Goal: Task Accomplishment & Management: Manage account settings

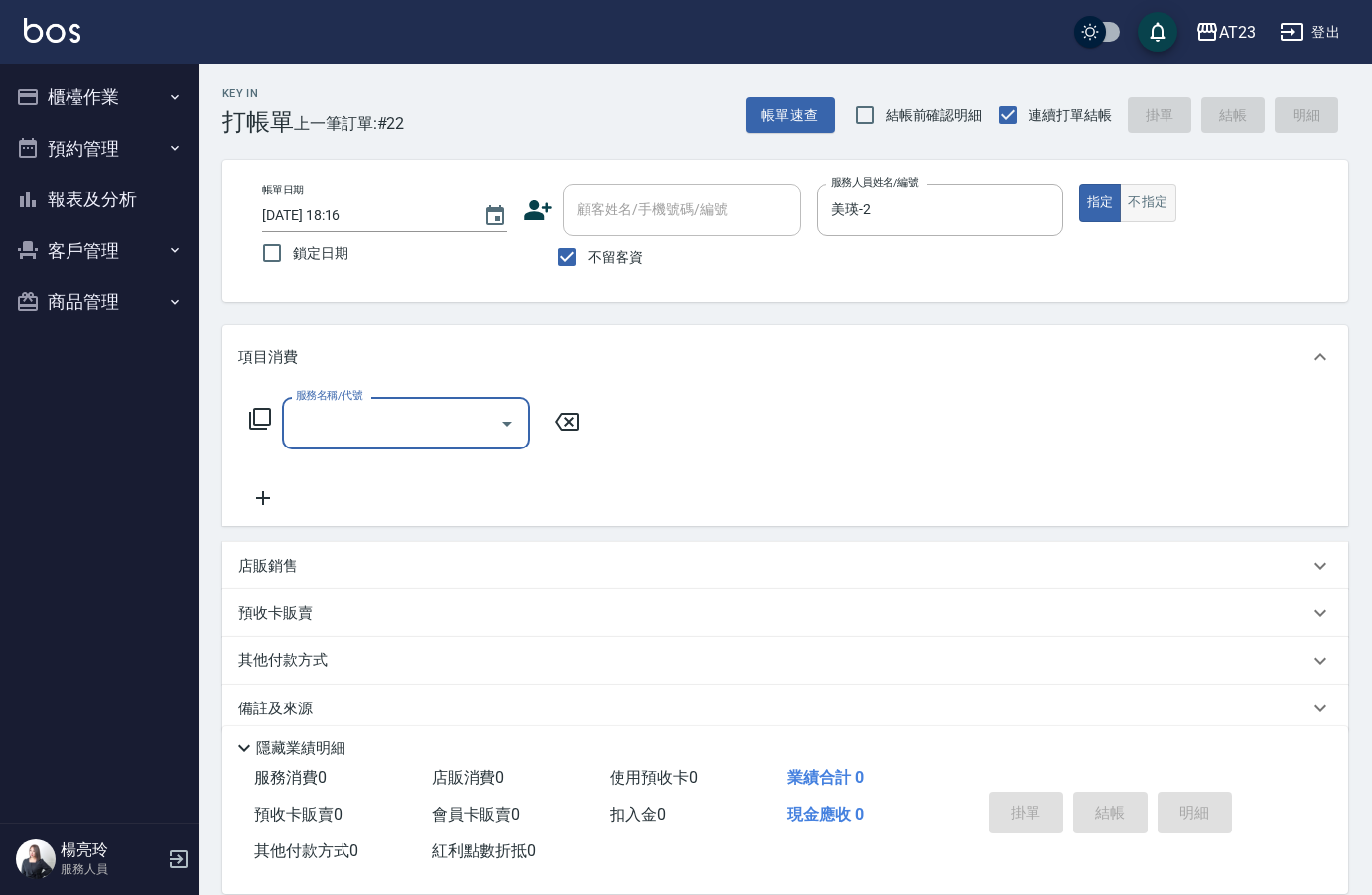
scroll to position [28, 0]
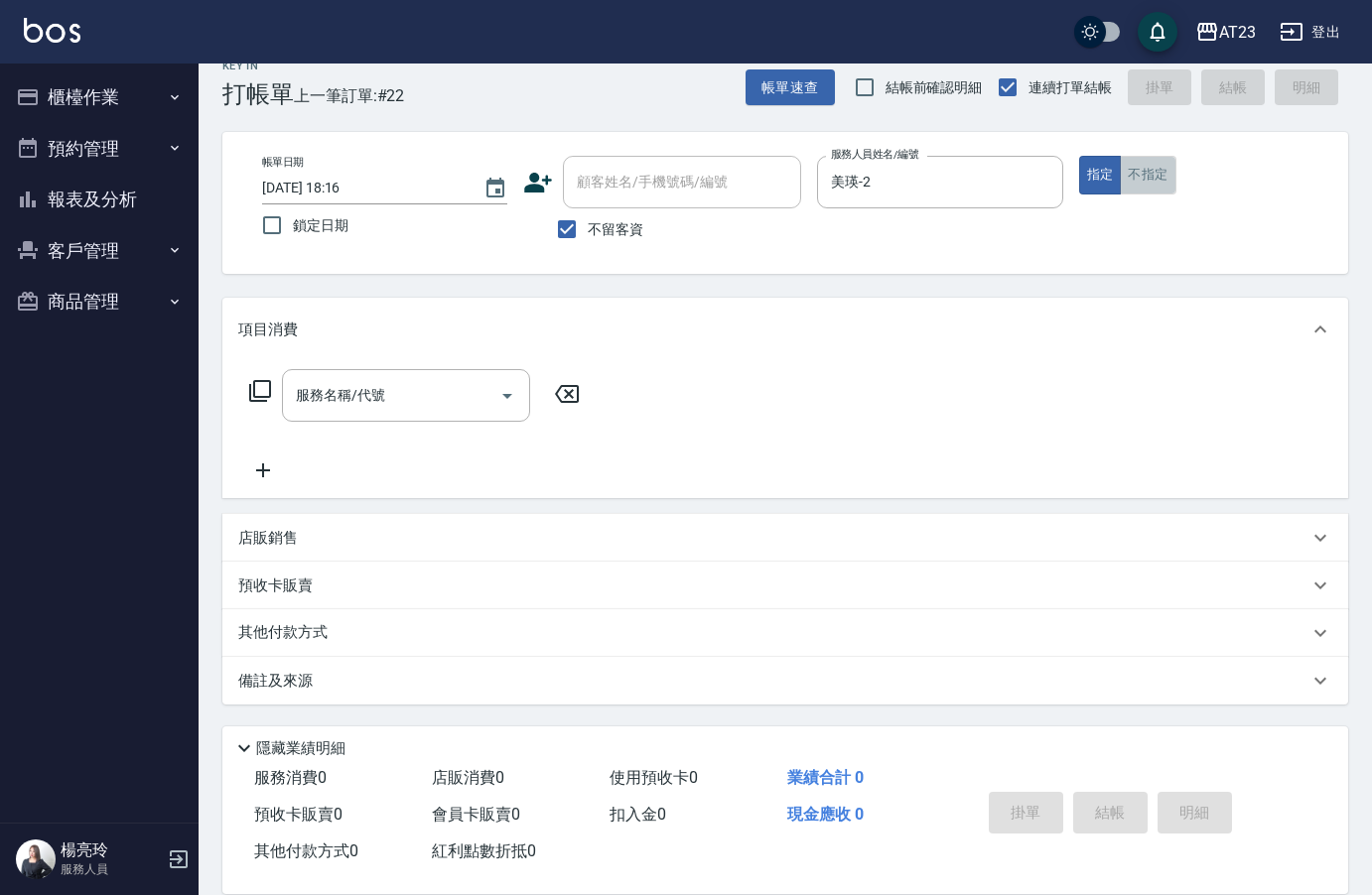
click at [1154, 178] on button "不指定" at bounding box center [1147, 175] width 56 height 39
click at [362, 385] on div "服務名稱/代號 服務名稱/代號" at bounding box center [406, 395] width 248 height 53
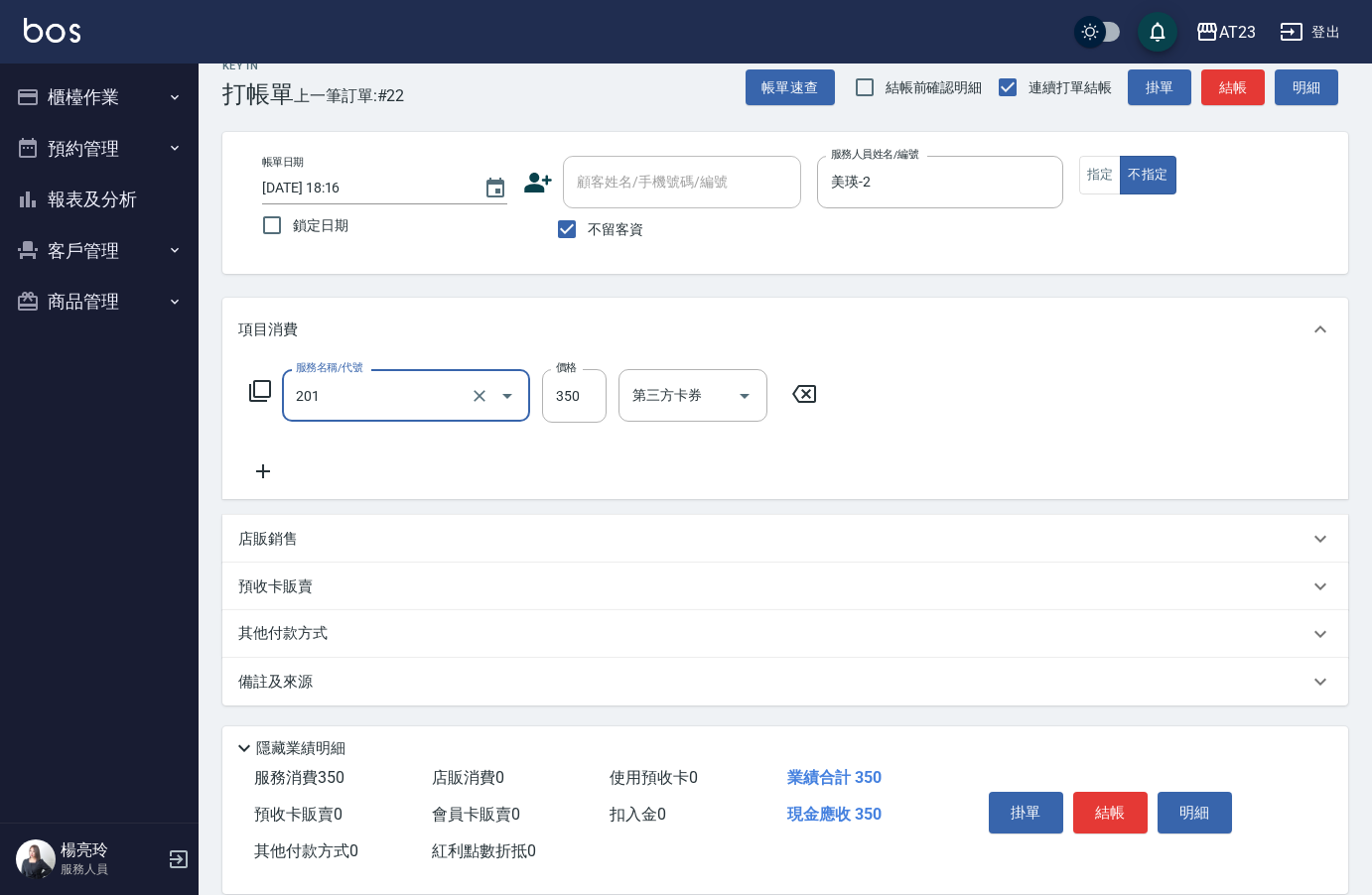
type input "一般洗髮(201)"
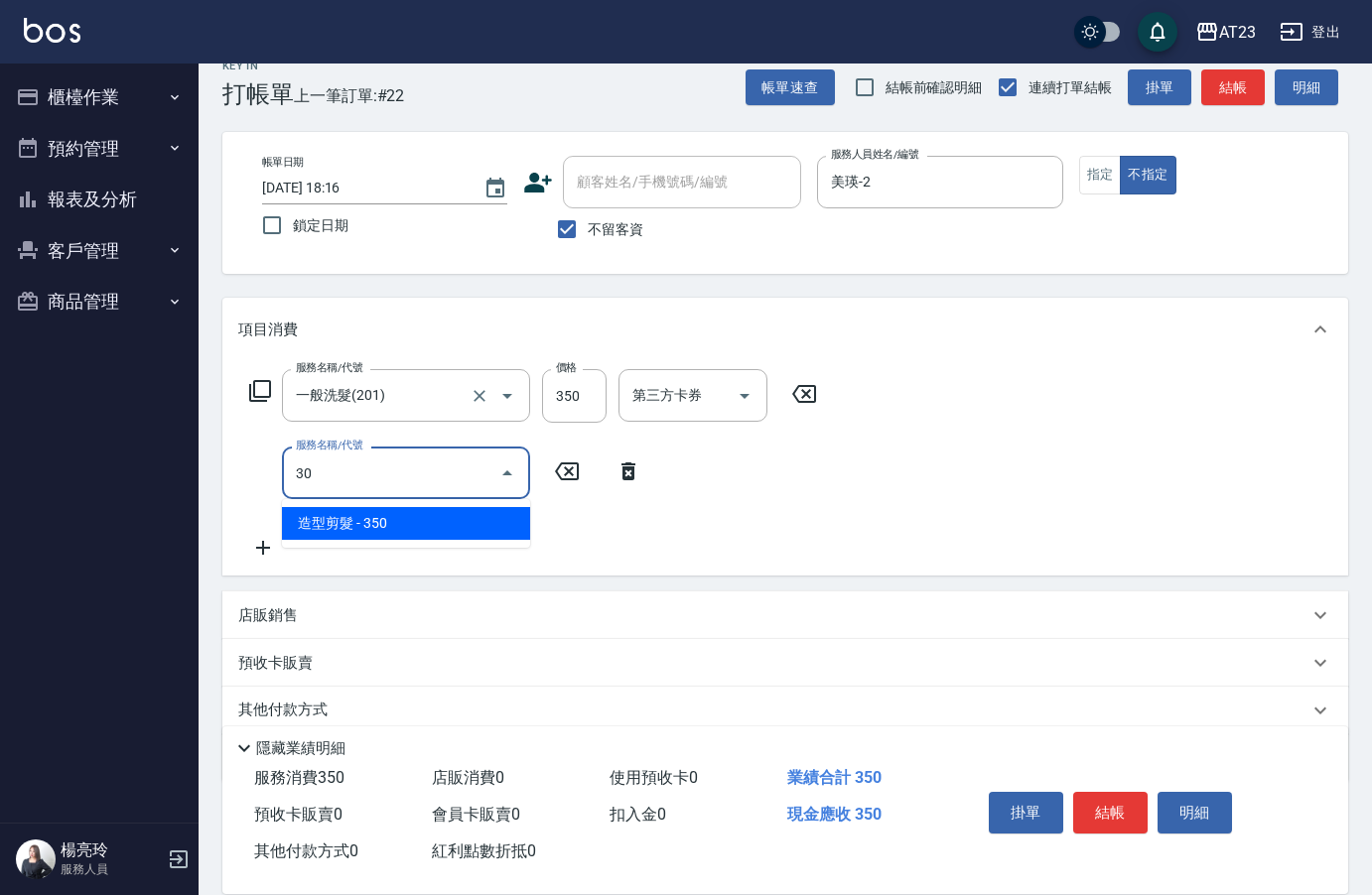
type input "3"
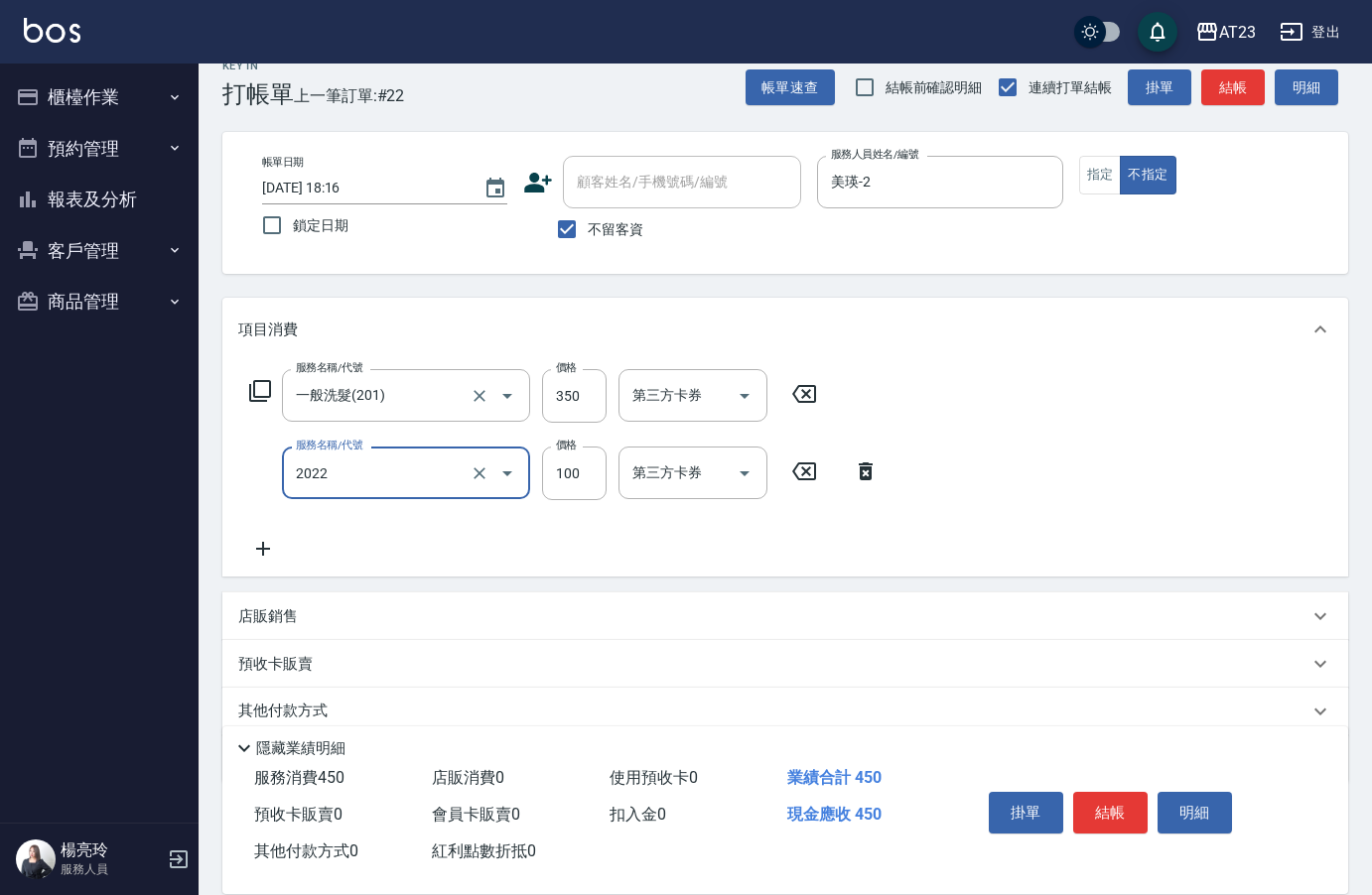
type input "升級精油洗髮(2022)"
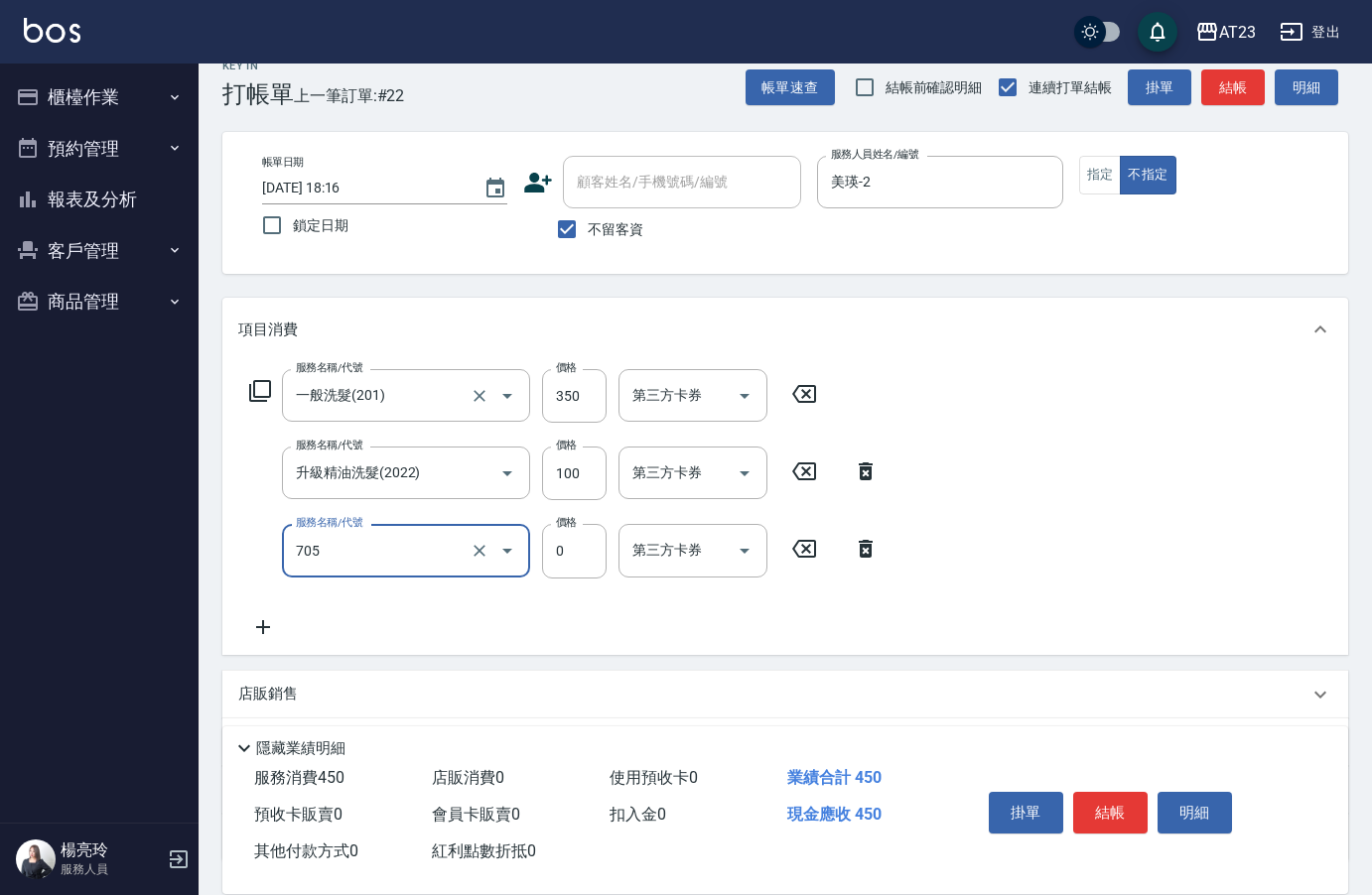
type input "互助50(705)"
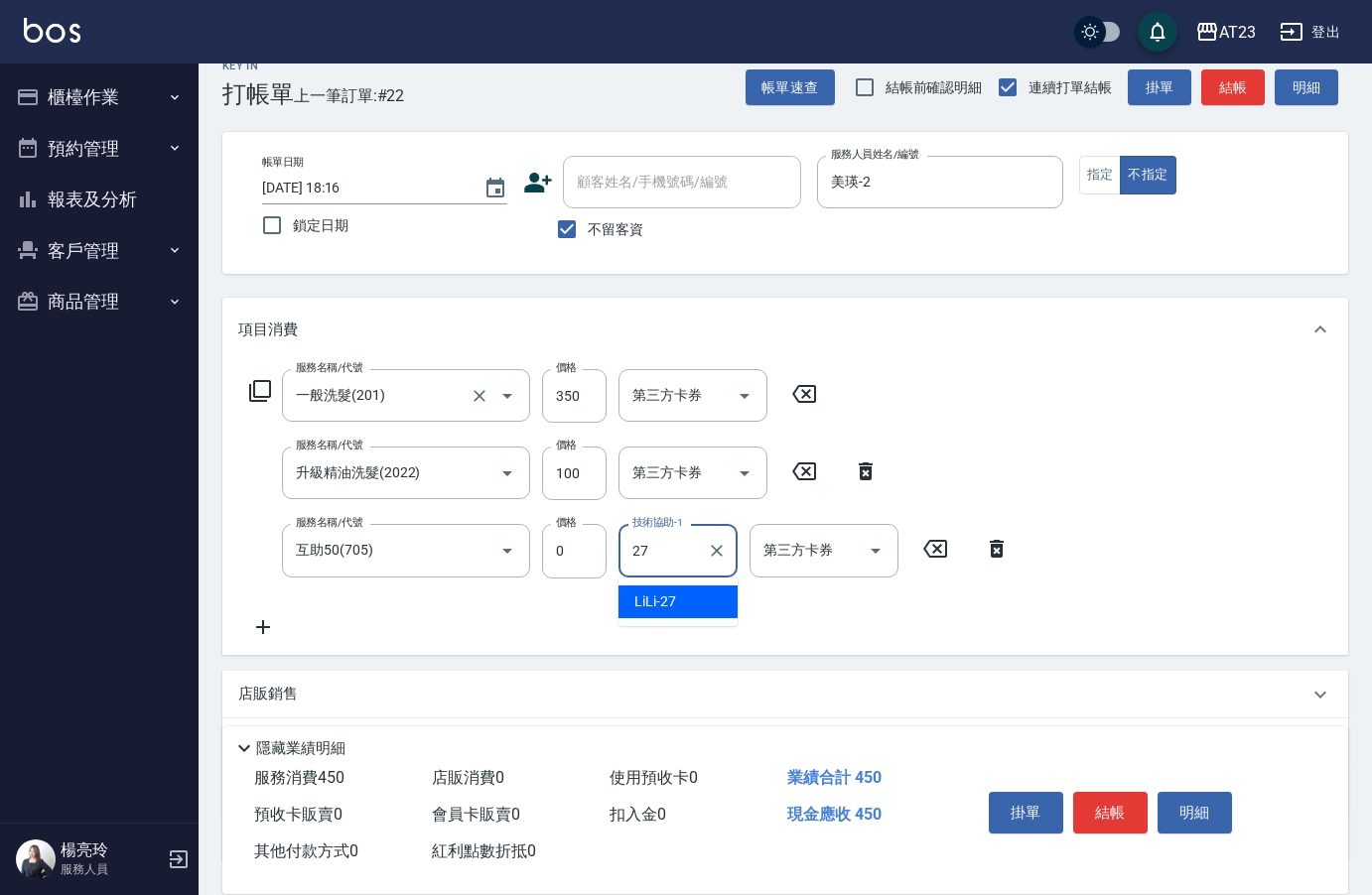
type input "LiLi-27"
click at [1109, 817] on button "結帳" at bounding box center [1110, 813] width 75 height 42
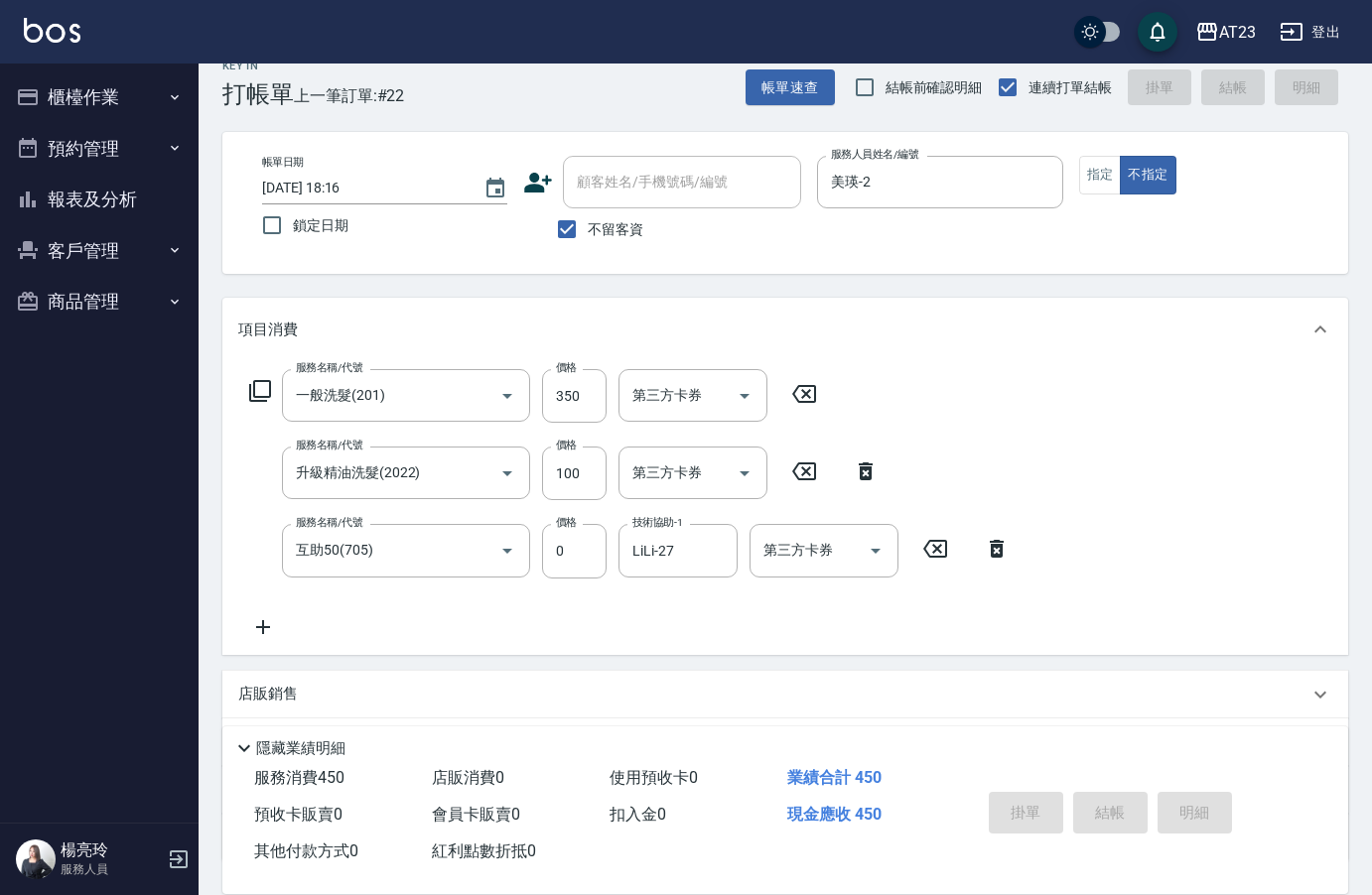
type input "2025/09/09 20:07"
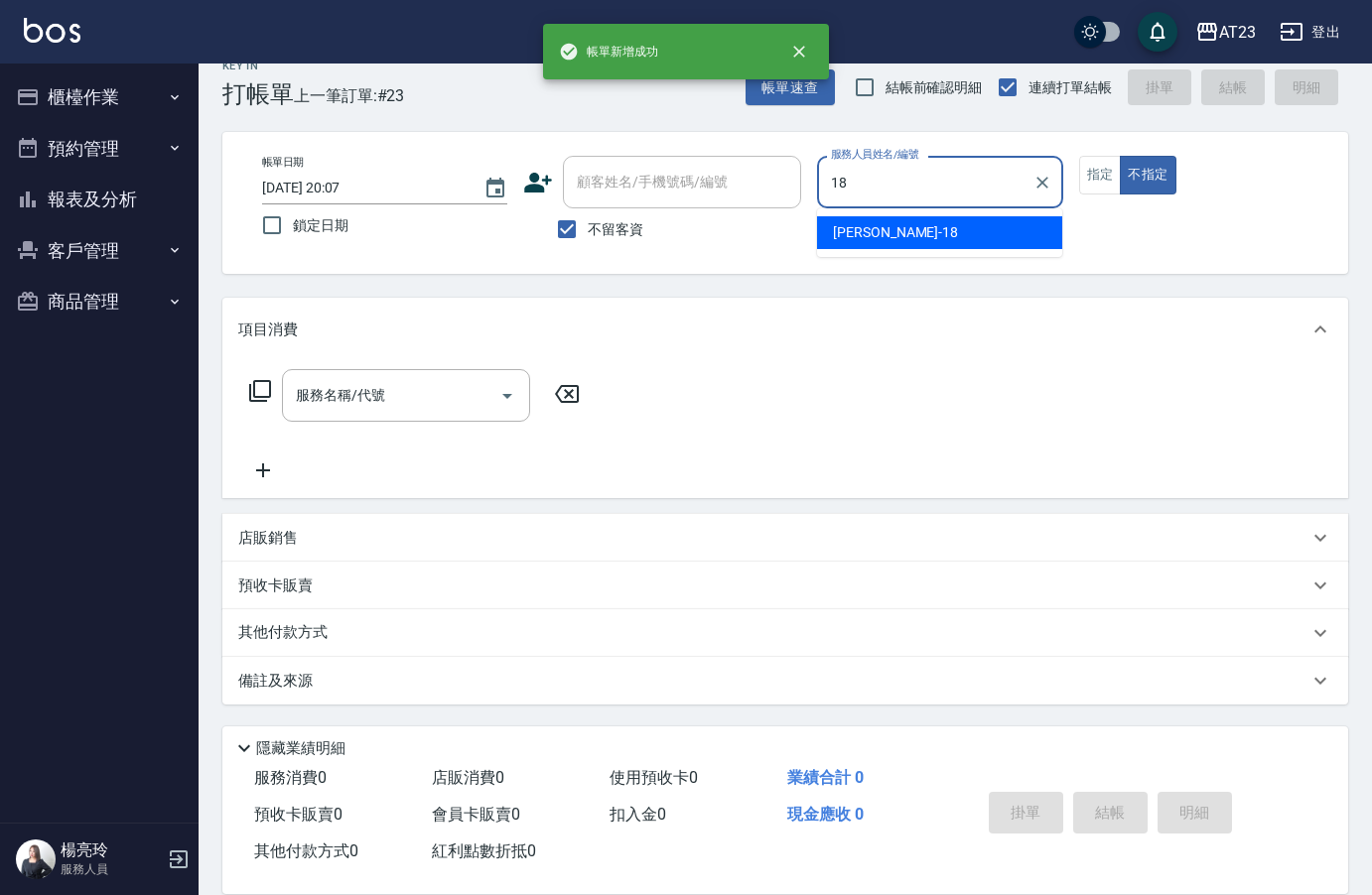
type input "18"
type button "false"
type input "小嫺-18"
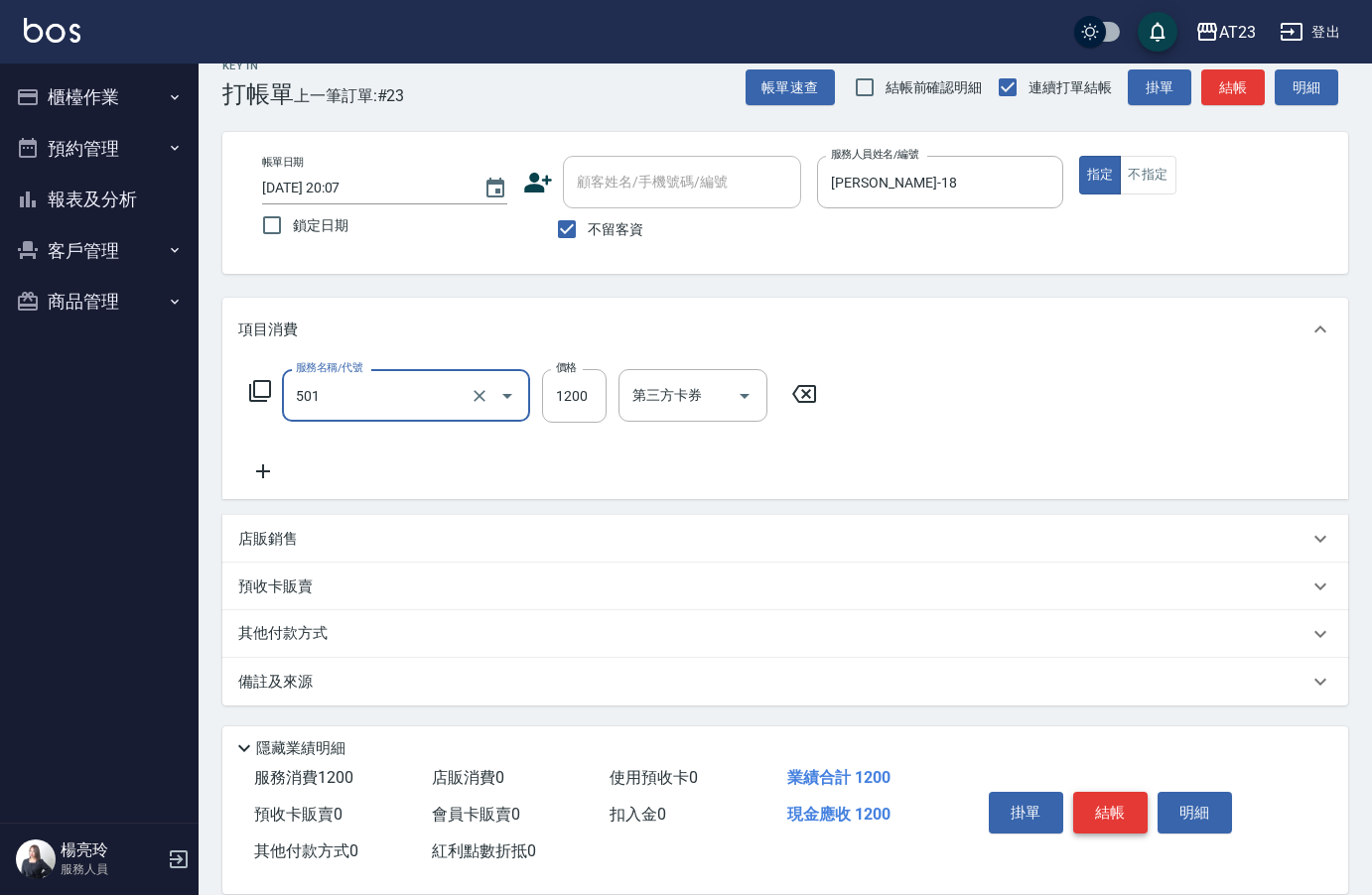
type input "染髮(501)"
type input "2800"
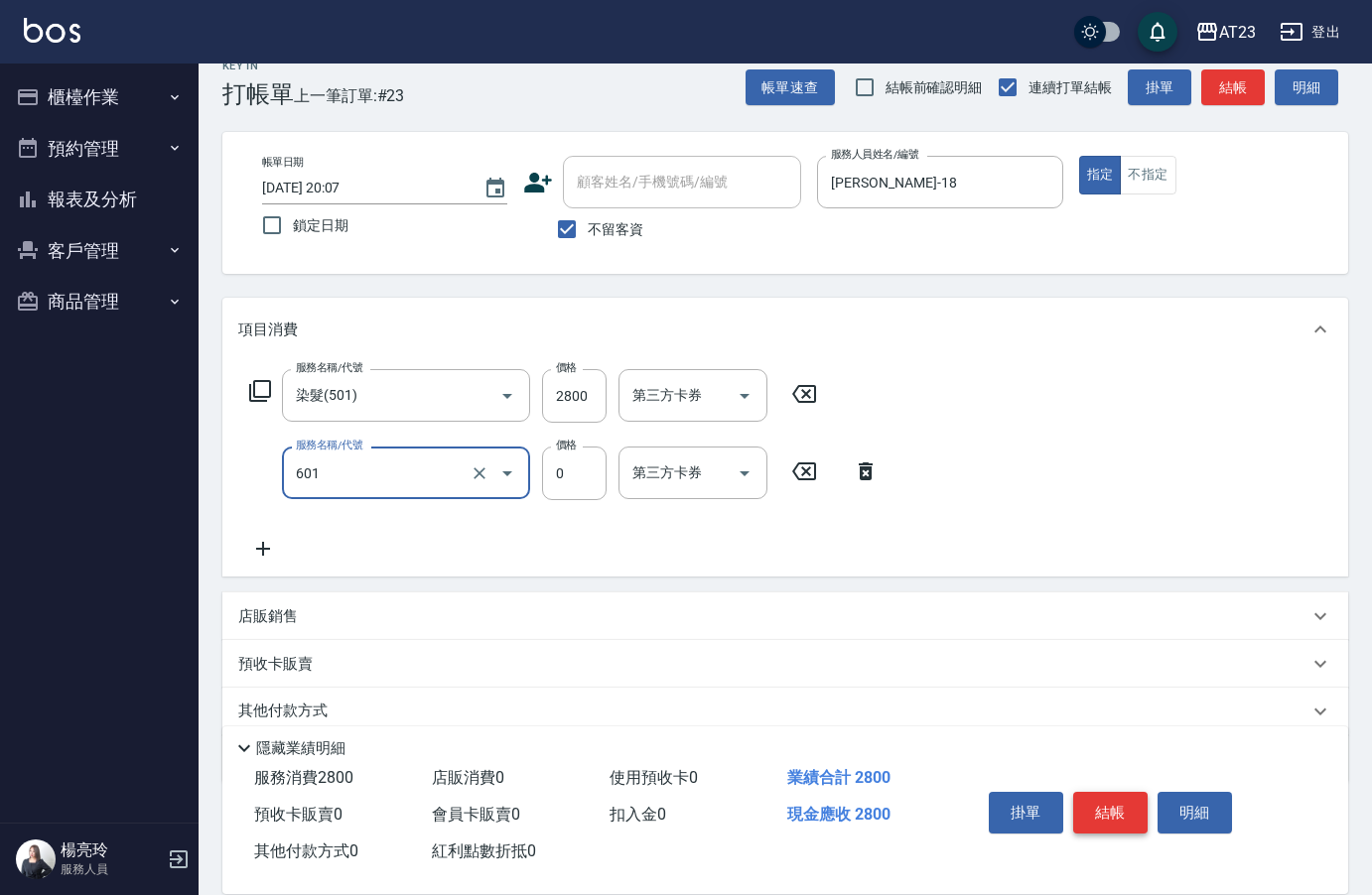
type input "自備護髮使用(601)"
type input "500"
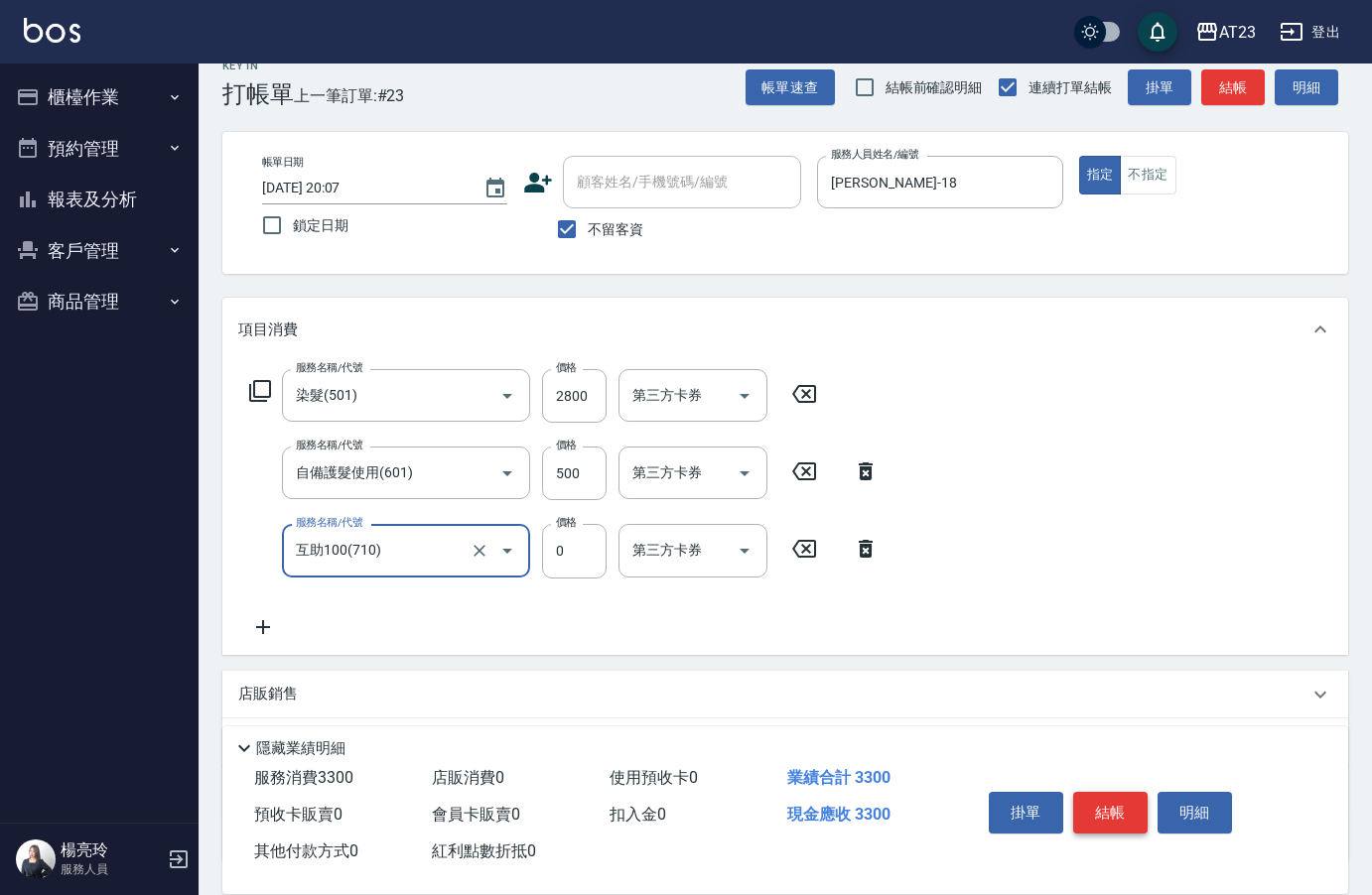
type input "互助100(710)"
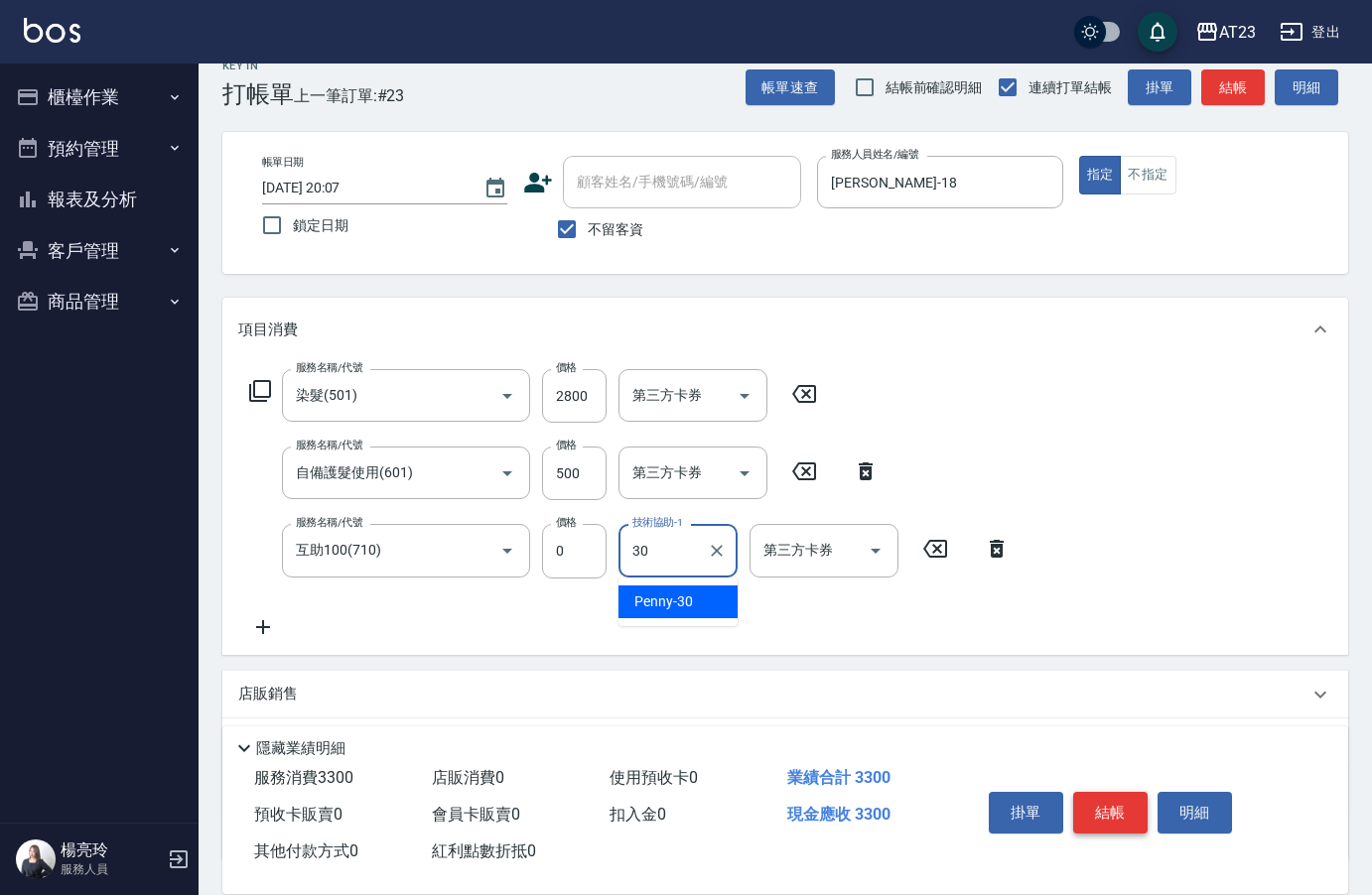
type input "Penny-30"
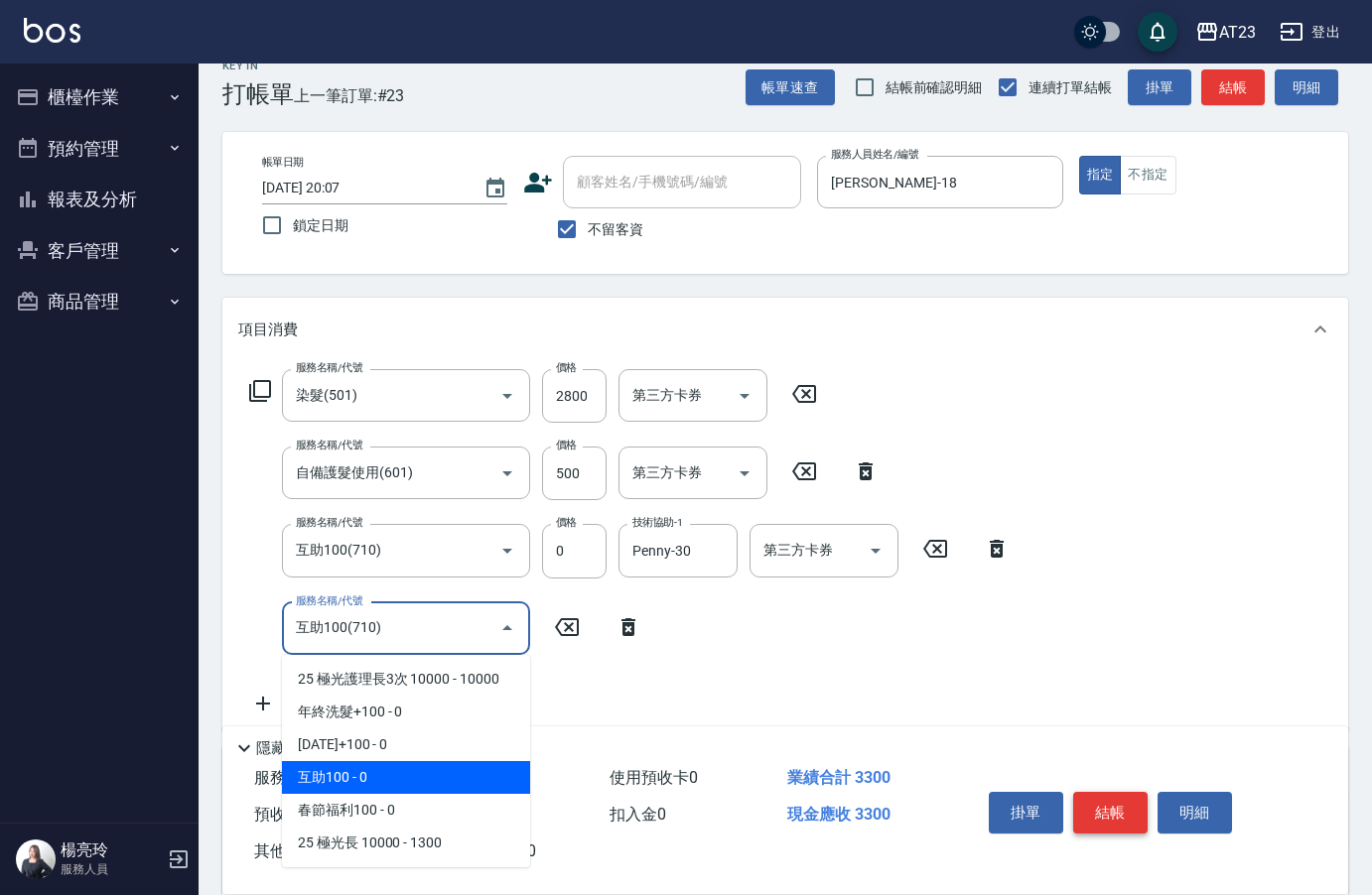
type input "互助100(710)"
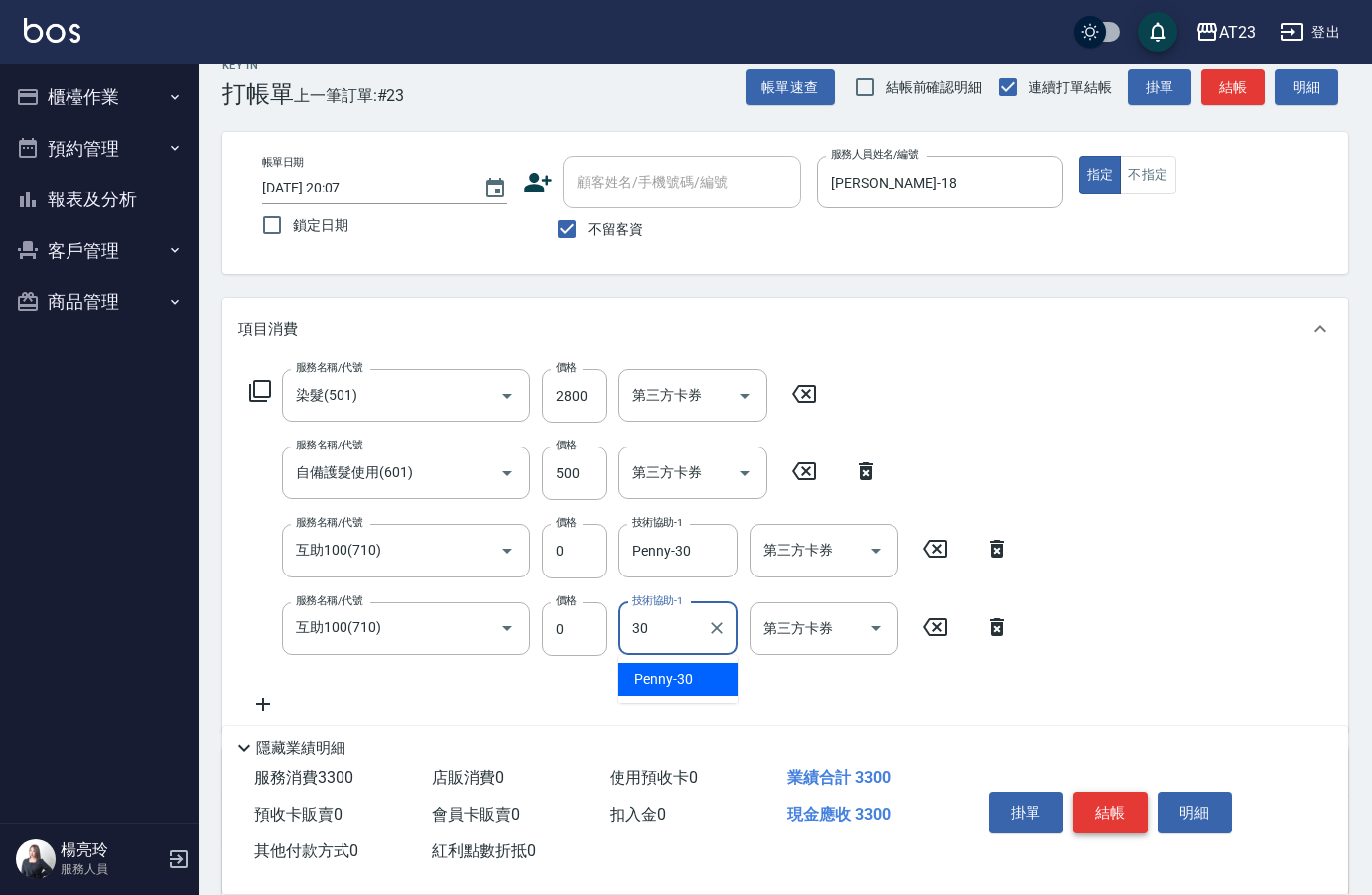
type input "Penny-30"
click at [1109, 817] on button "結帳" at bounding box center [1110, 813] width 75 height 42
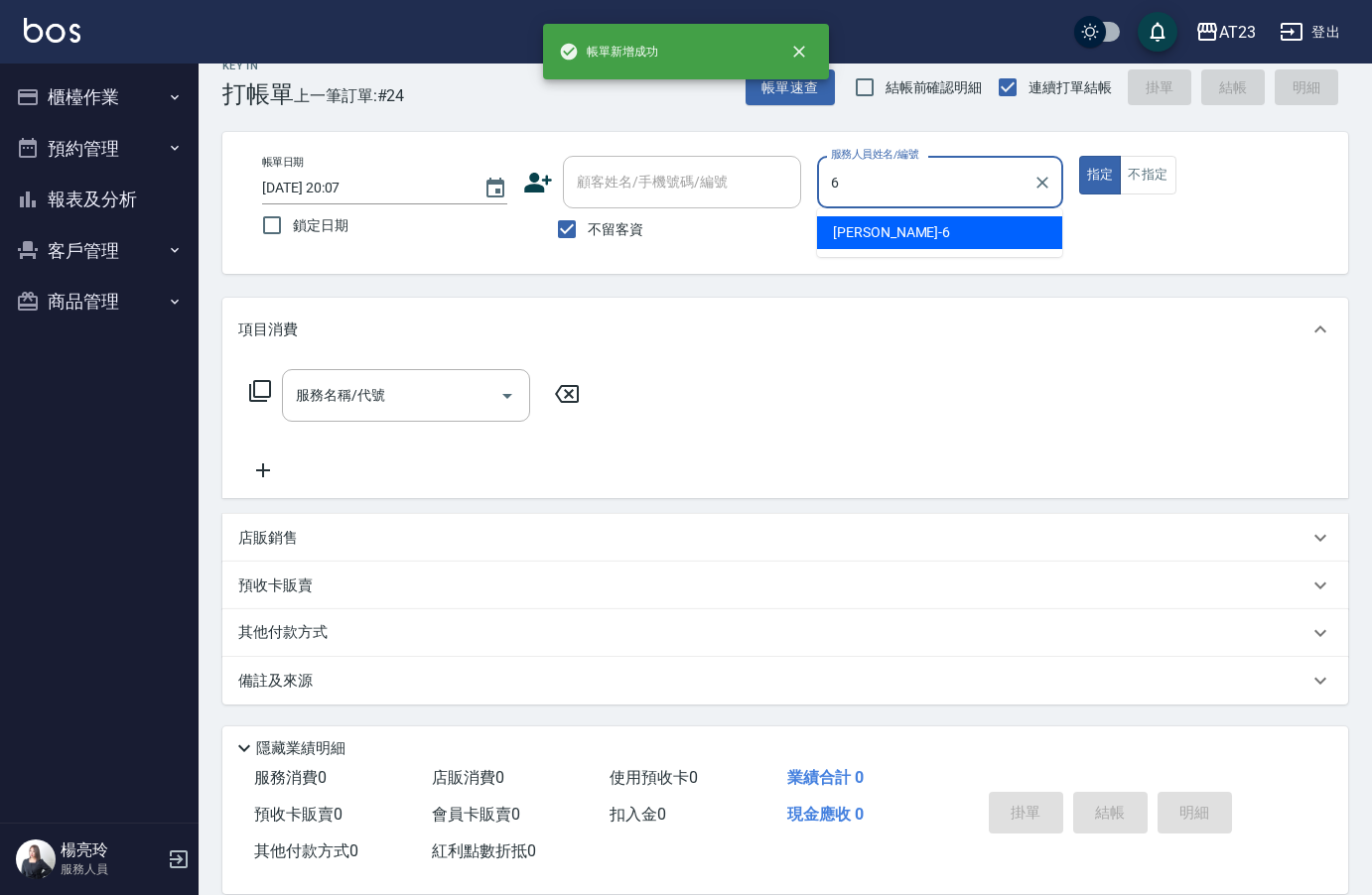
type input "Joann-6"
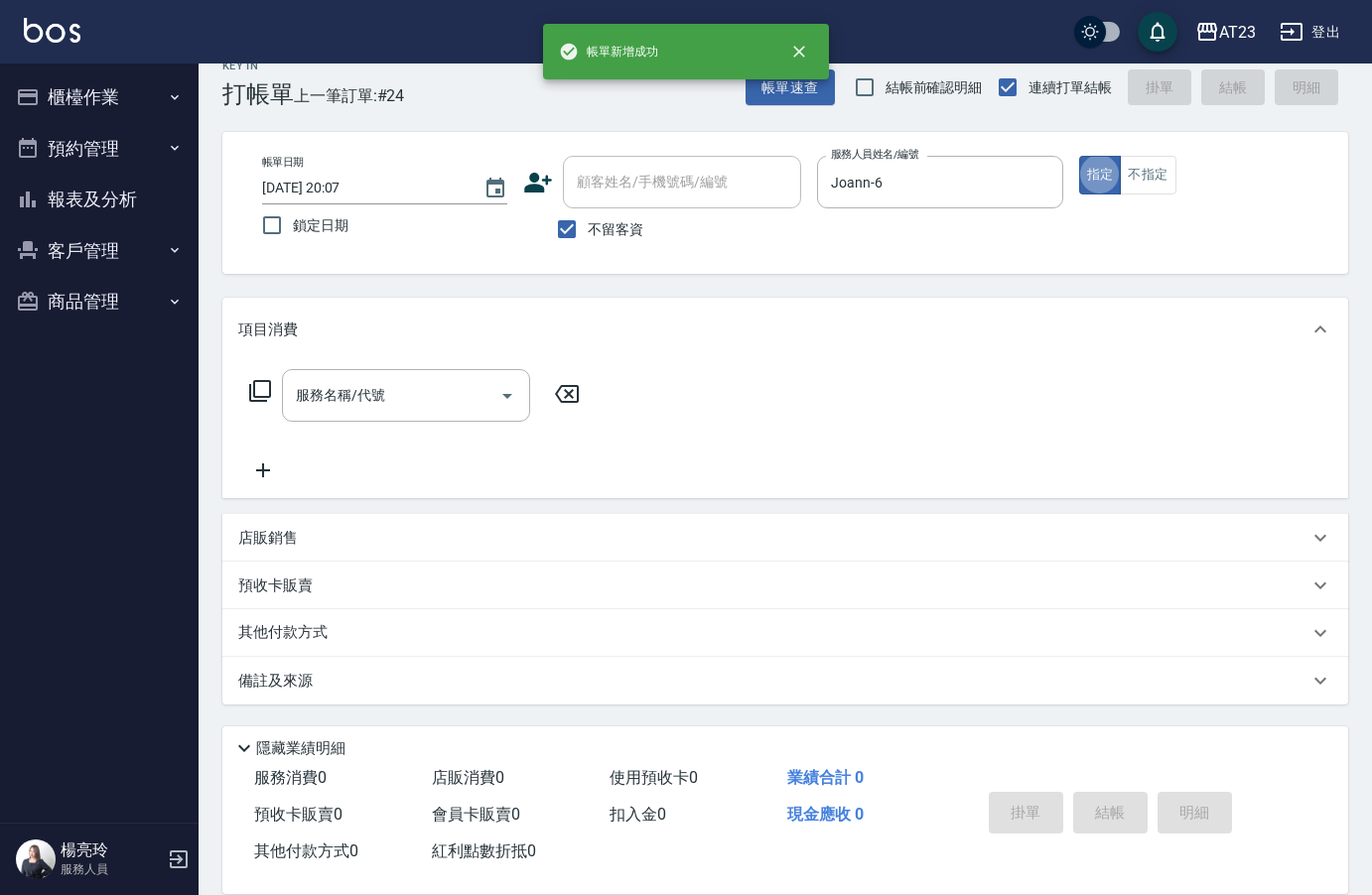
type button "true"
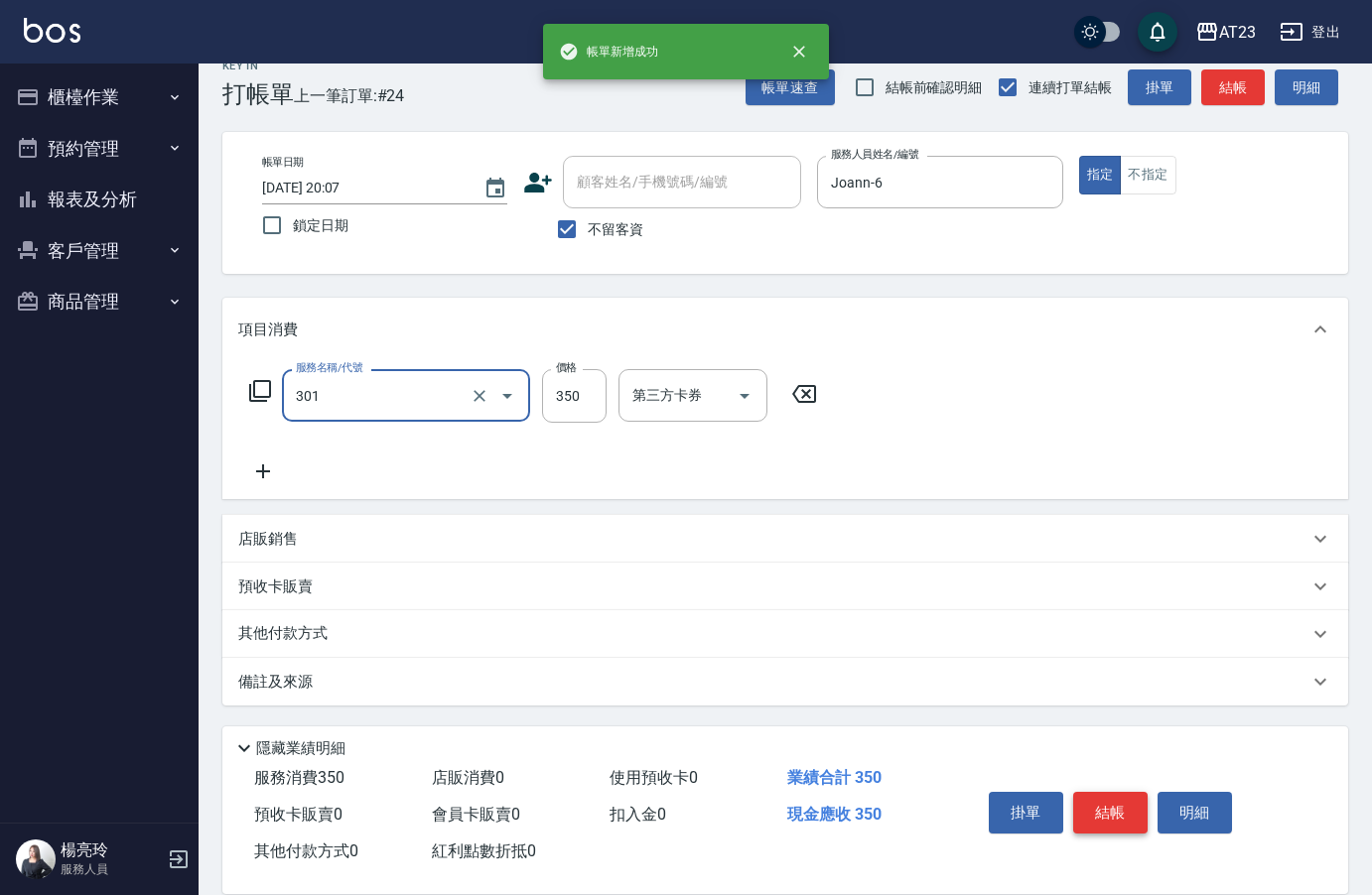
type input "造型剪髮(301)"
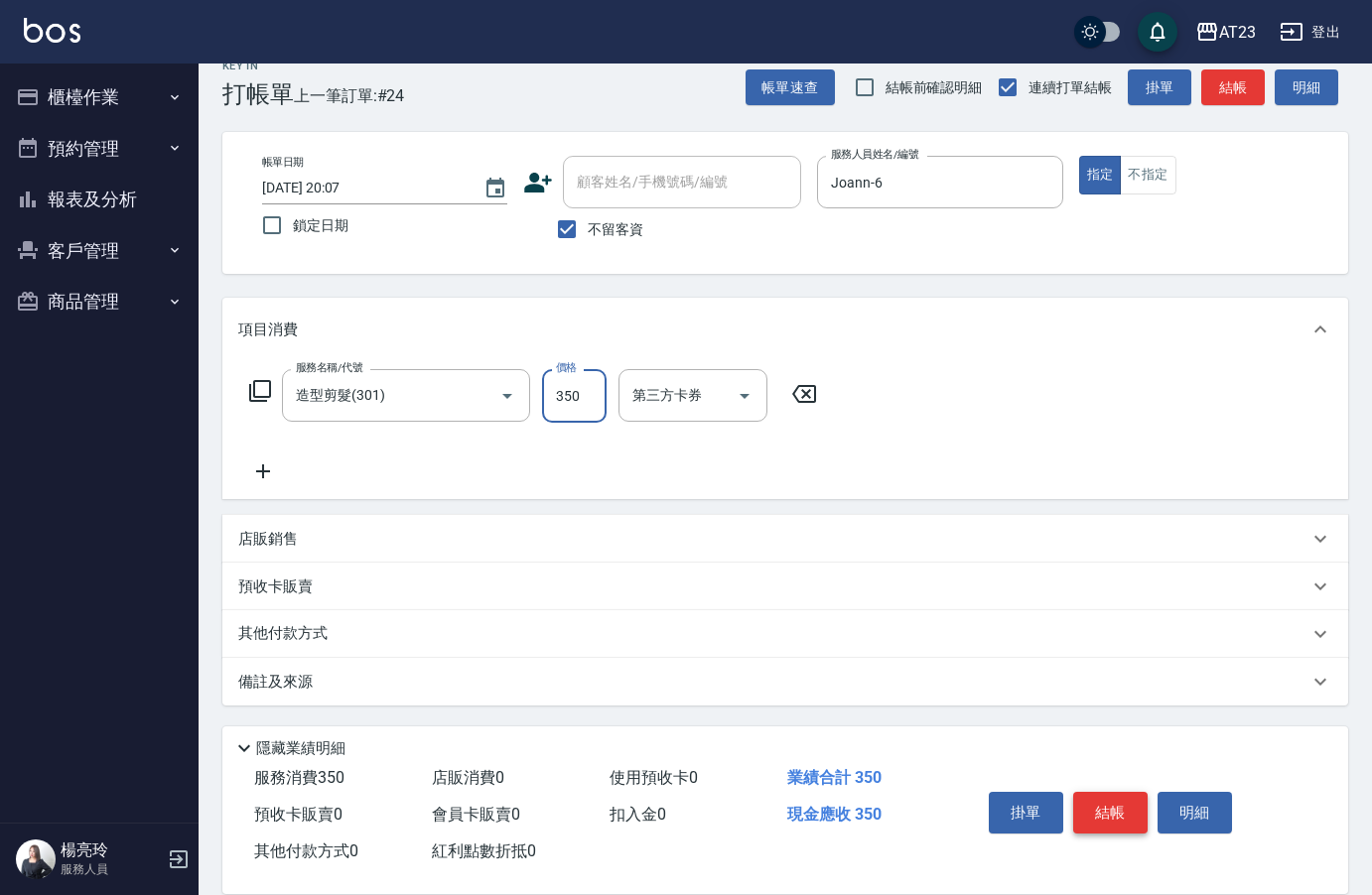
click at [1111, 809] on button "結帳" at bounding box center [1110, 813] width 75 height 42
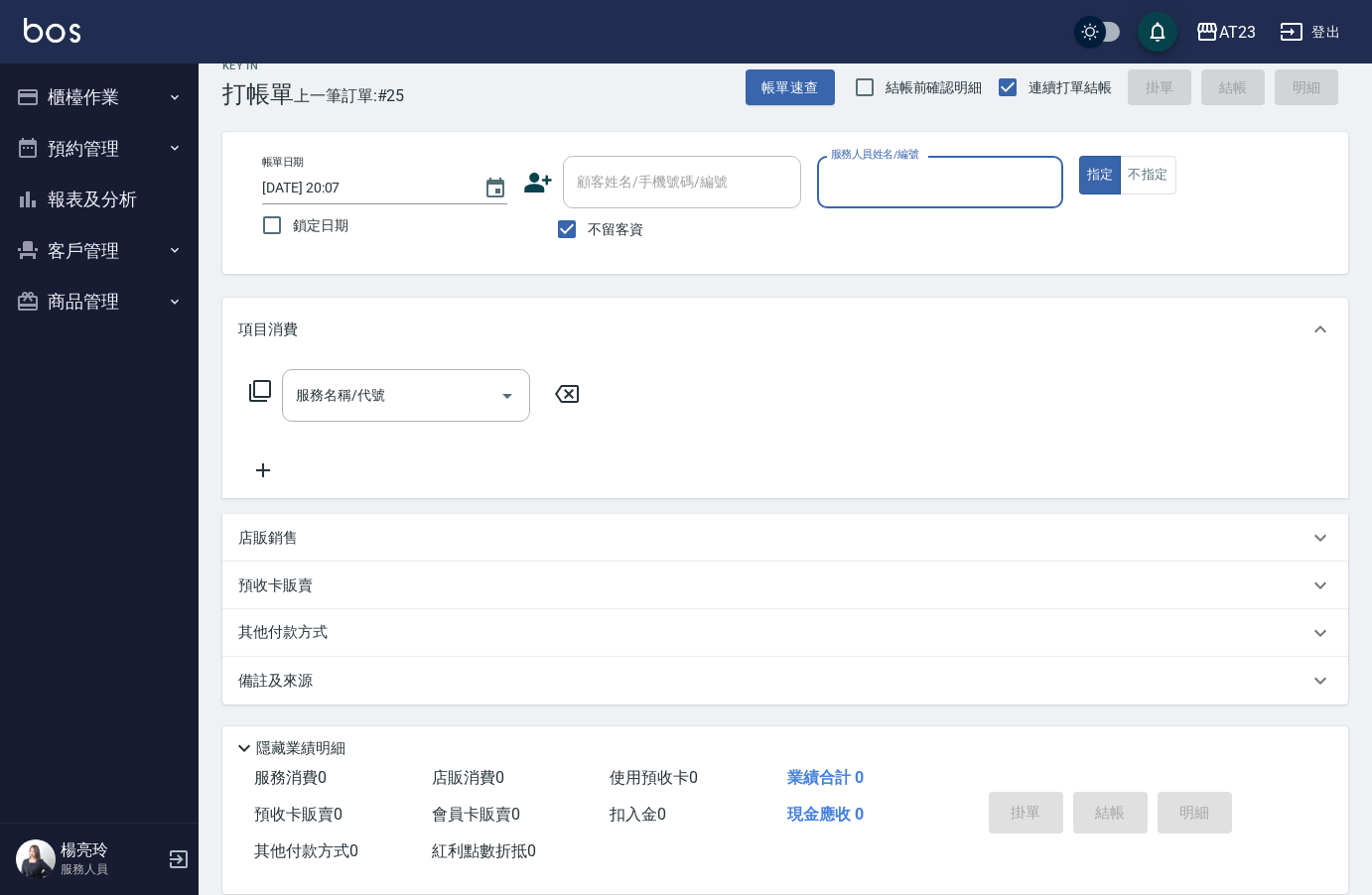
click at [97, 98] on button "櫃檯作業" at bounding box center [99, 97] width 183 height 52
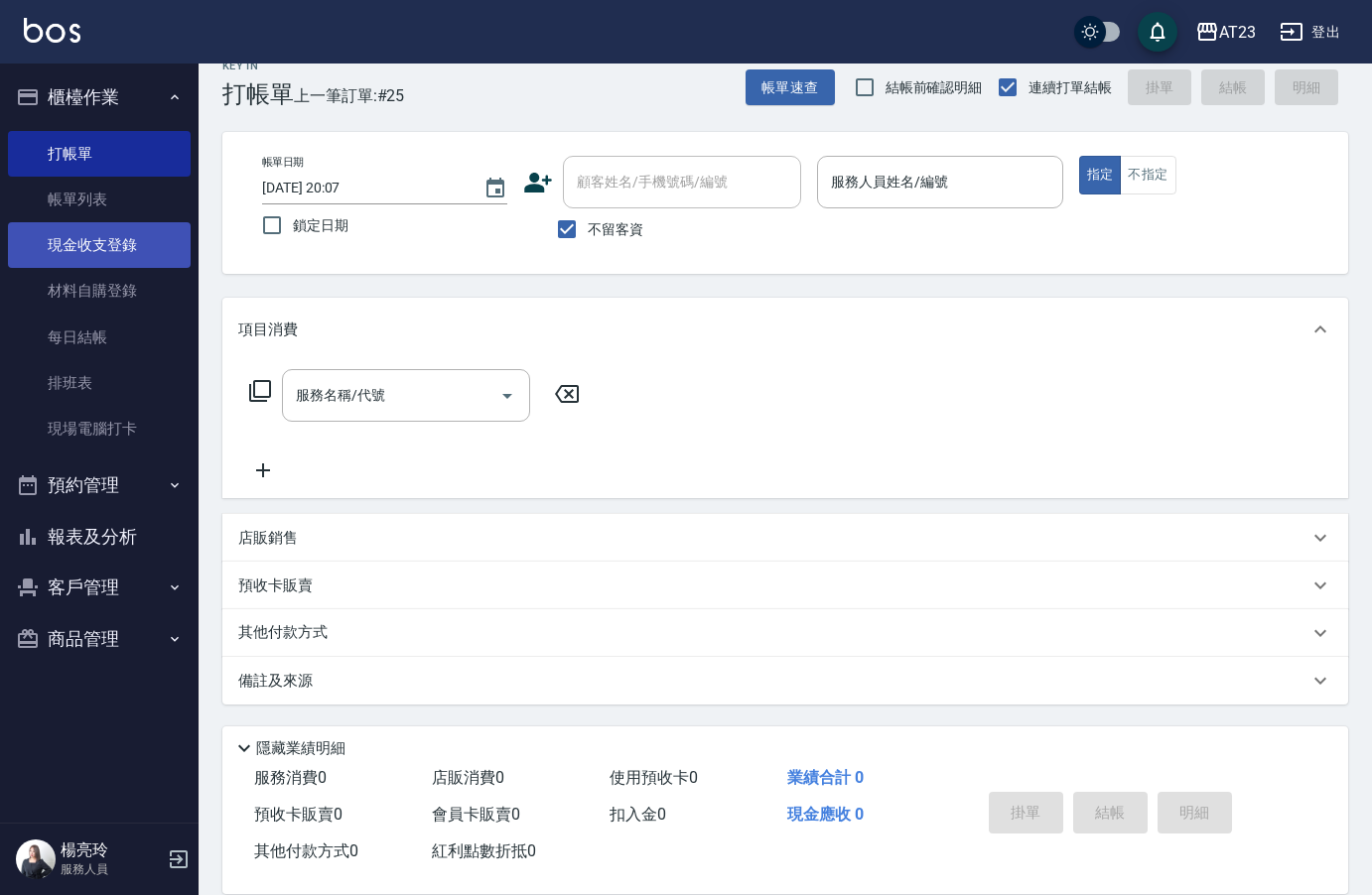
click at [139, 252] on link "現金收支登錄" at bounding box center [99, 245] width 183 height 46
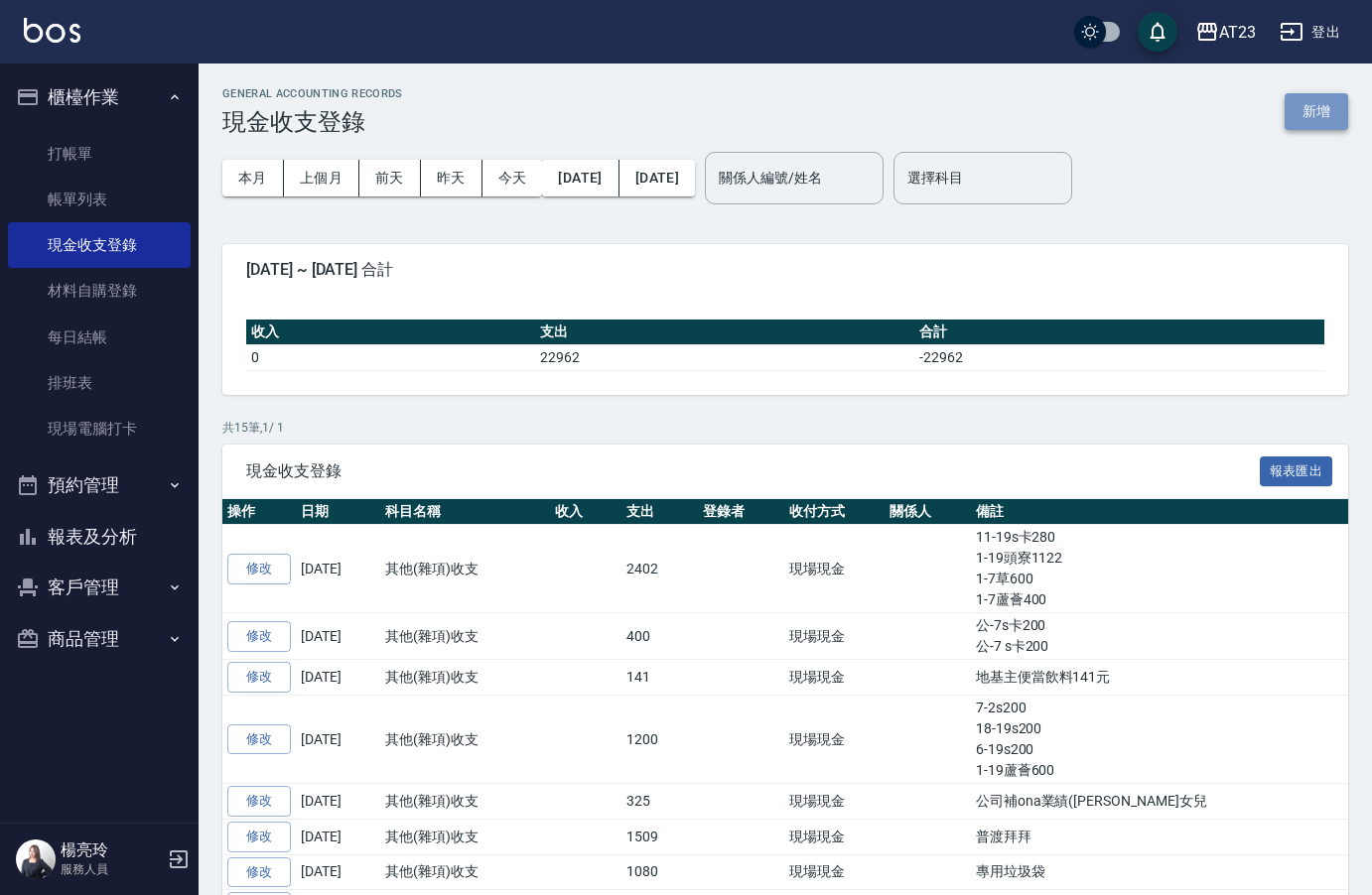
click at [1315, 113] on button "新增" at bounding box center [1316, 111] width 64 height 37
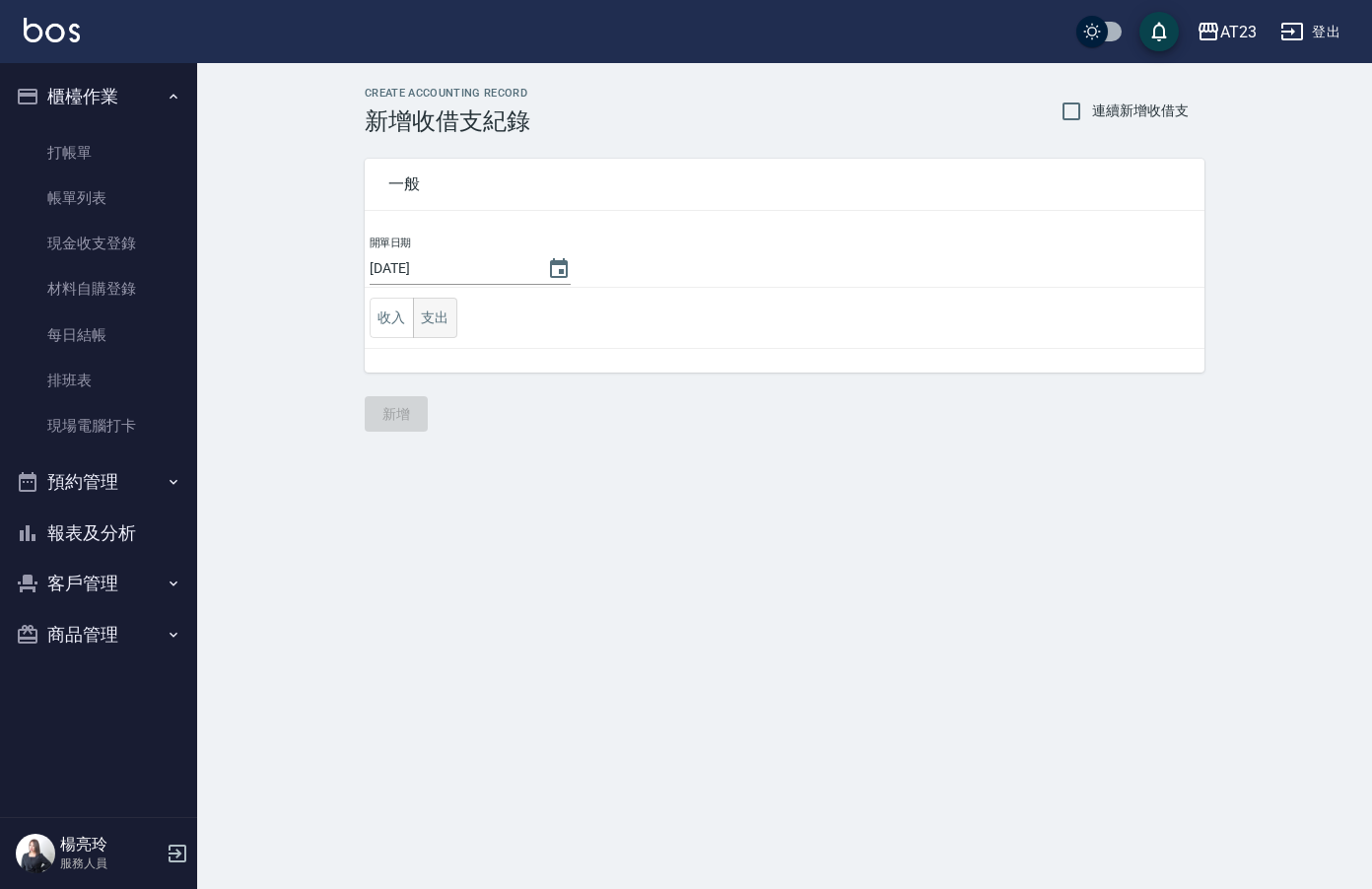
drag, startPoint x: 438, startPoint y: 327, endPoint x: 438, endPoint y: 313, distance: 14.0
click at [440, 324] on button "支出" at bounding box center [435, 318] width 44 height 40
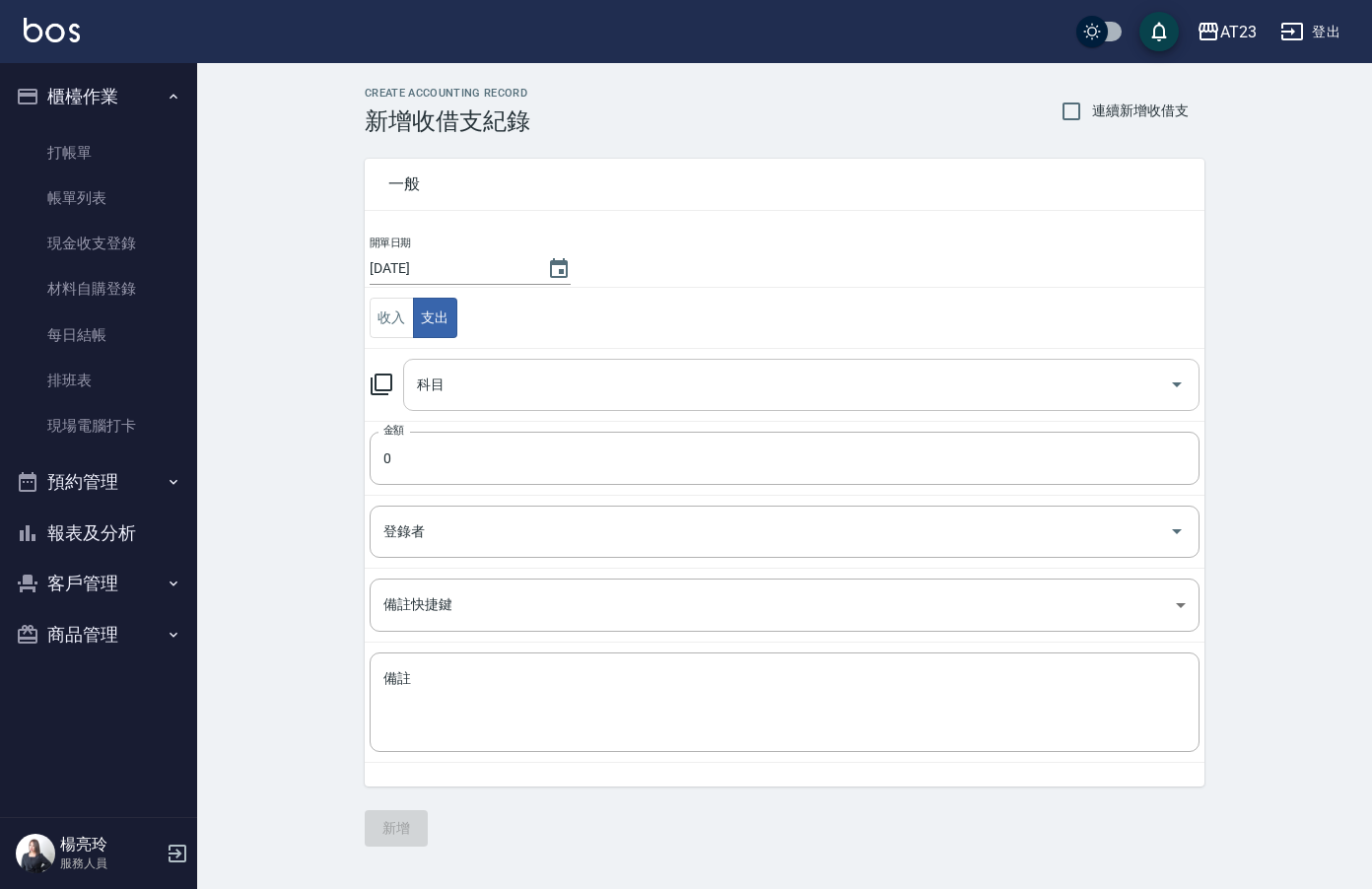
drag, startPoint x: 488, startPoint y: 395, endPoint x: 485, endPoint y: 382, distance: 13.3
click at [489, 395] on input "科目" at bounding box center [786, 385] width 749 height 35
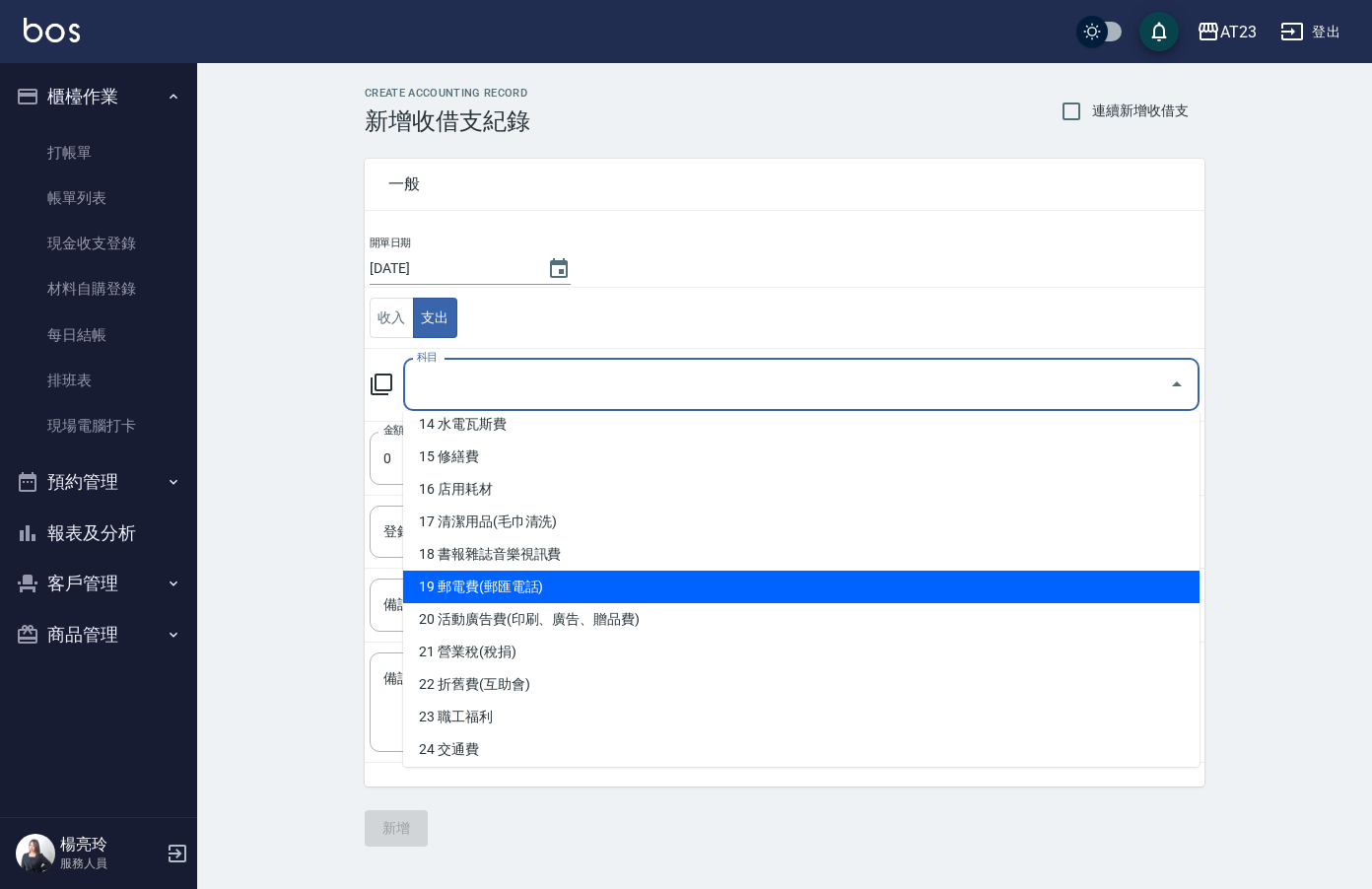
scroll to position [592, 0]
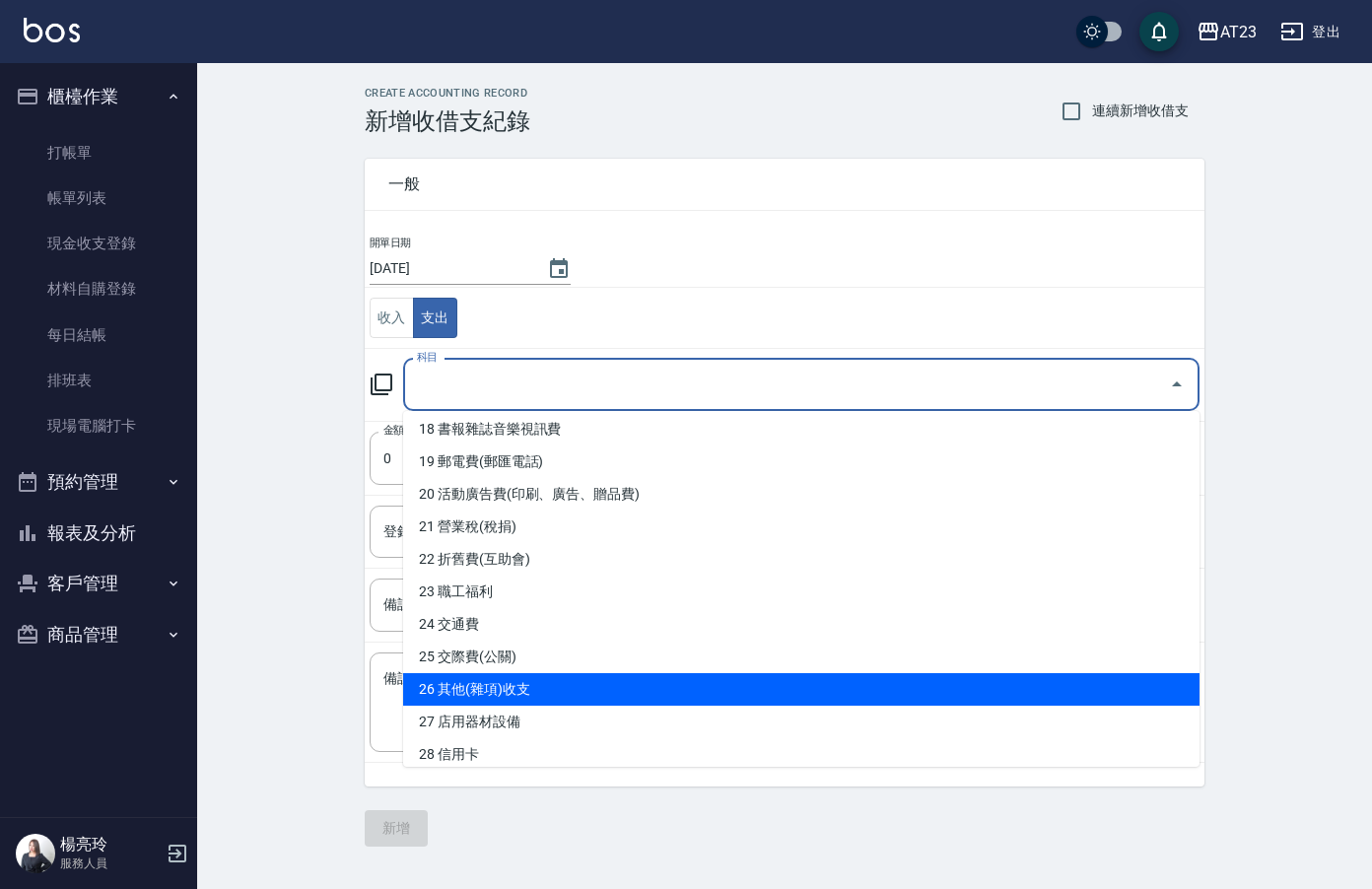
click at [733, 681] on li "26 其他(雜項)收支" at bounding box center [801, 689] width 796 height 33
type input "26 其他(雜項)收支"
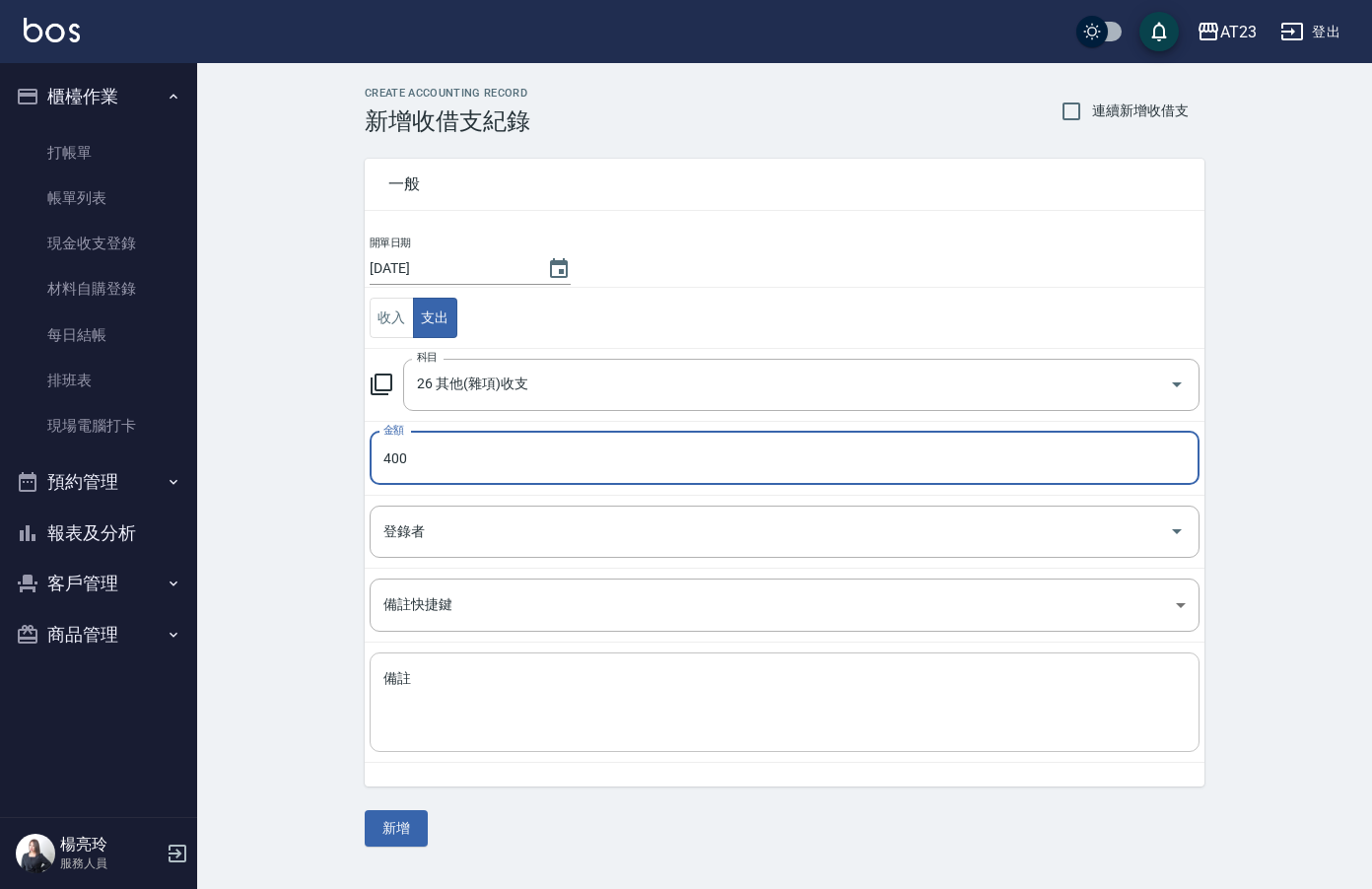
type input "400"
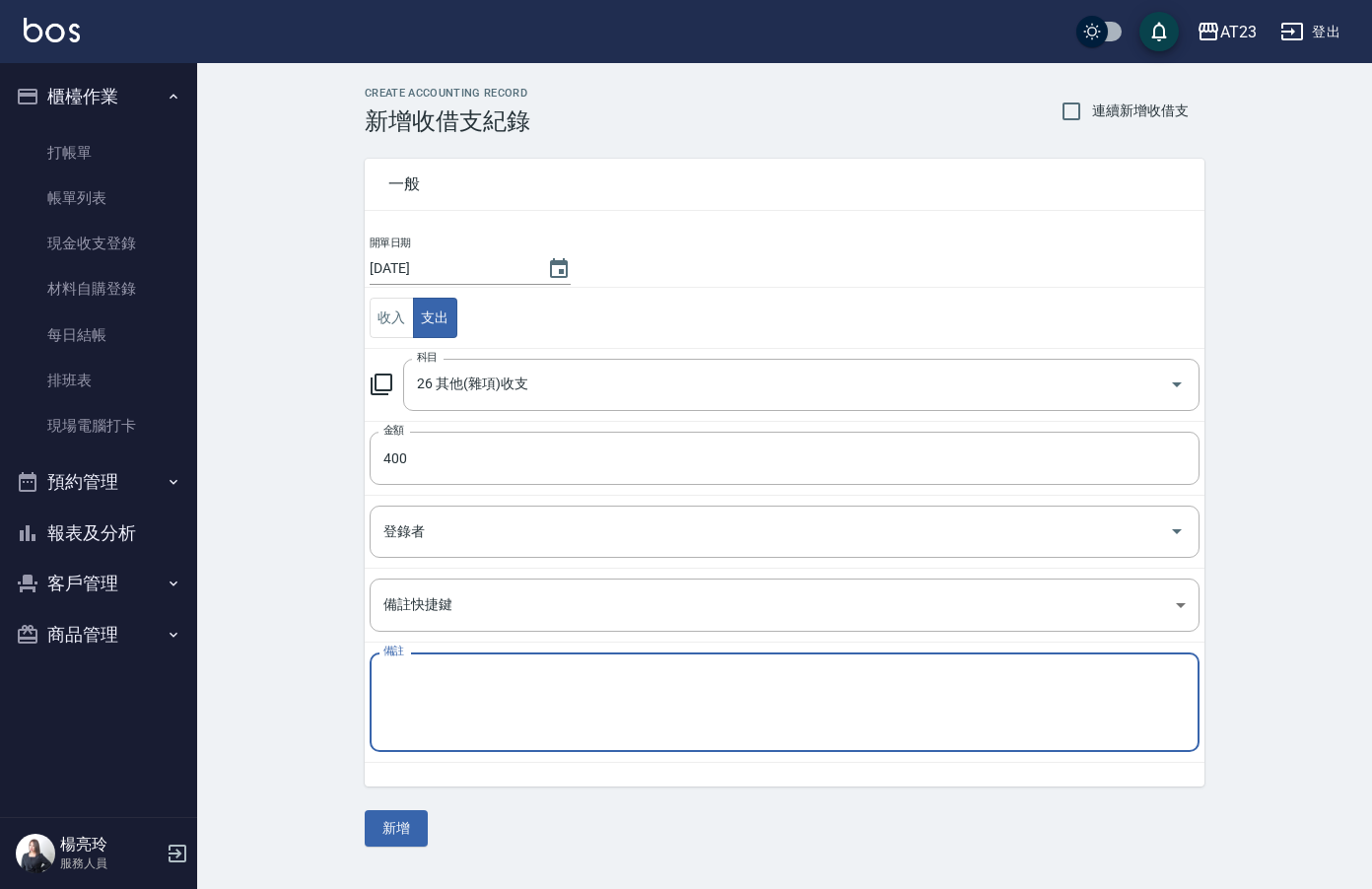
click at [508, 715] on textarea "備註" at bounding box center [784, 703] width 802 height 67
type textarea "2"
type textarea "7-2 S卡200 7-2 S卡200"
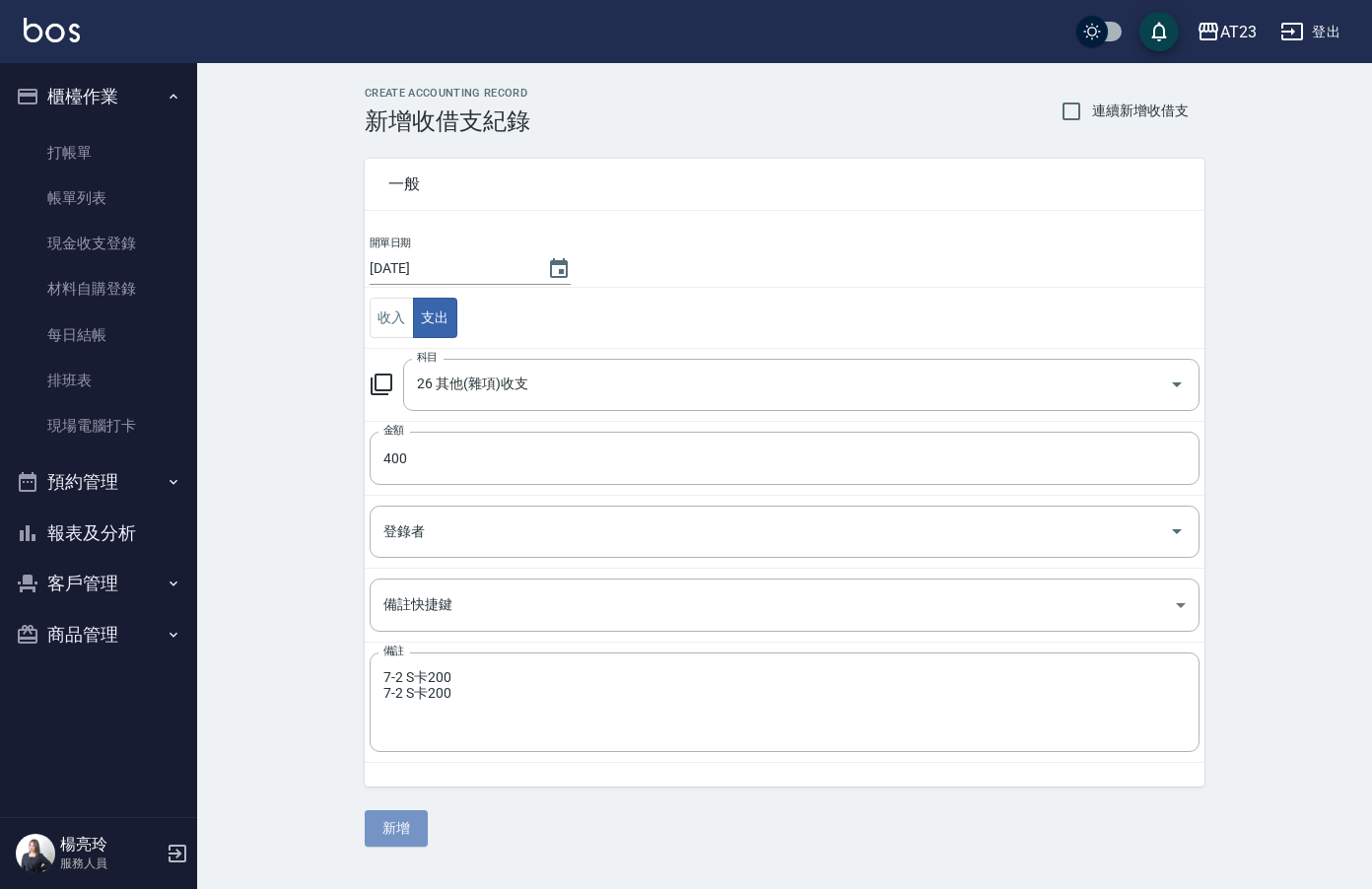
drag, startPoint x: 408, startPoint y: 837, endPoint x: 397, endPoint y: 818, distance: 22.0
click at [408, 836] on button "新增" at bounding box center [397, 828] width 63 height 37
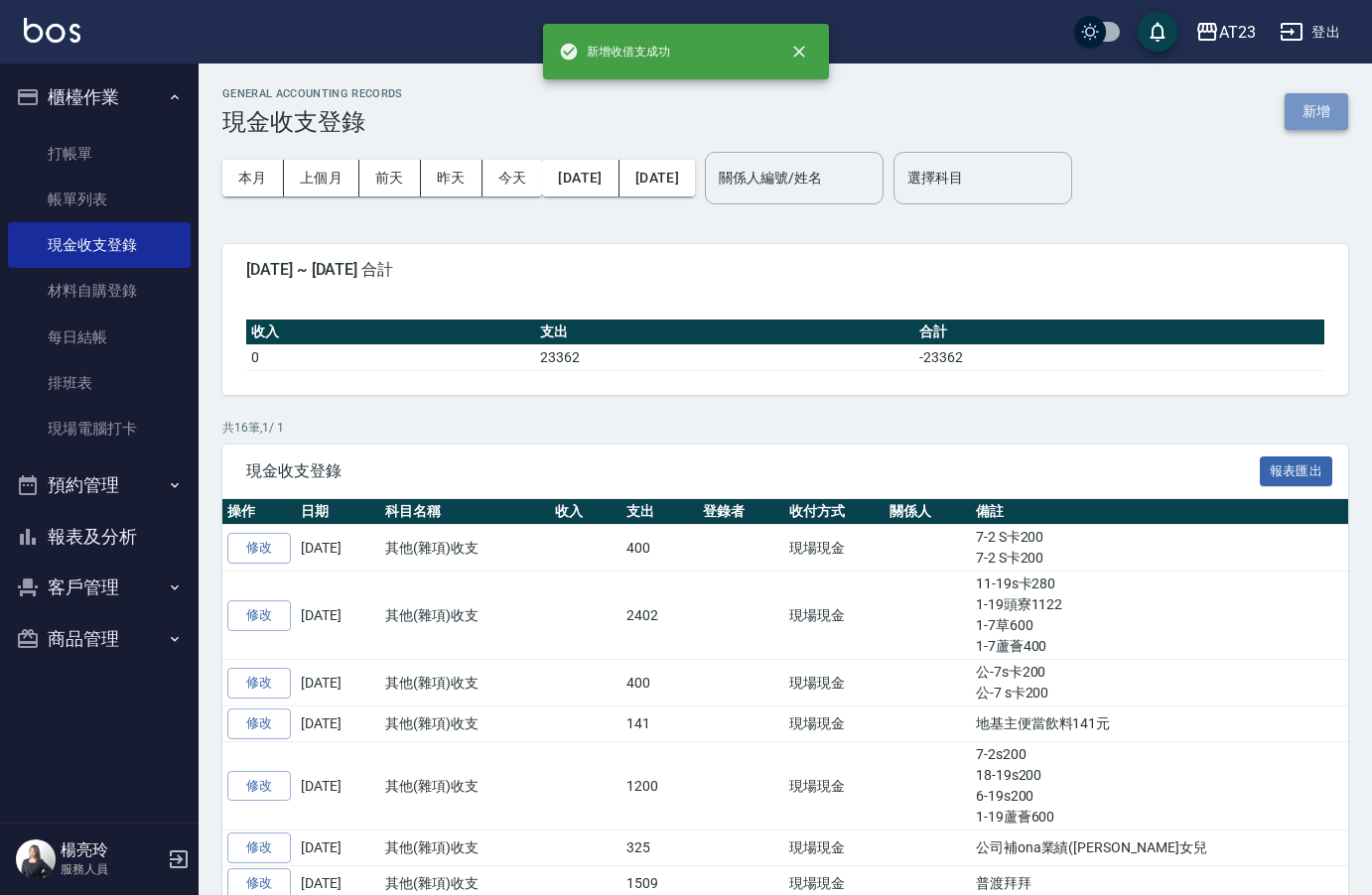
click at [1294, 108] on button "新增" at bounding box center [1316, 111] width 64 height 37
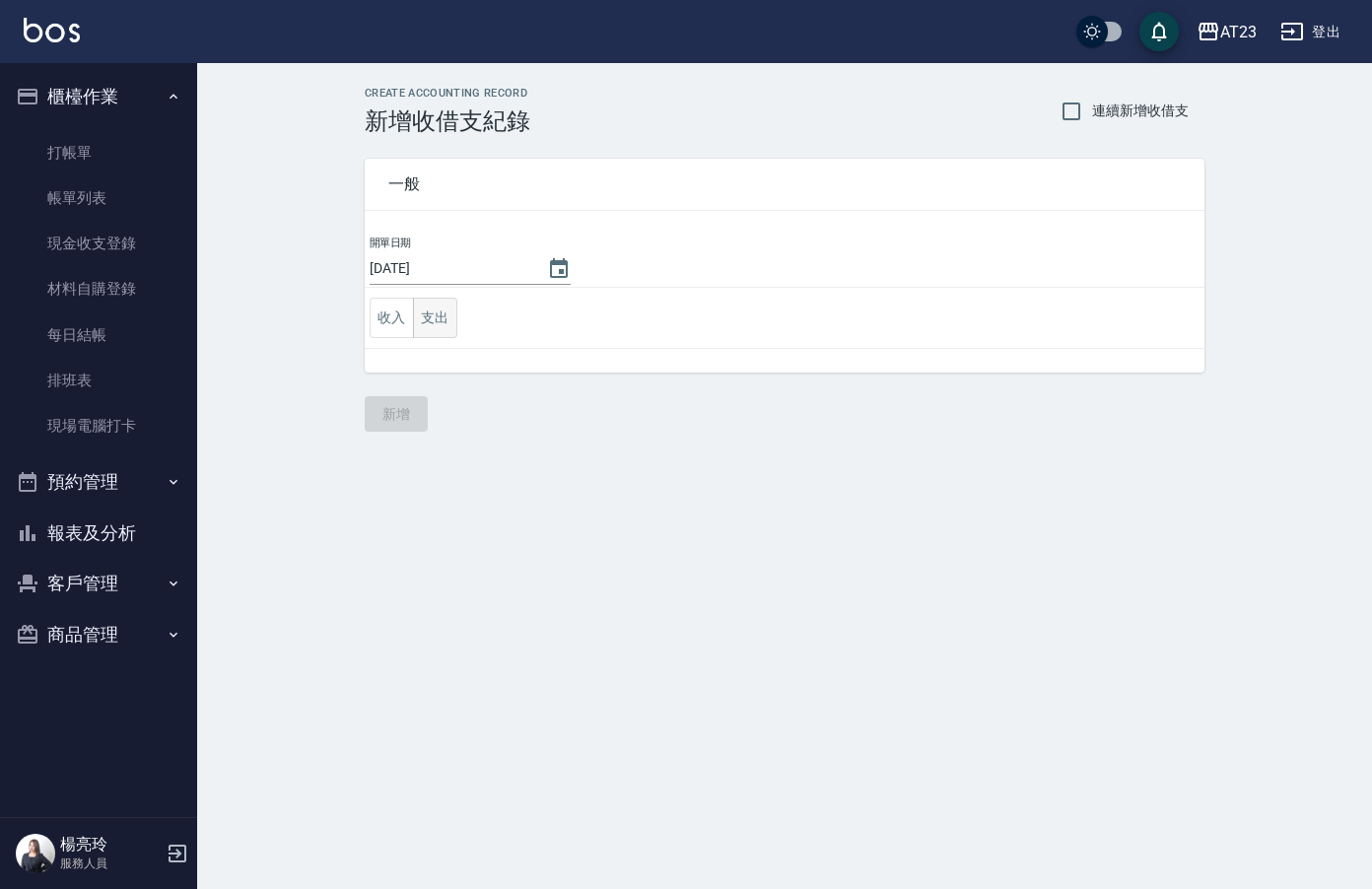
click at [426, 328] on button "支出" at bounding box center [435, 318] width 44 height 40
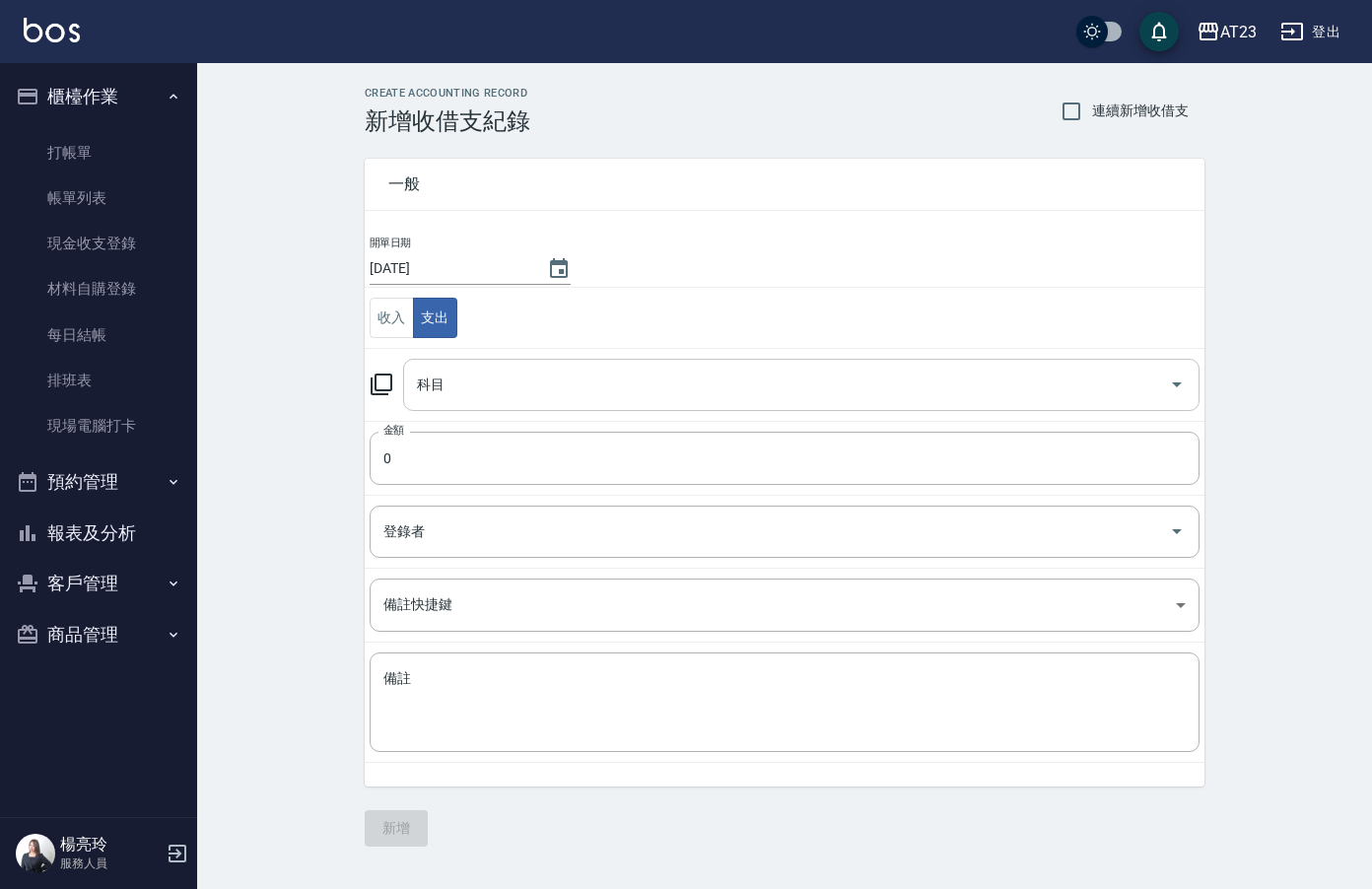
click at [572, 380] on input "科目" at bounding box center [786, 385] width 749 height 35
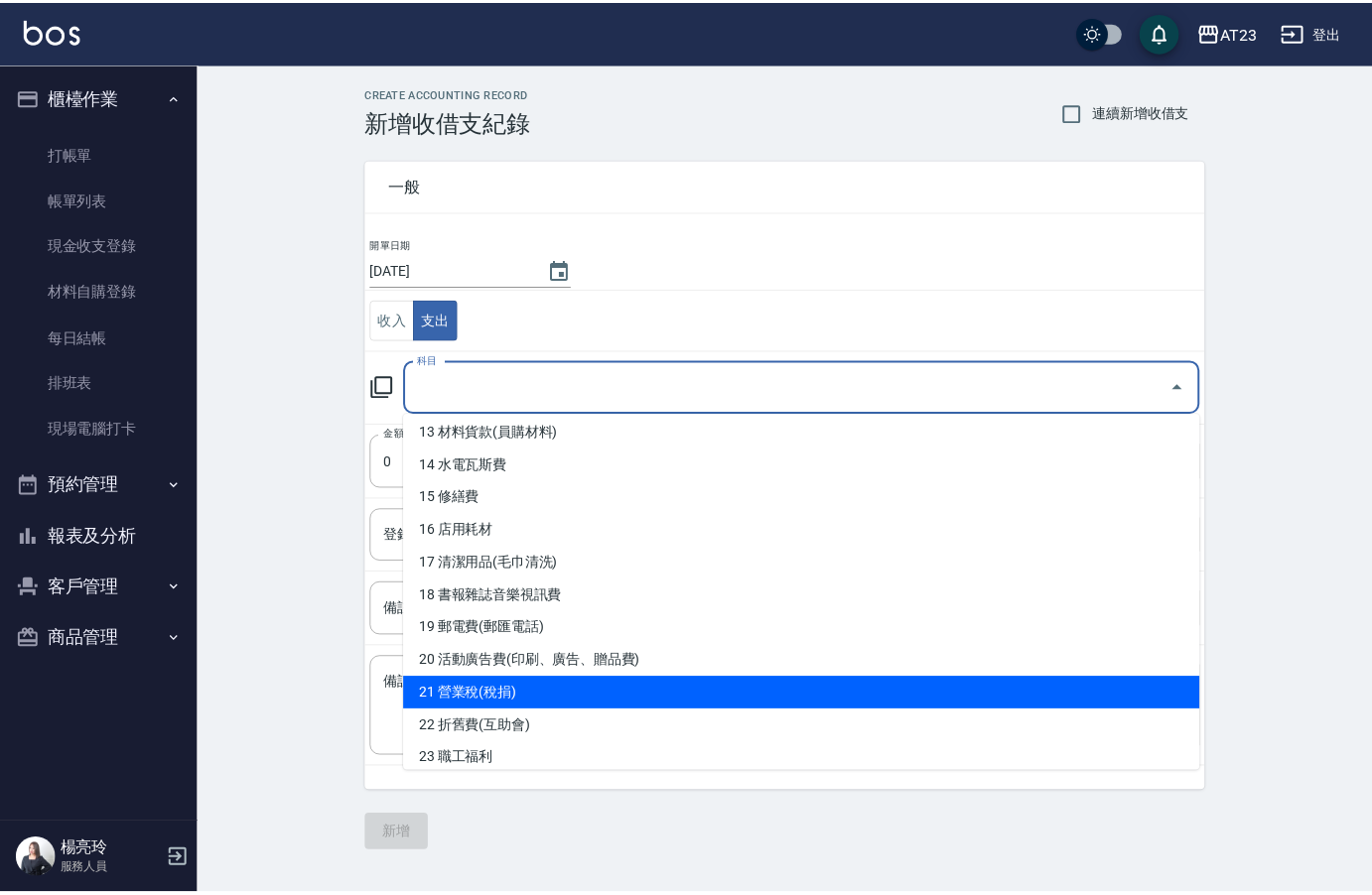
scroll to position [397, 0]
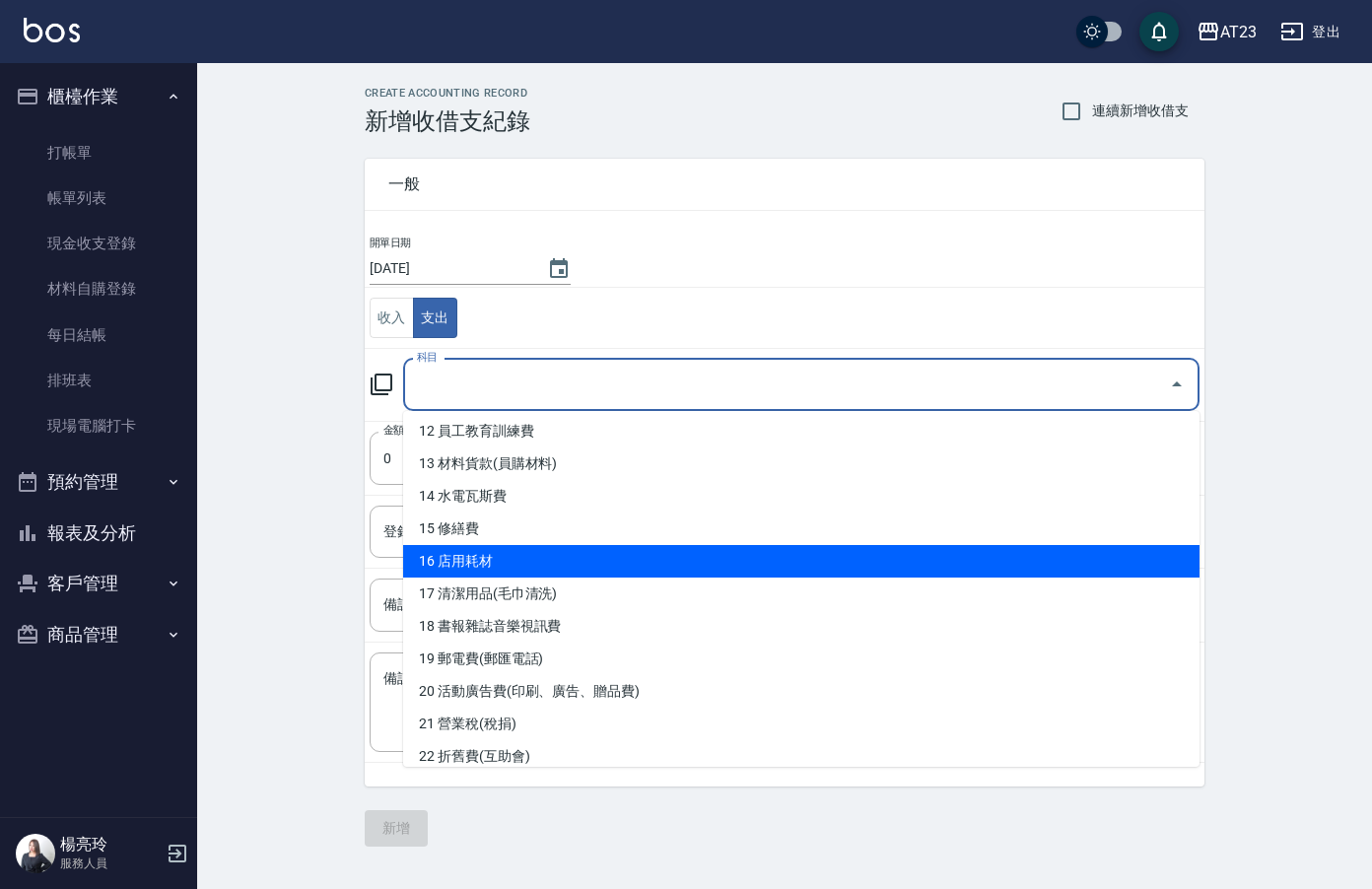
click at [842, 564] on li "16 店用耗材" at bounding box center [801, 561] width 796 height 33
type input "16 店用耗材"
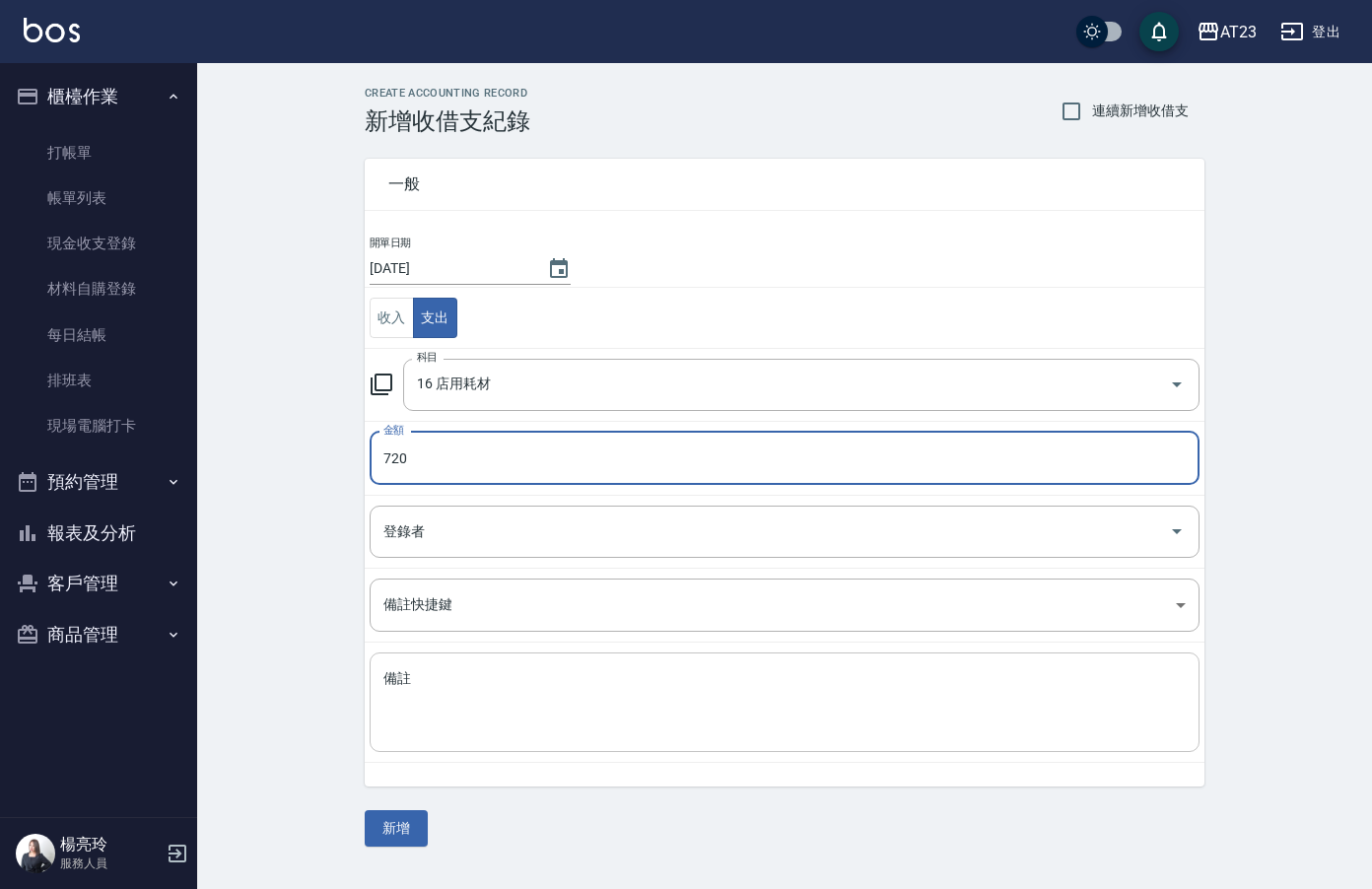
type input "720"
click at [773, 725] on textarea "備註" at bounding box center [784, 703] width 802 height 67
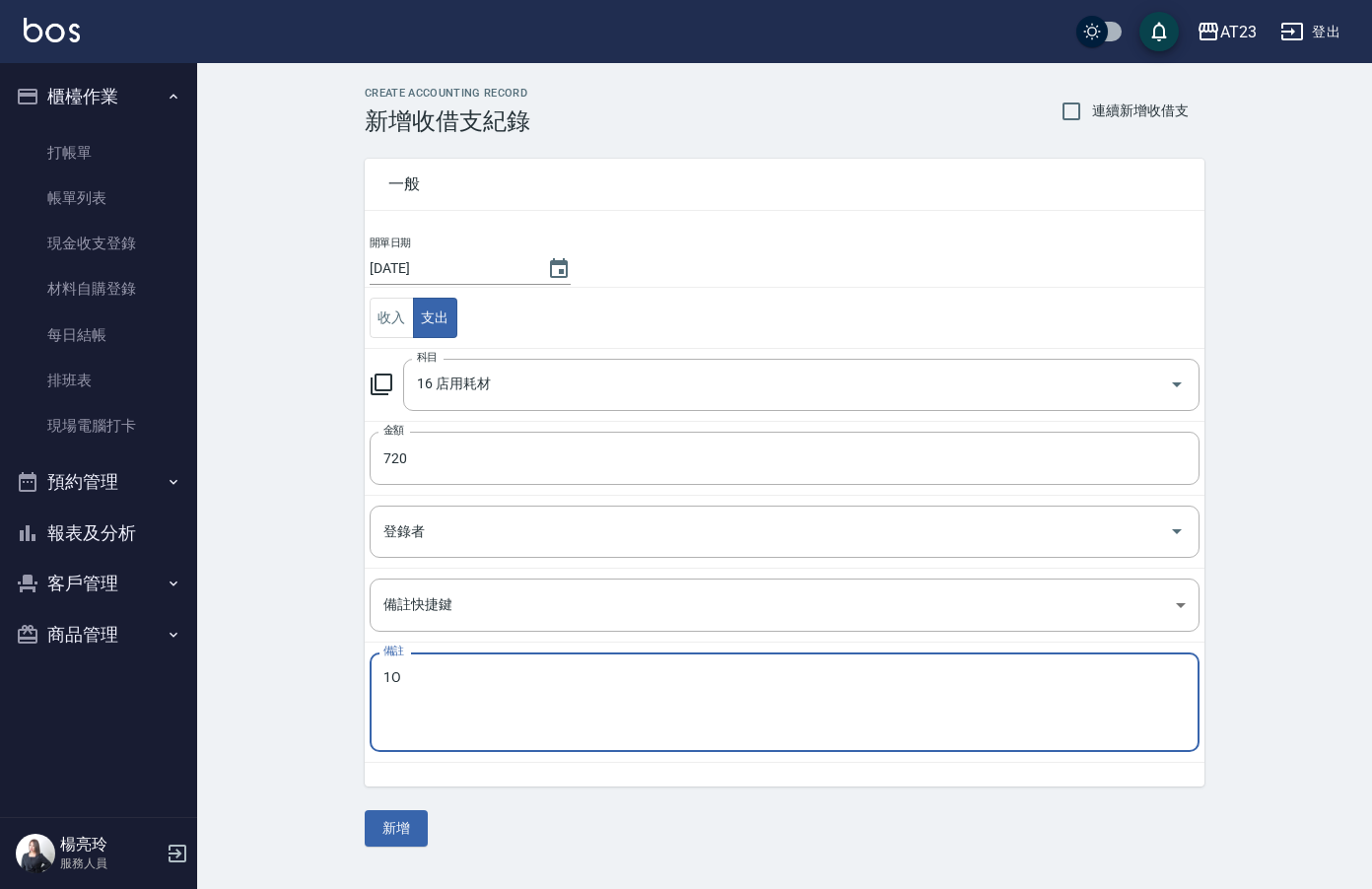
type textarea "1"
type textarea "倍巧思(衛生紙*2)"
click at [385, 831] on button "新增" at bounding box center [397, 828] width 63 height 37
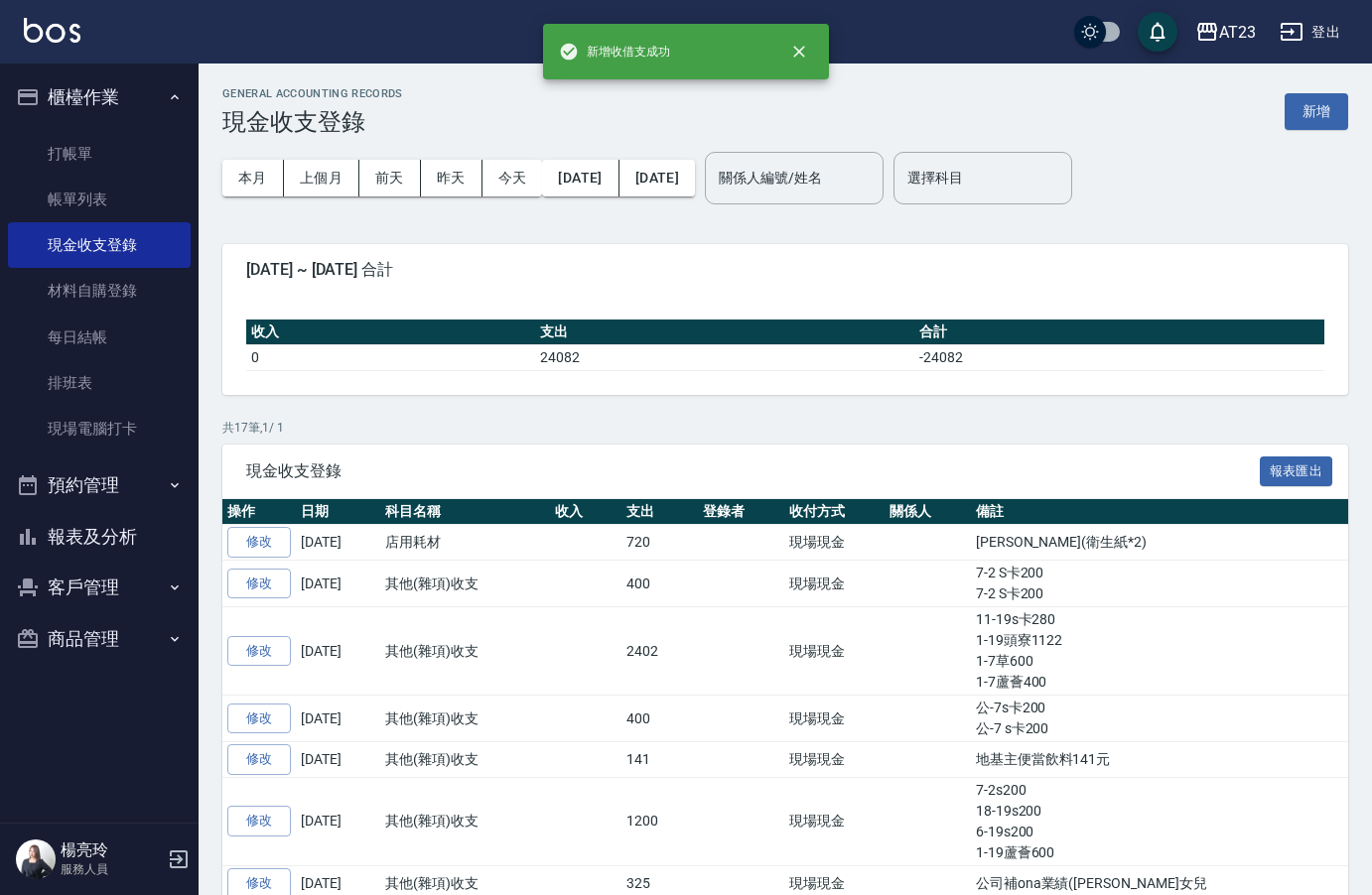
click at [106, 557] on button "報表及分析" at bounding box center [99, 537] width 183 height 52
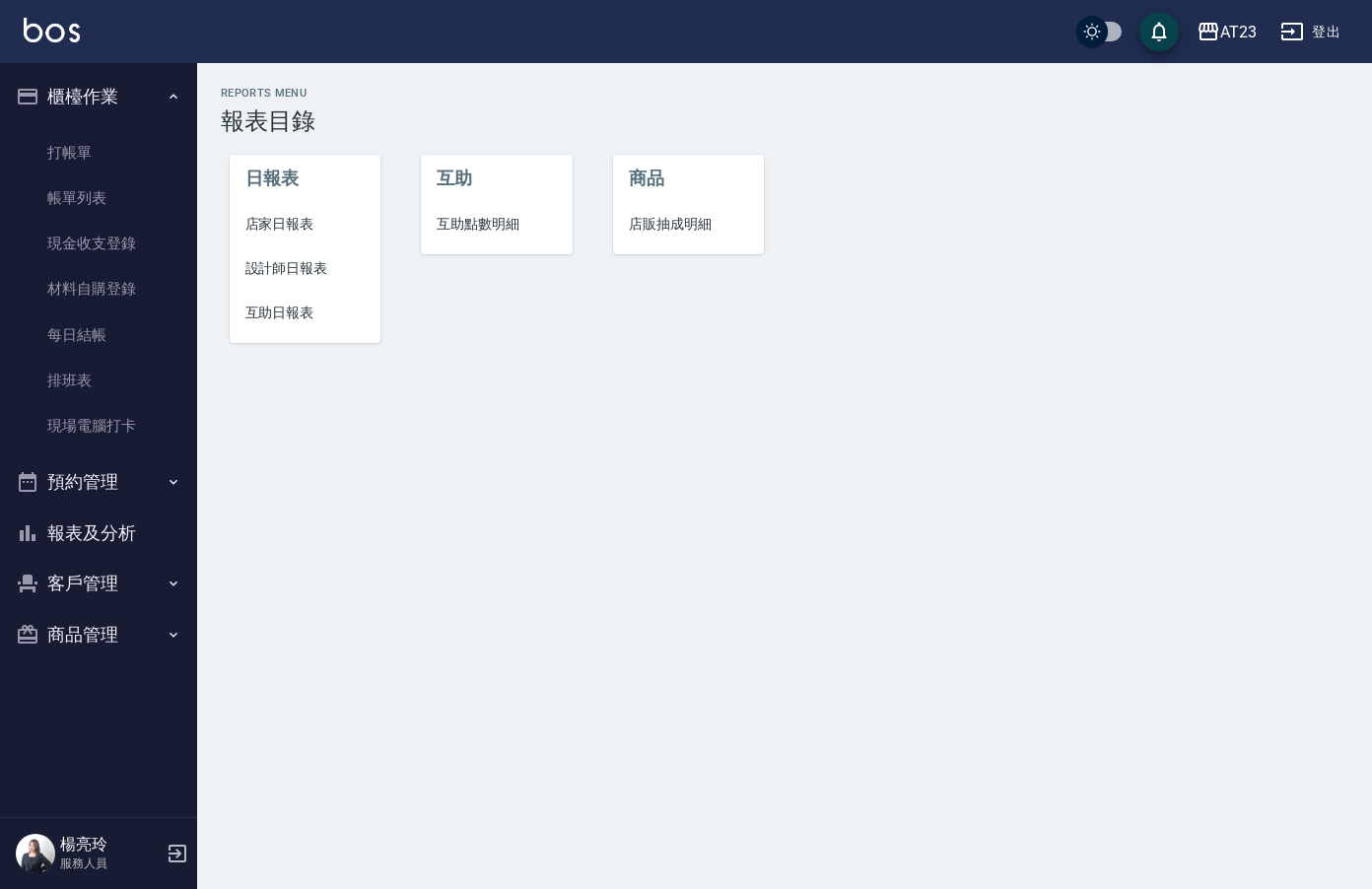
click at [276, 228] on span "店家日報表" at bounding box center [306, 224] width 120 height 21
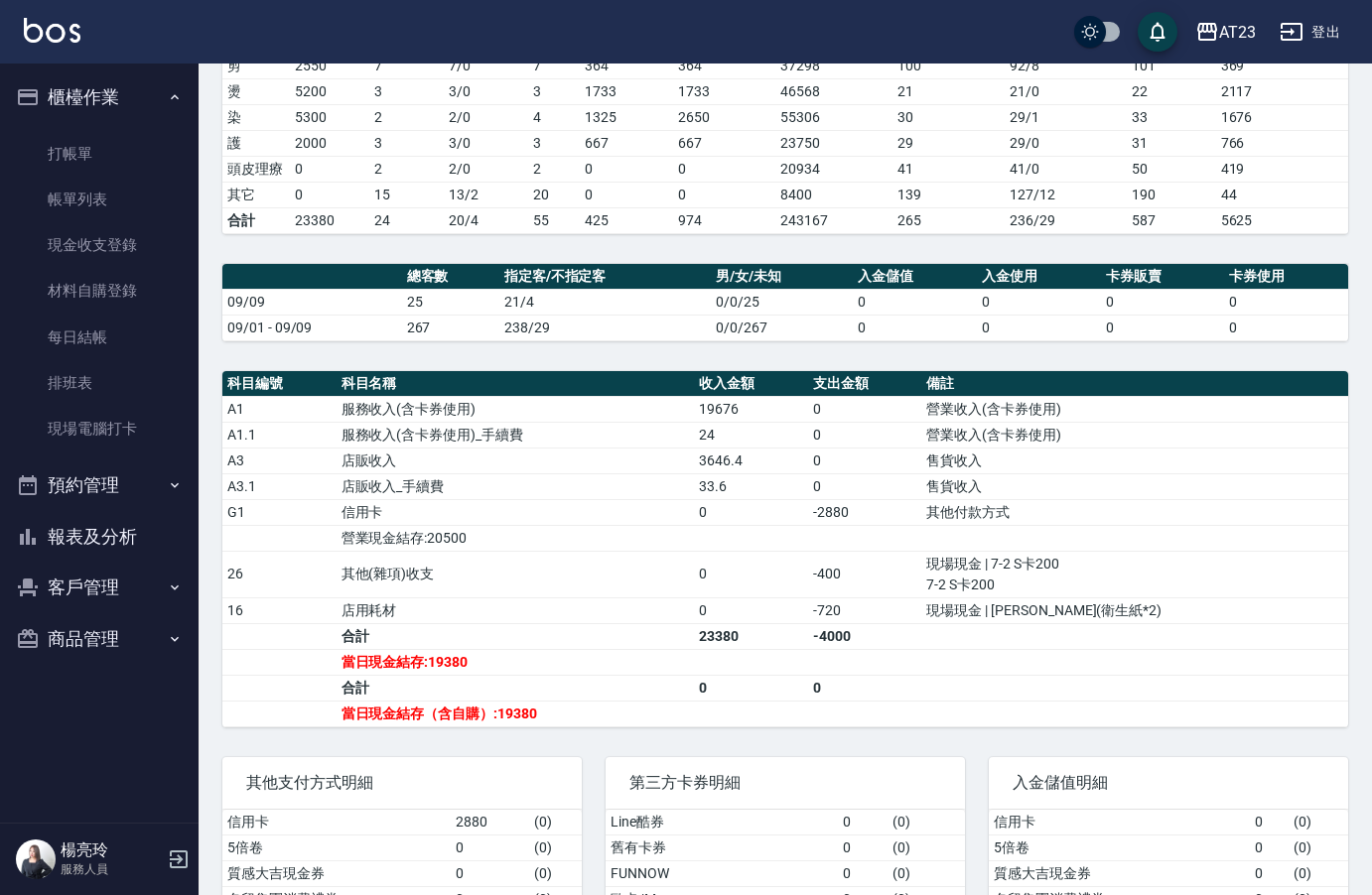
scroll to position [228, 0]
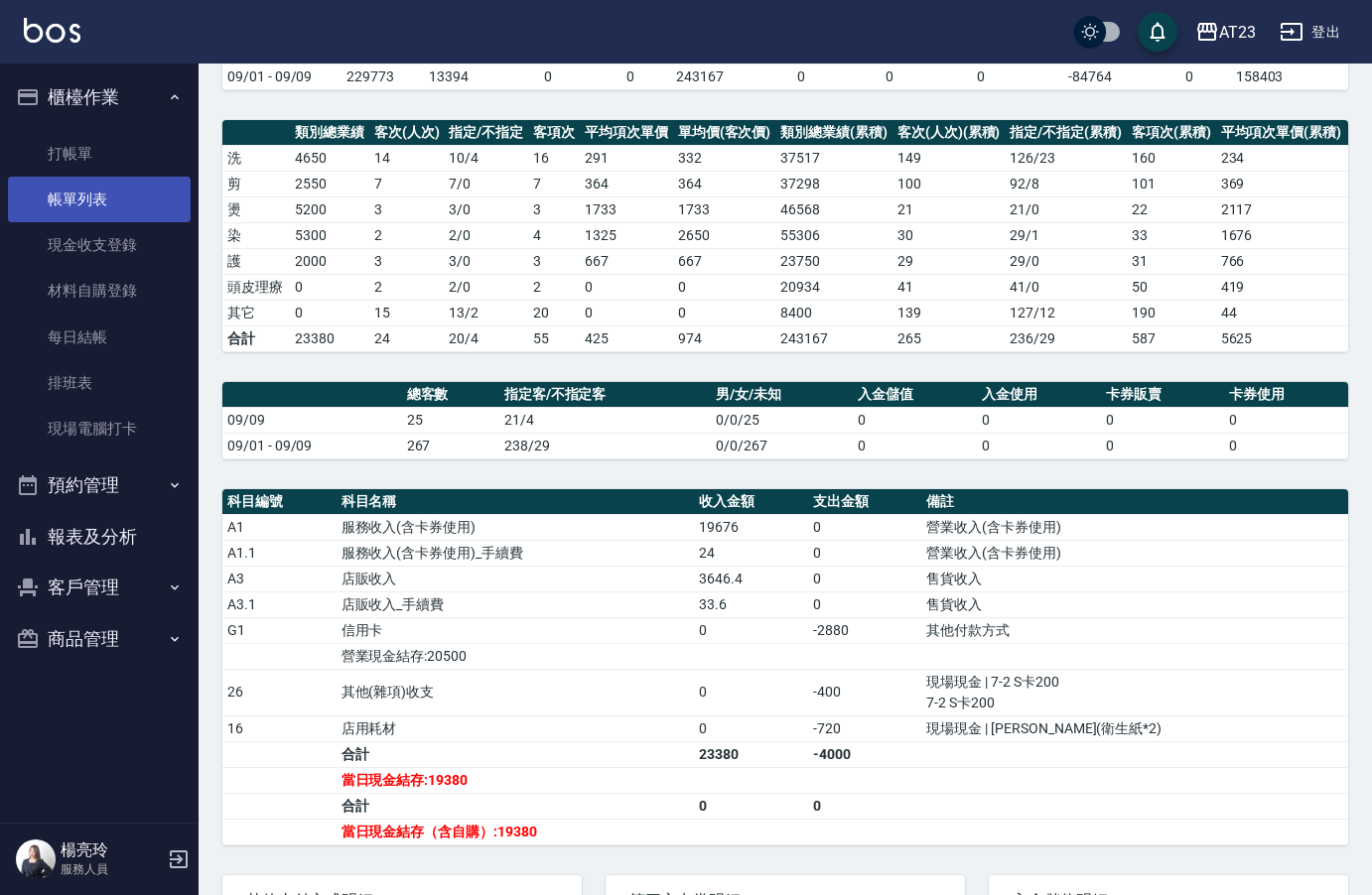
click at [116, 199] on link "帳單列表" at bounding box center [99, 200] width 183 height 46
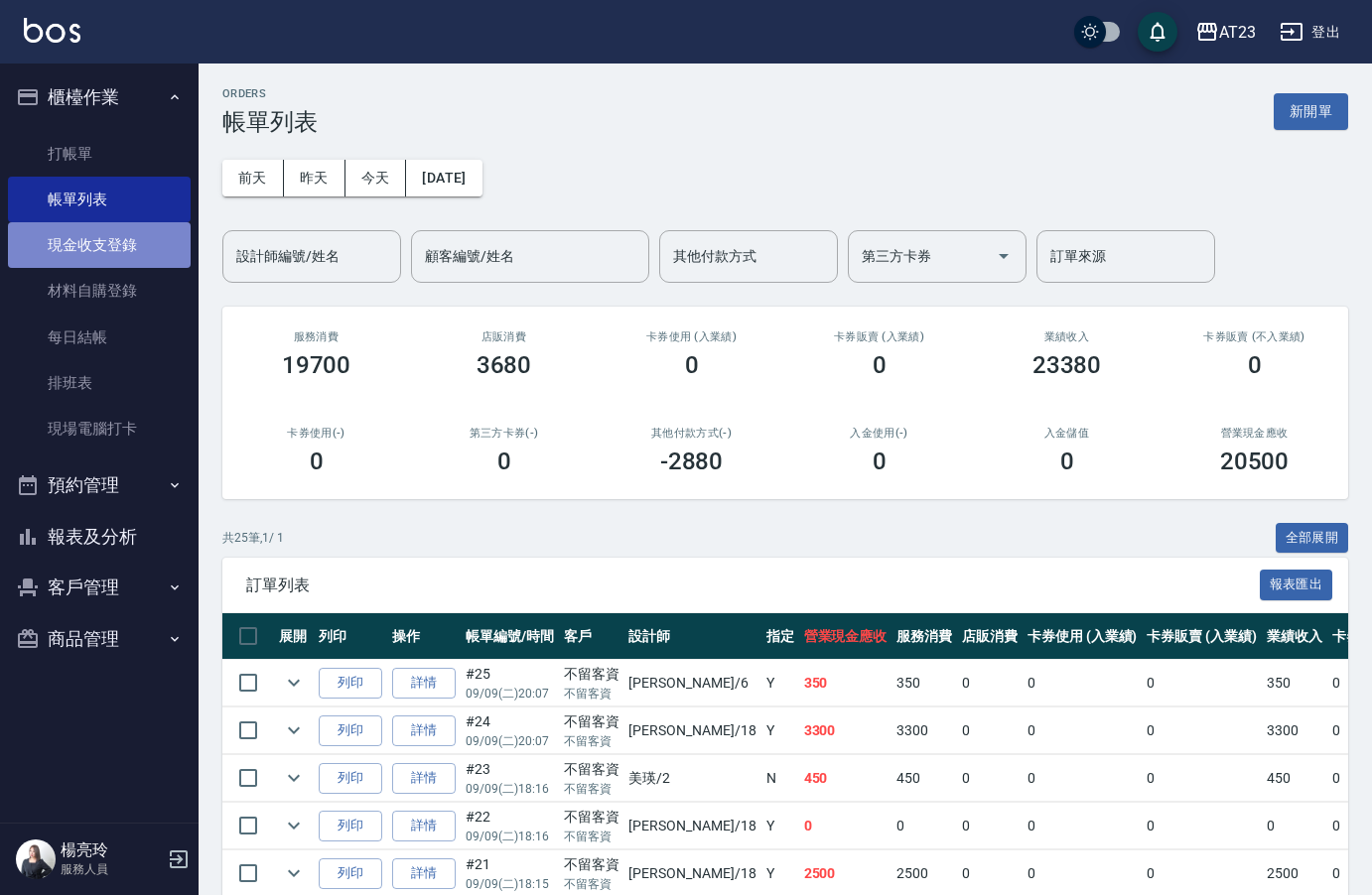
click at [114, 241] on link "現金收支登錄" at bounding box center [99, 245] width 183 height 46
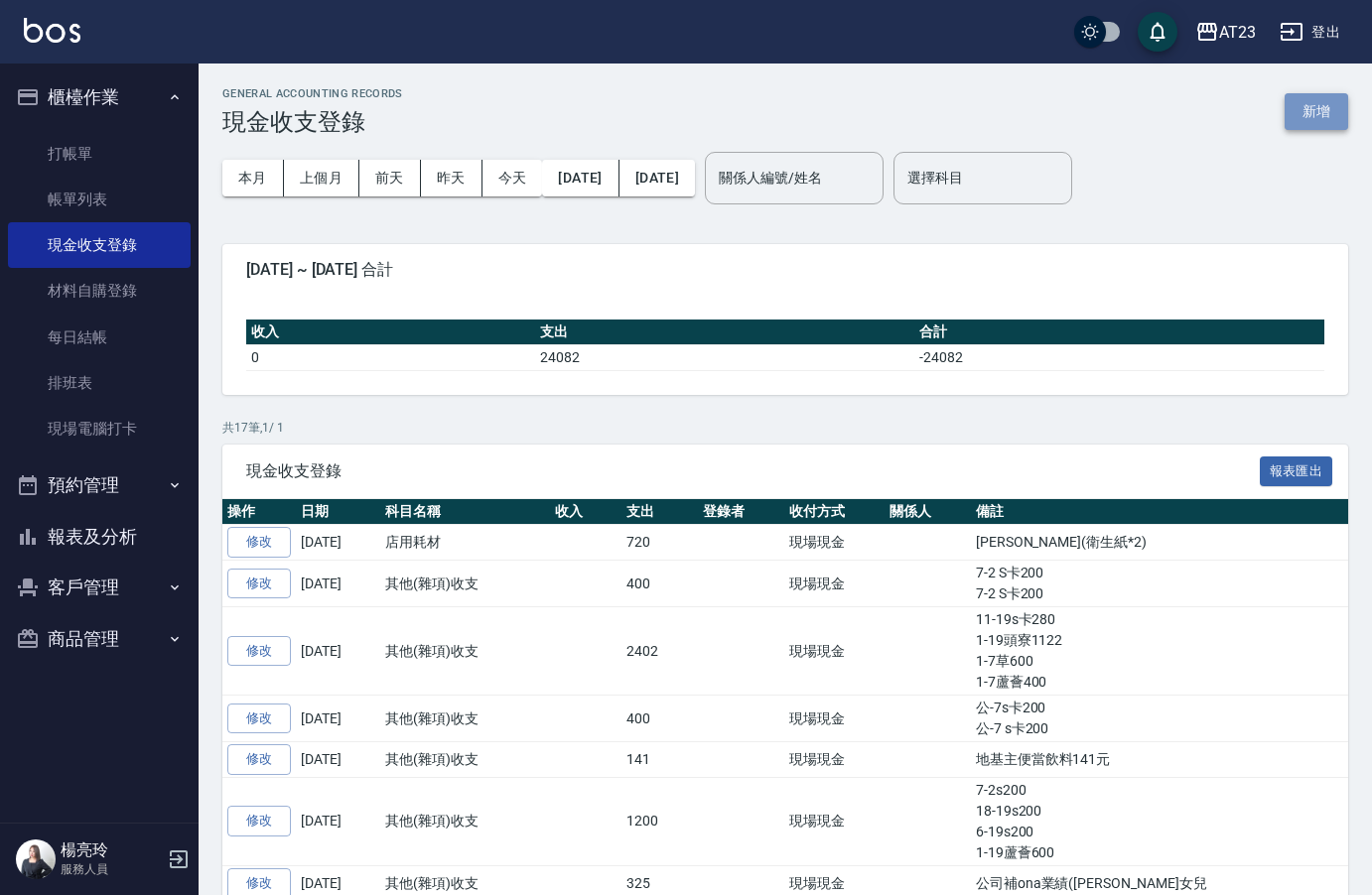
click at [1304, 116] on button "新增" at bounding box center [1316, 111] width 64 height 37
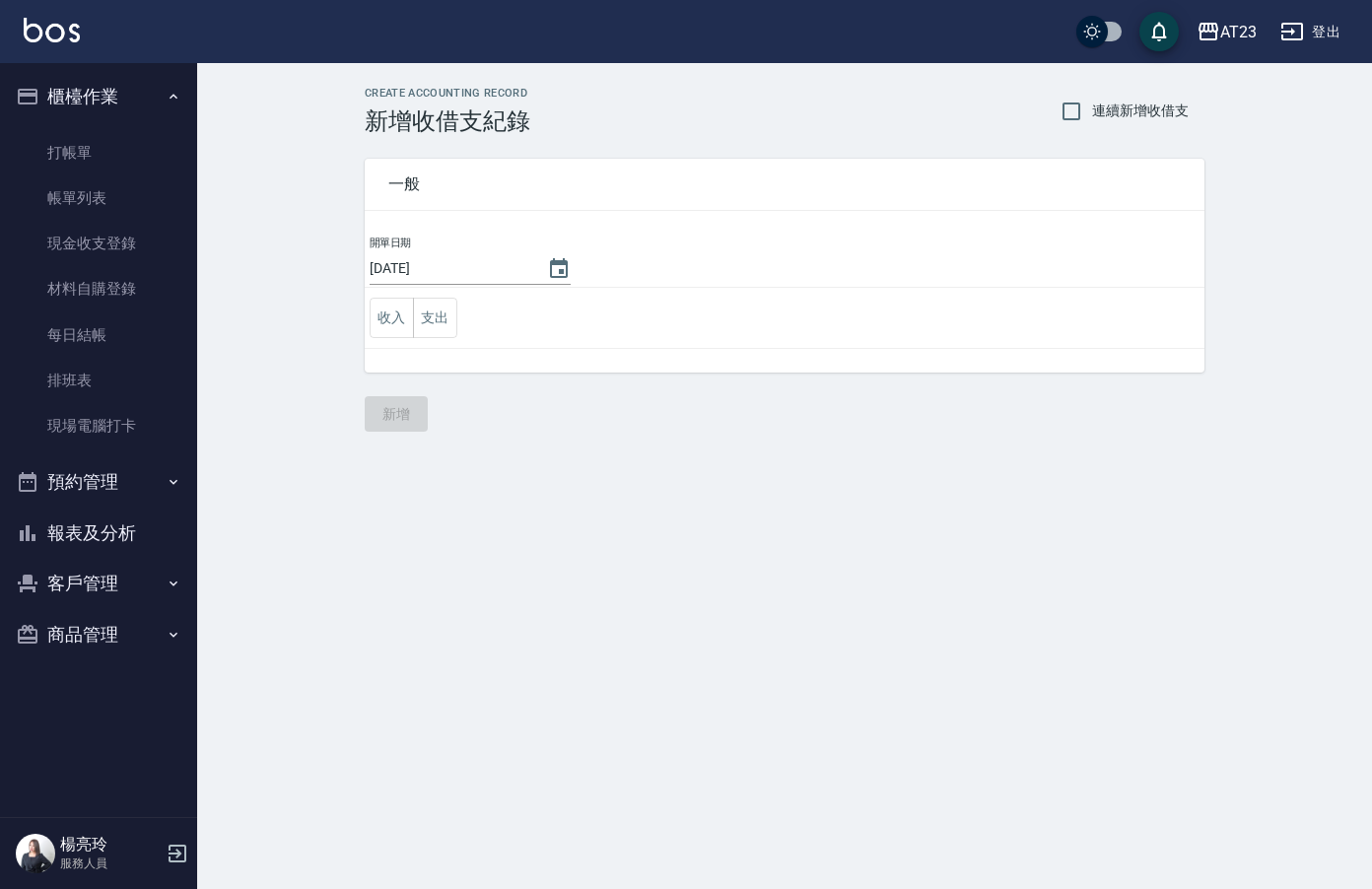
click at [459, 326] on td "收入 支出" at bounding box center [784, 319] width 839 height 61
click at [450, 321] on button "支出" at bounding box center [435, 318] width 44 height 40
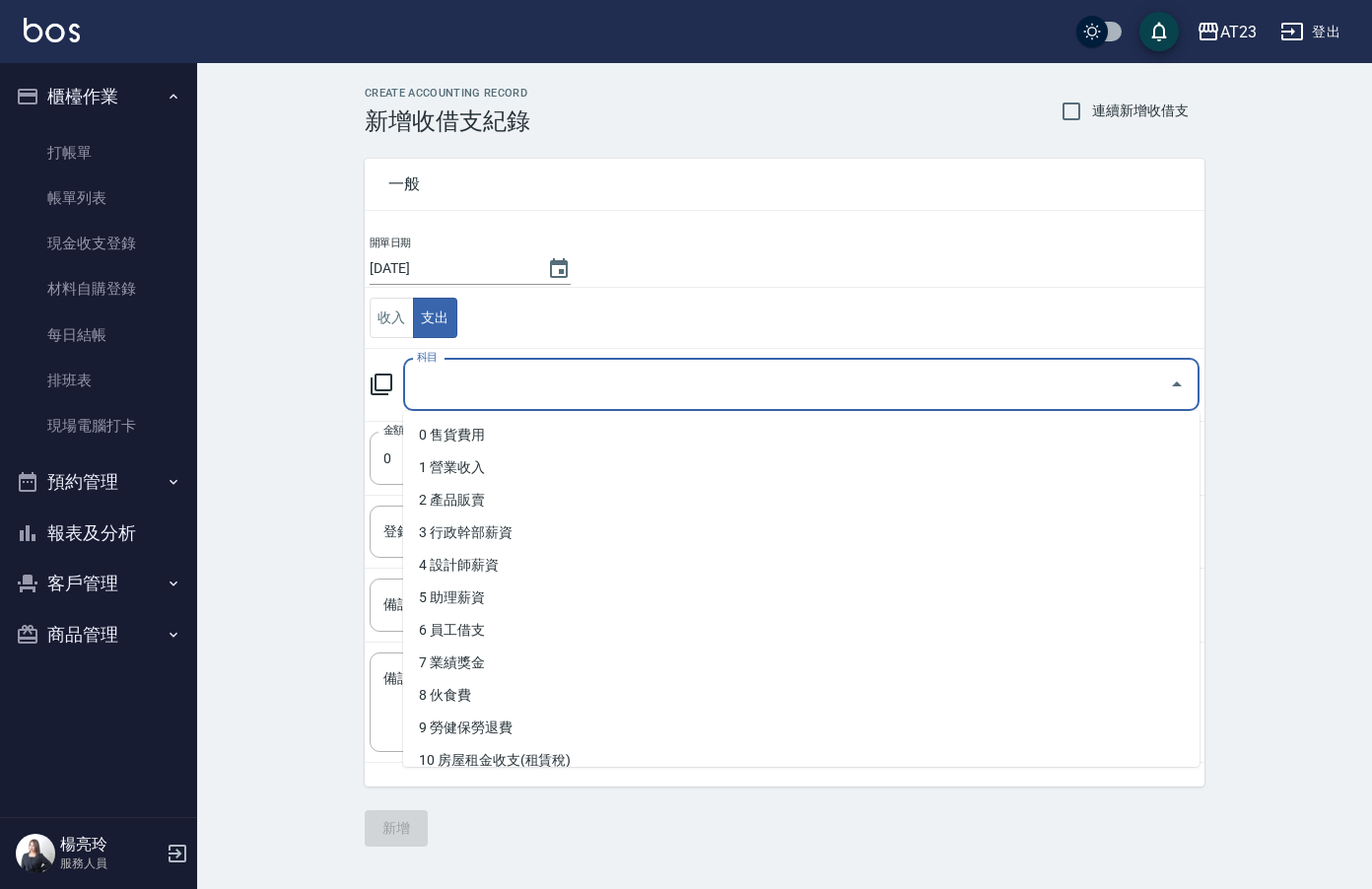
click at [510, 383] on input "科目" at bounding box center [786, 385] width 749 height 35
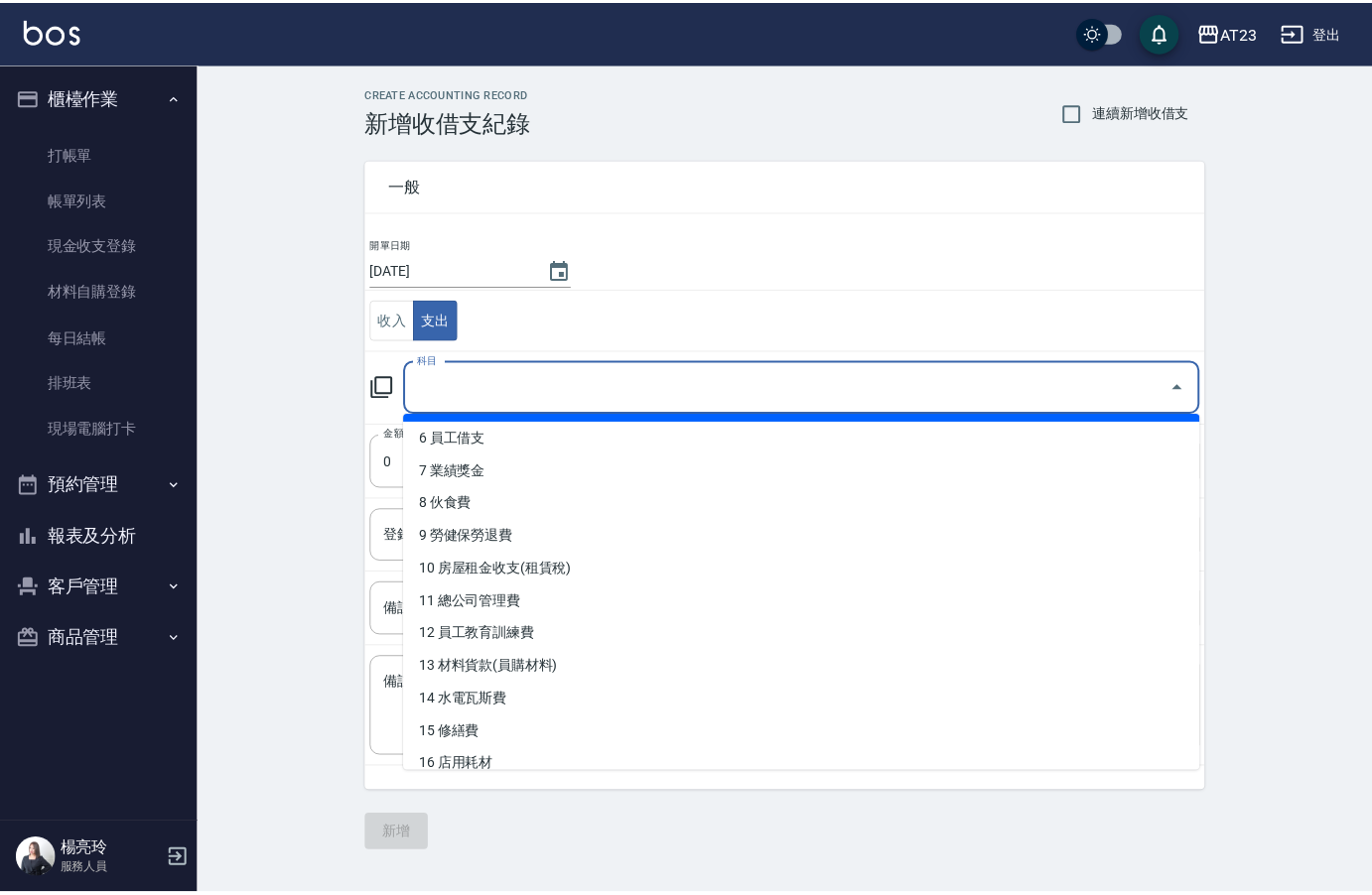
scroll to position [199, 0]
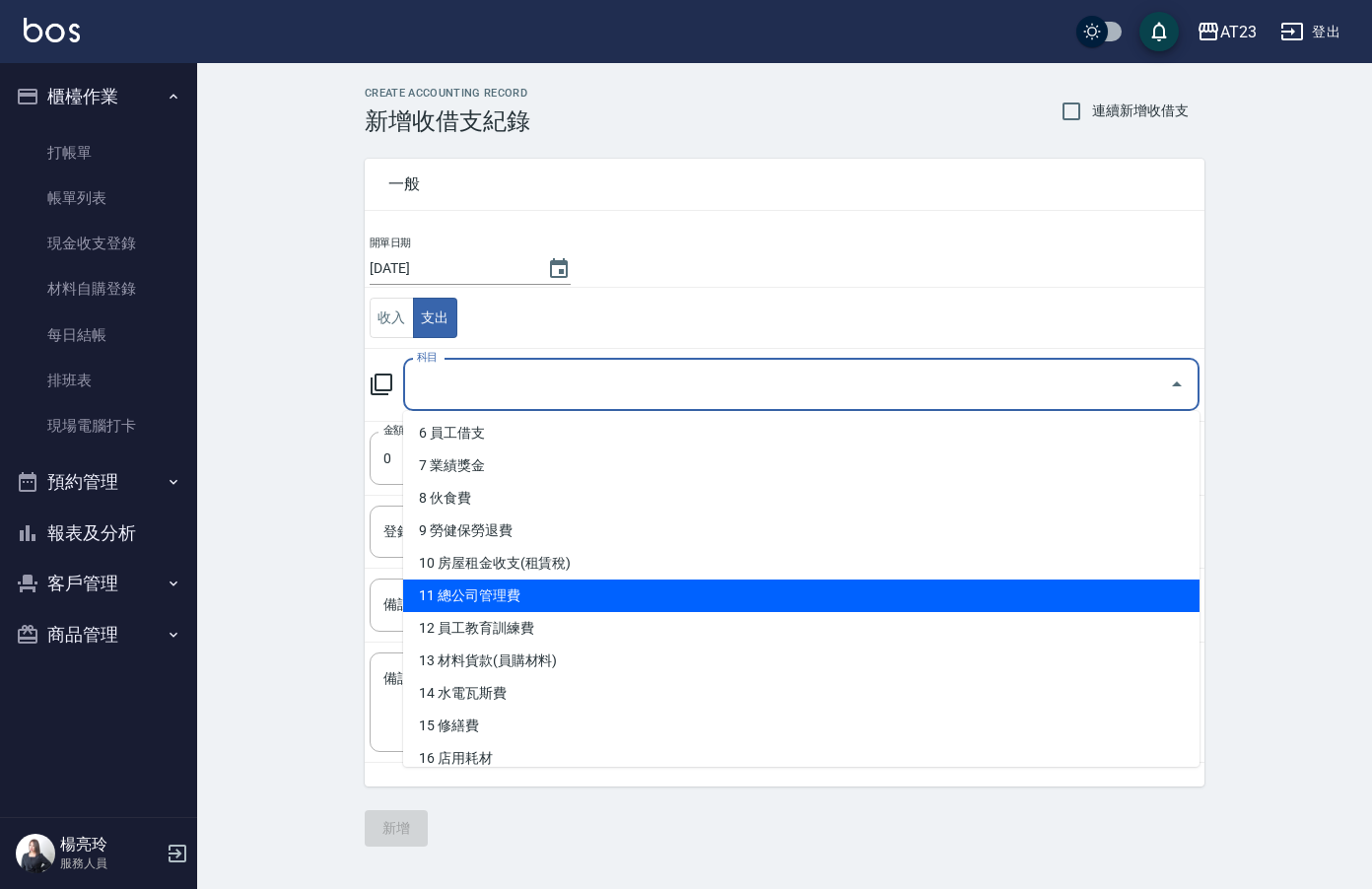
click at [663, 598] on li "11 總公司管理費" at bounding box center [801, 596] width 796 height 33
type input "11 總公司管理費"
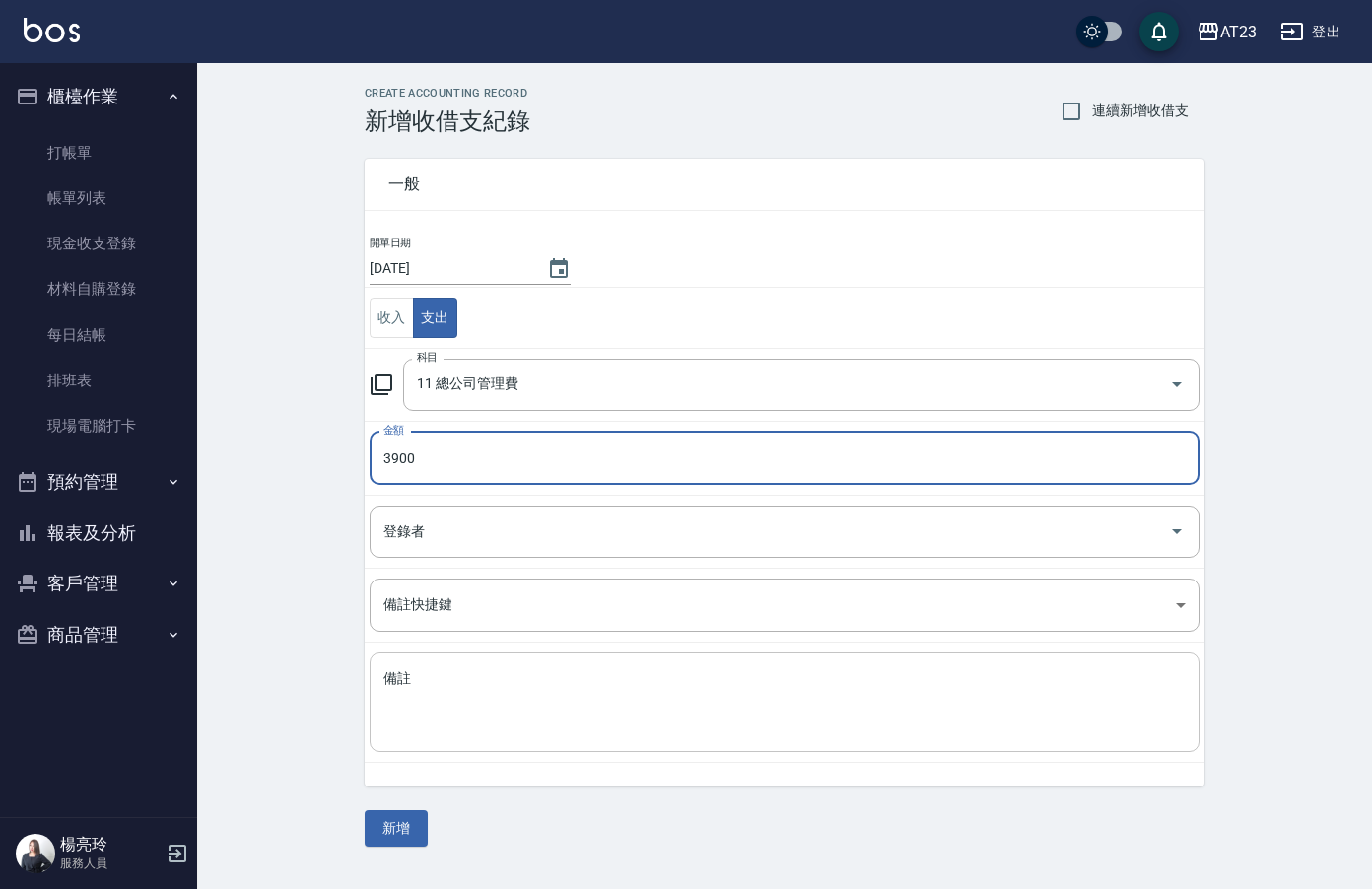
type input "3900"
click at [541, 714] on textarea "備註" at bounding box center [784, 703] width 802 height 67
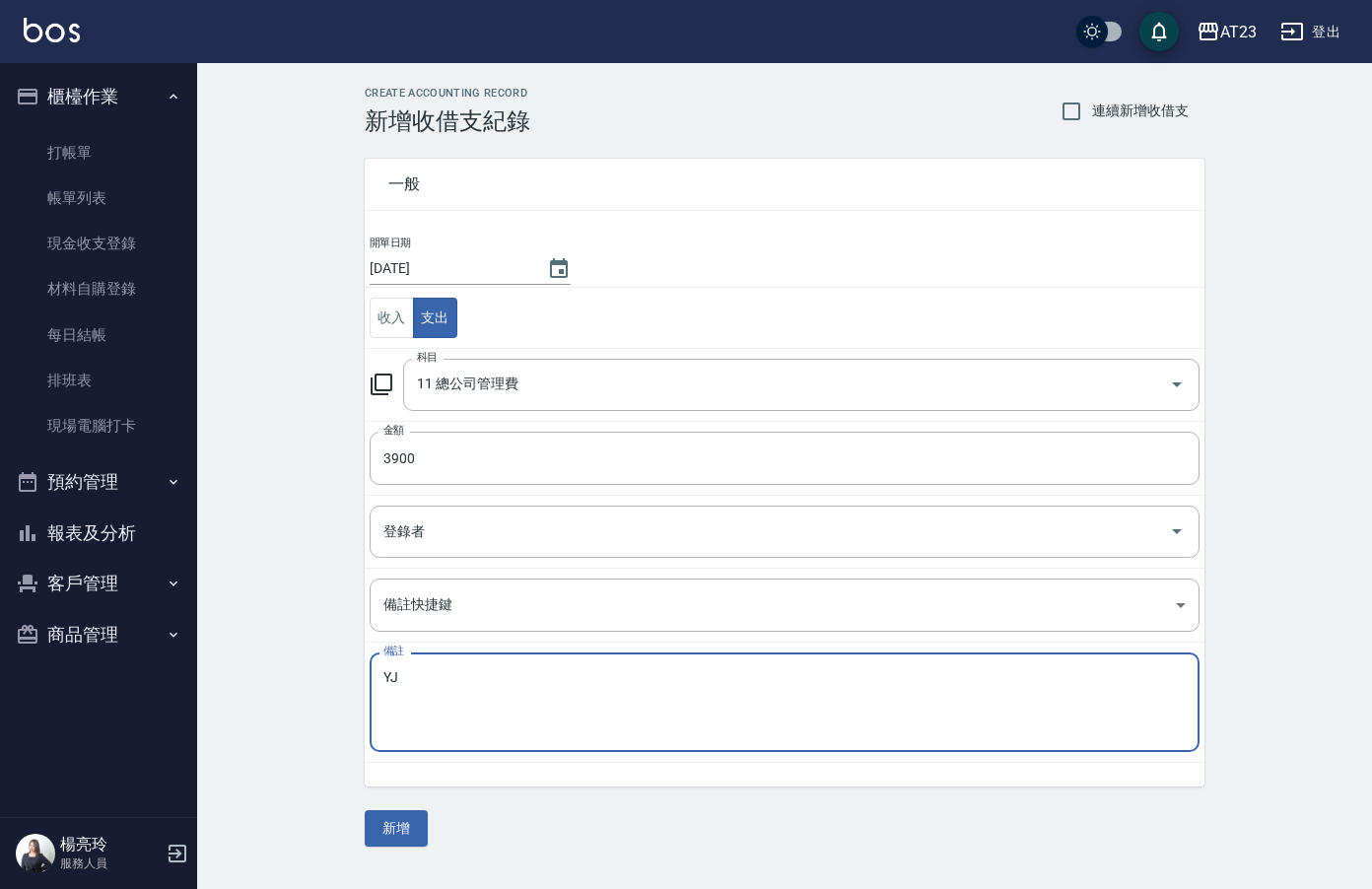
type textarea "Y"
type textarea "總部貨款"
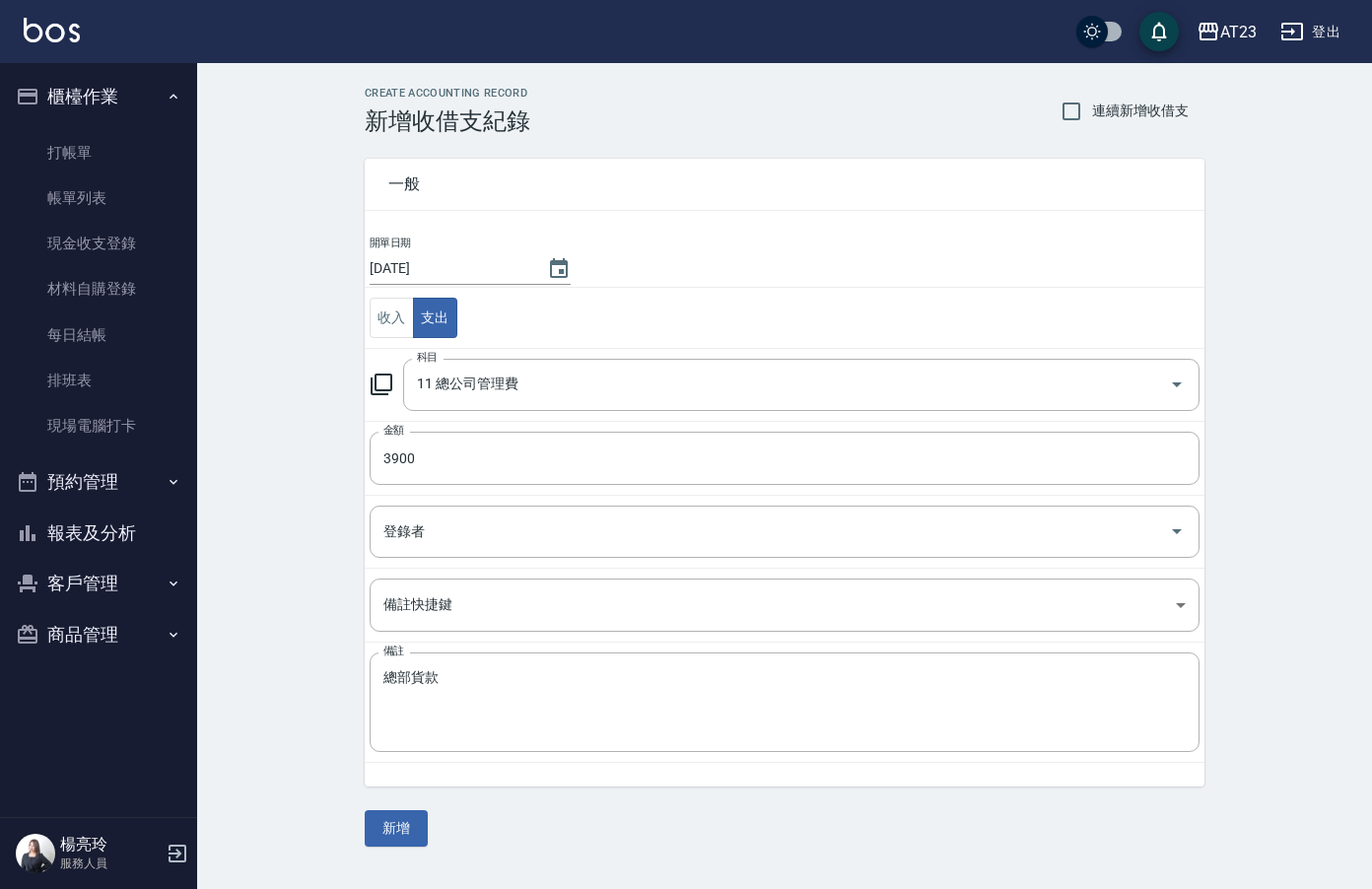
click at [401, 850] on div "CREATE ACCOUNTING RECORD 新增收借支紀錄 連續新增收借支 一般 開單日期 2025/09/09 收入 支出 科目 11 總公司管理費 …" at bounding box center [784, 467] width 1175 height 807
click at [396, 834] on button "新增" at bounding box center [397, 828] width 63 height 37
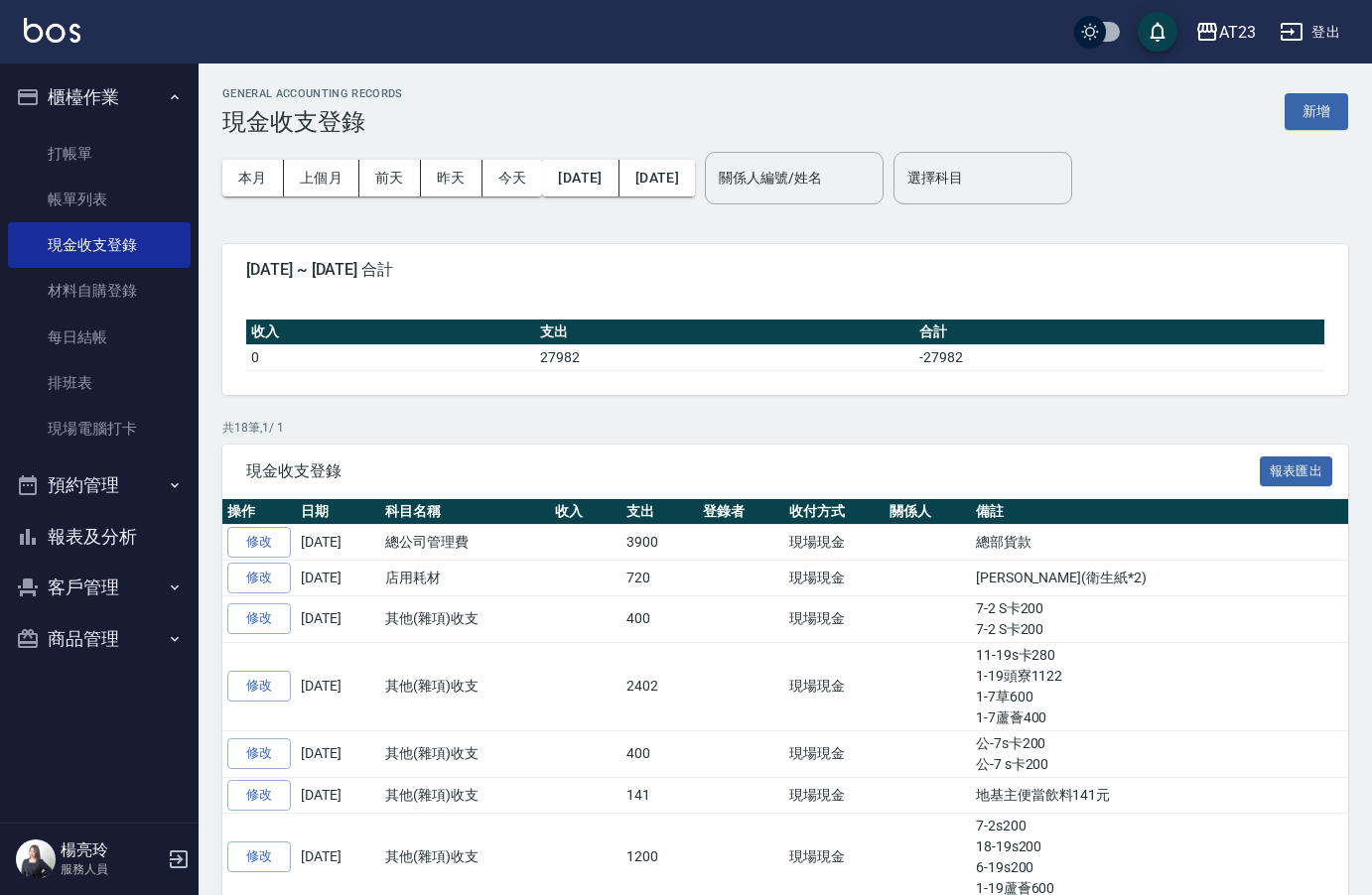
drag, startPoint x: 128, startPoint y: 542, endPoint x: 145, endPoint y: 541, distance: 17.0
click at [128, 542] on button "報表及分析" at bounding box center [99, 537] width 183 height 52
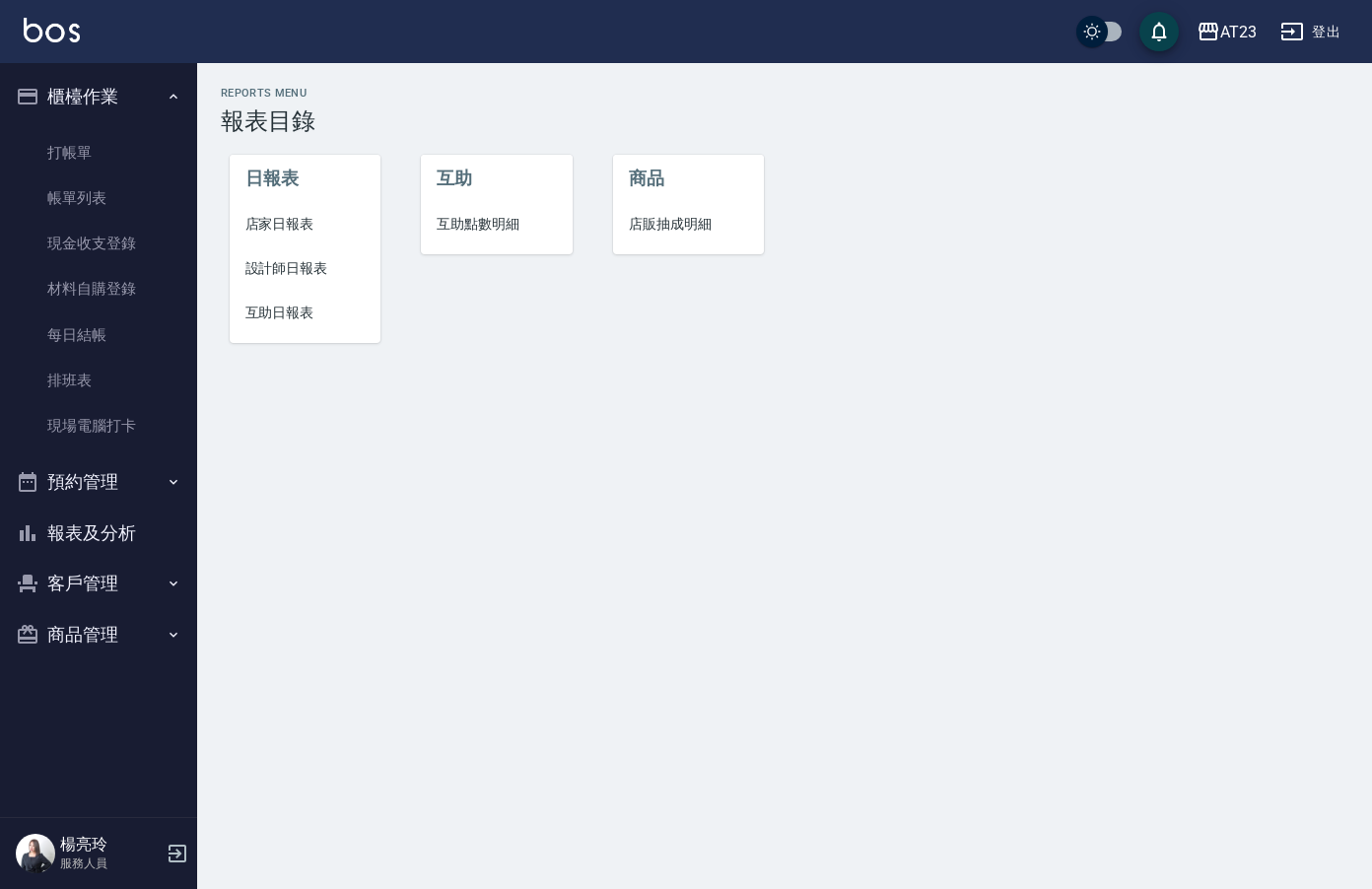
click at [300, 219] on span "店家日報表" at bounding box center [306, 224] width 120 height 21
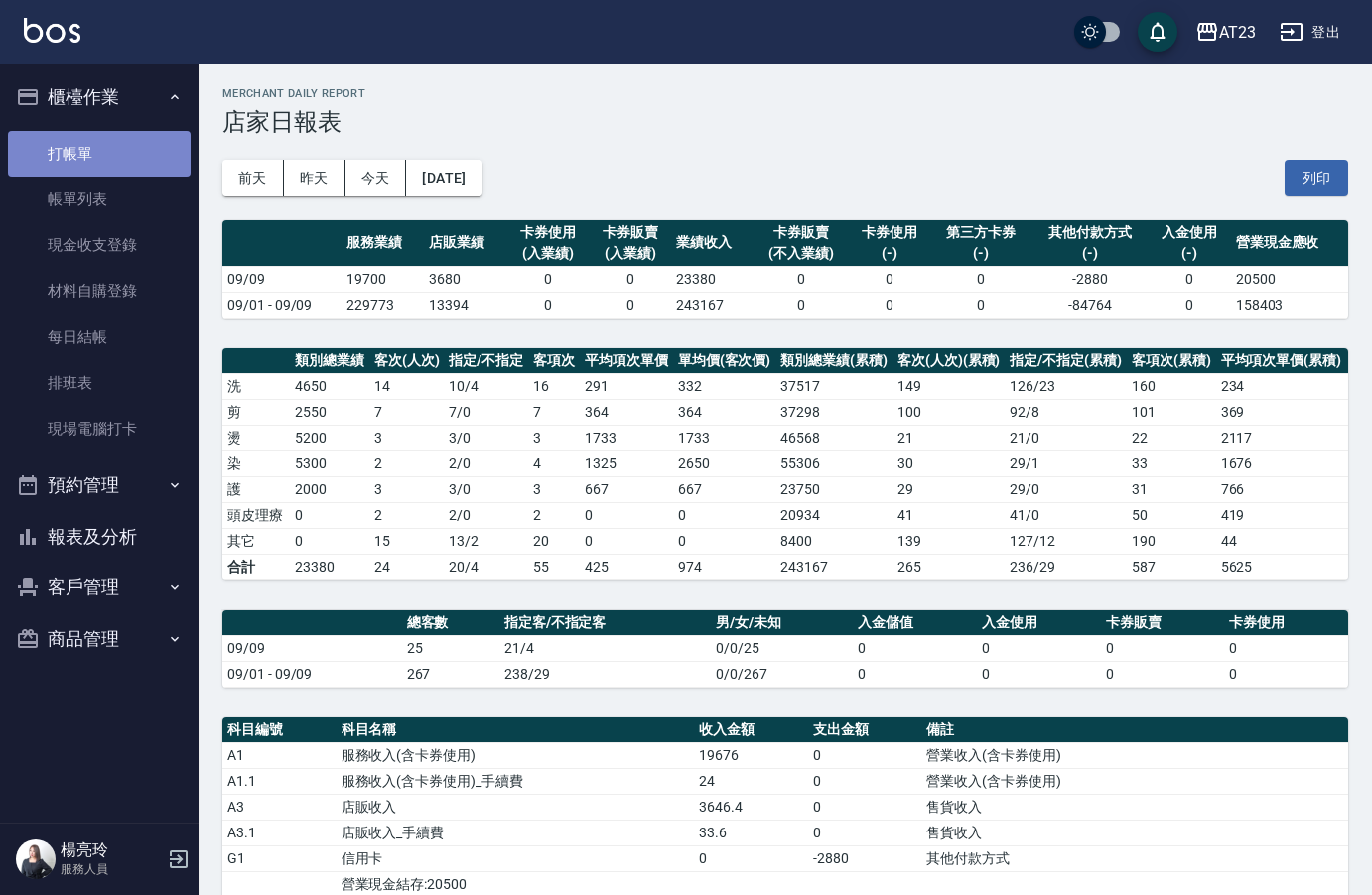
click at [132, 157] on link "打帳單" at bounding box center [99, 154] width 183 height 46
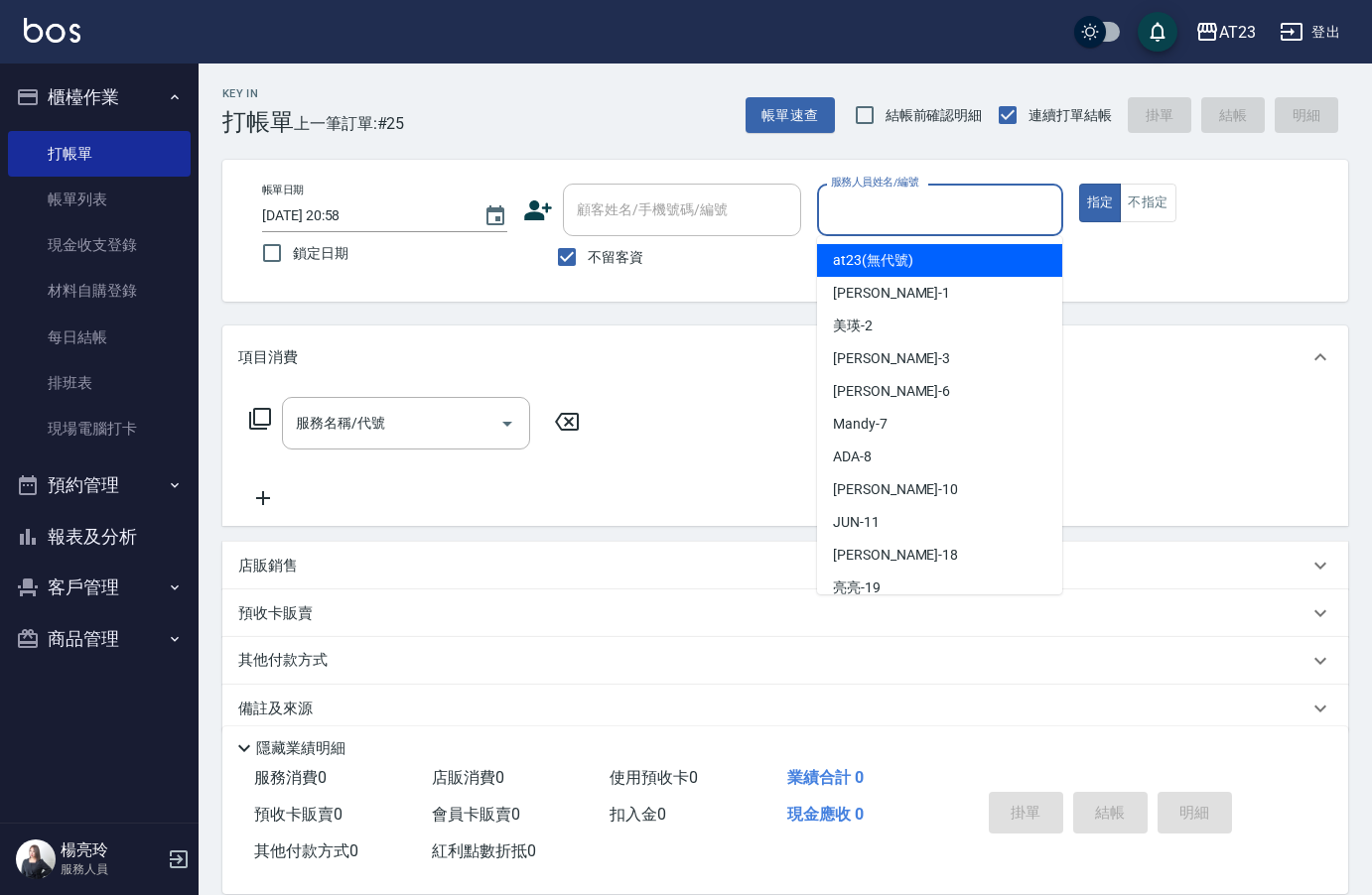
click at [950, 199] on input "服務人員姓名/編號" at bounding box center [939, 210] width 228 height 35
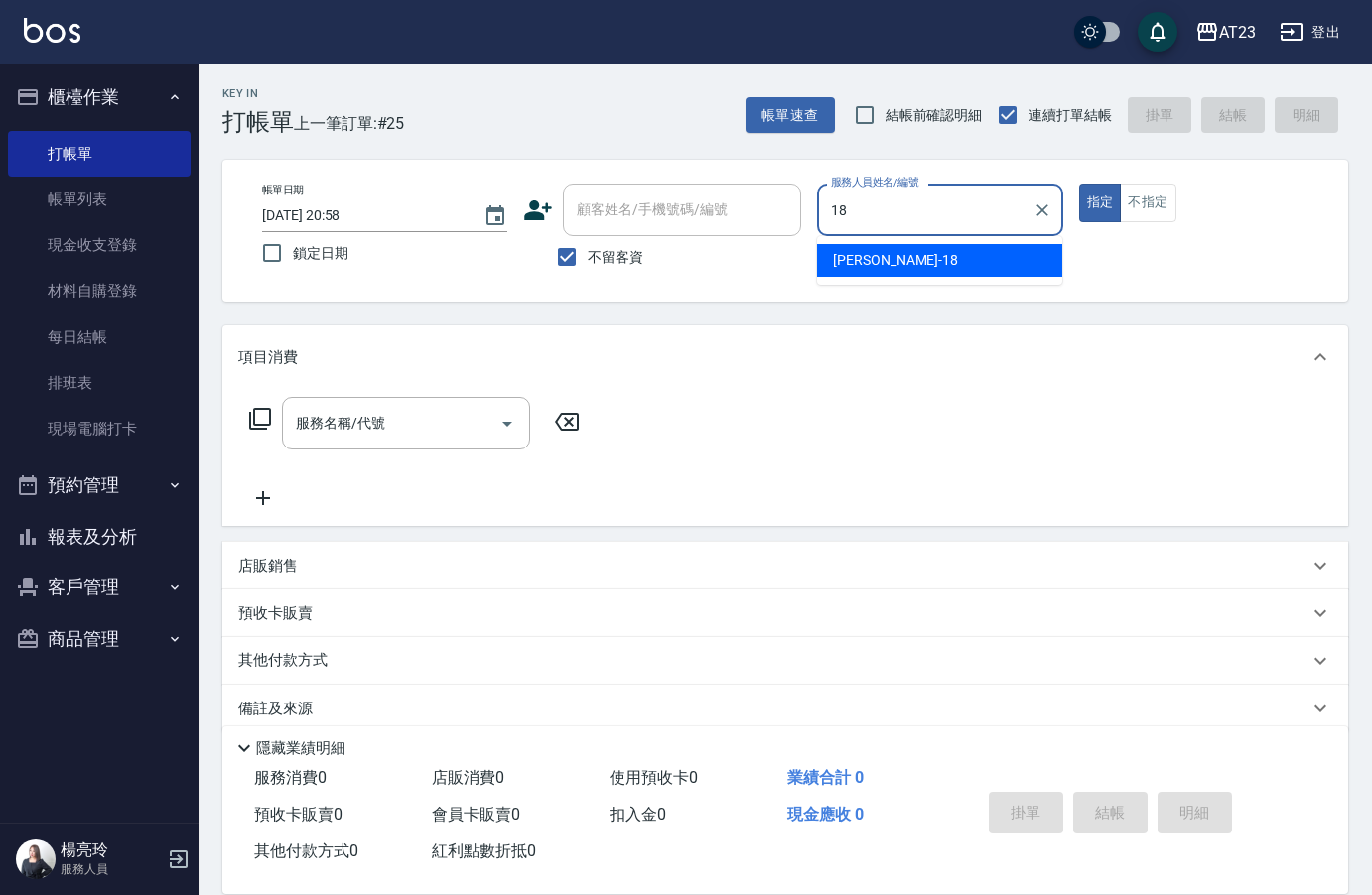
type input "小嫺-18"
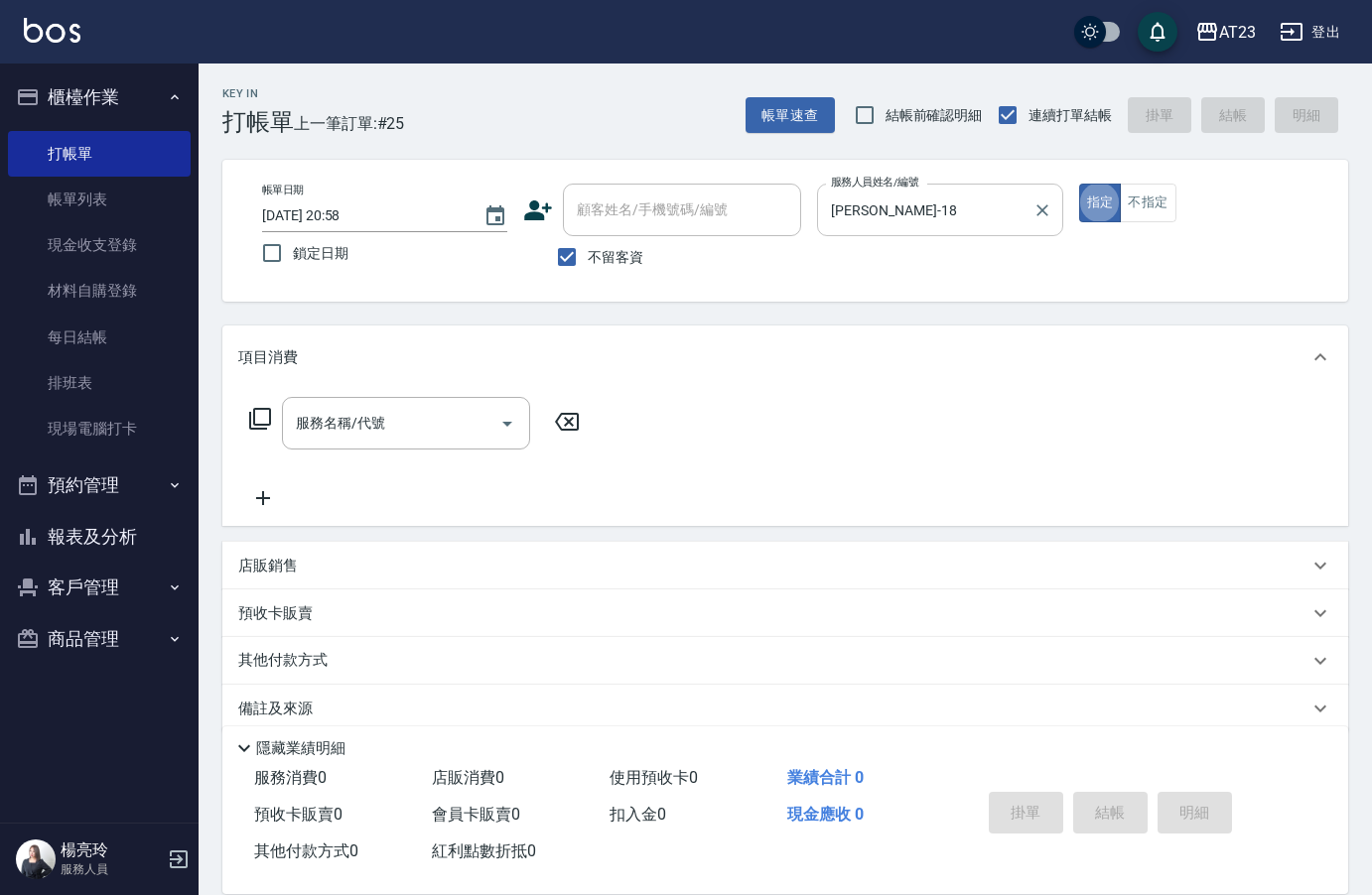
type button "true"
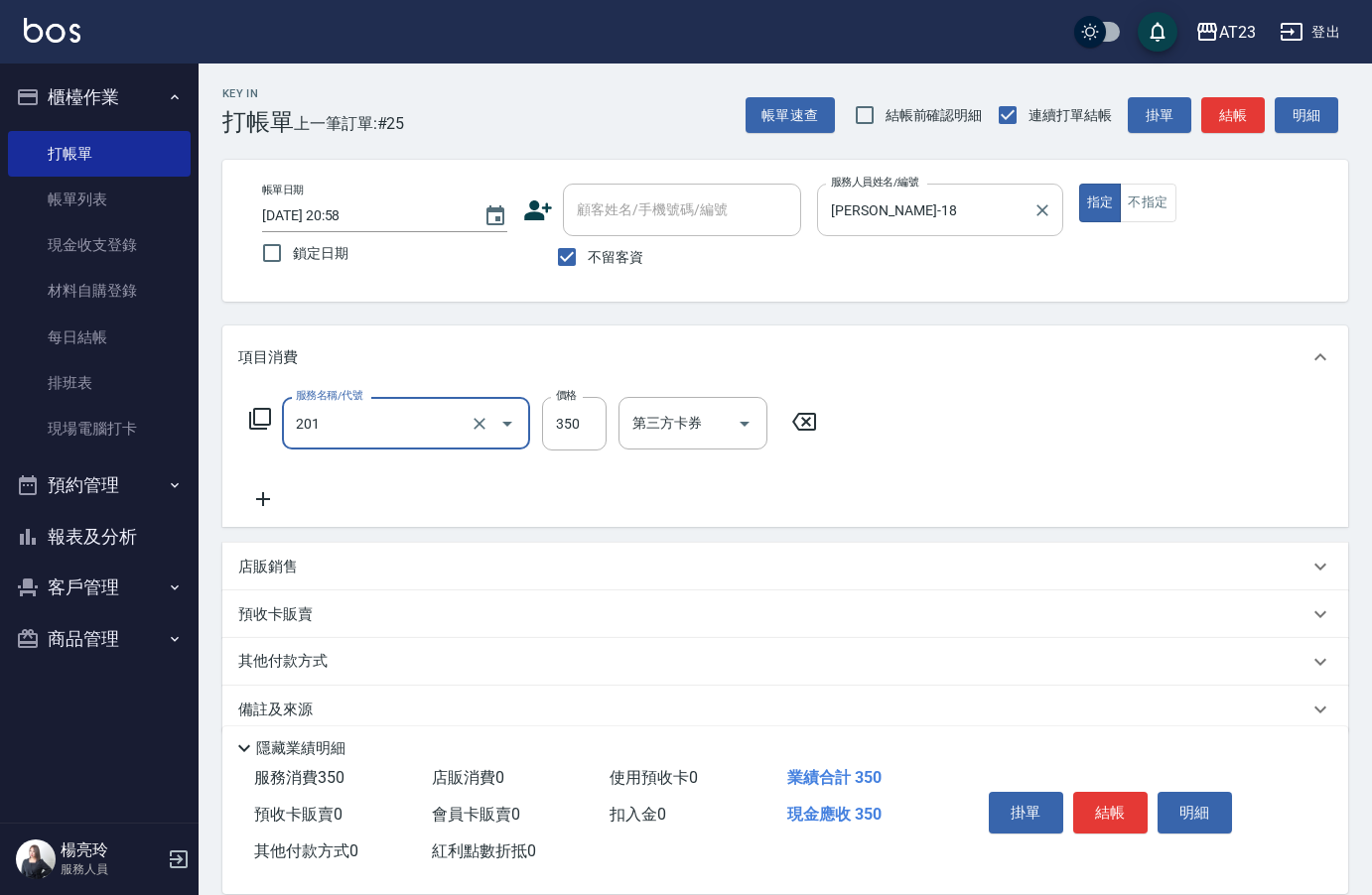
type input "一般洗髮(201)"
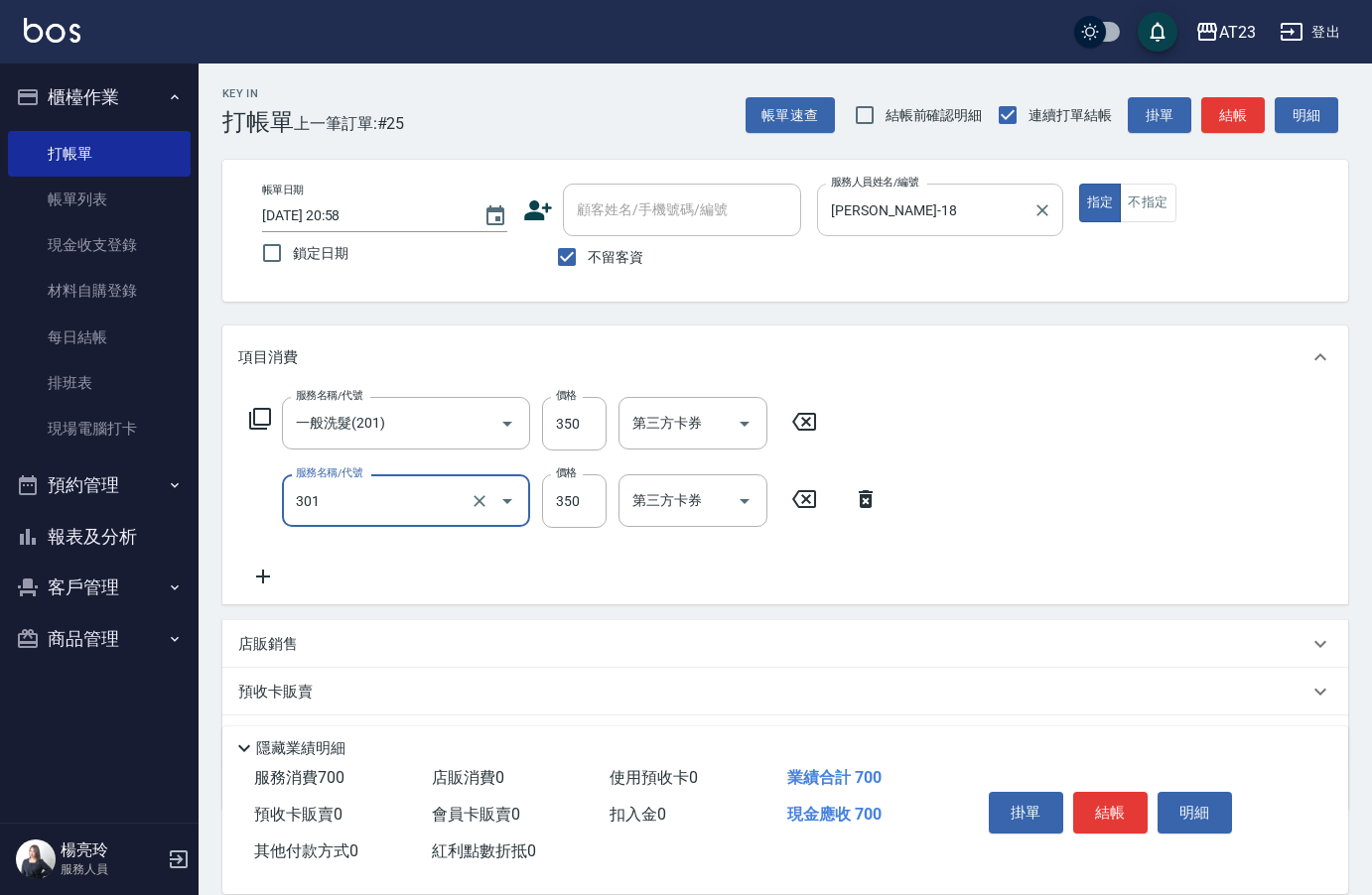
type input "造型剪髮(301)"
type input "550"
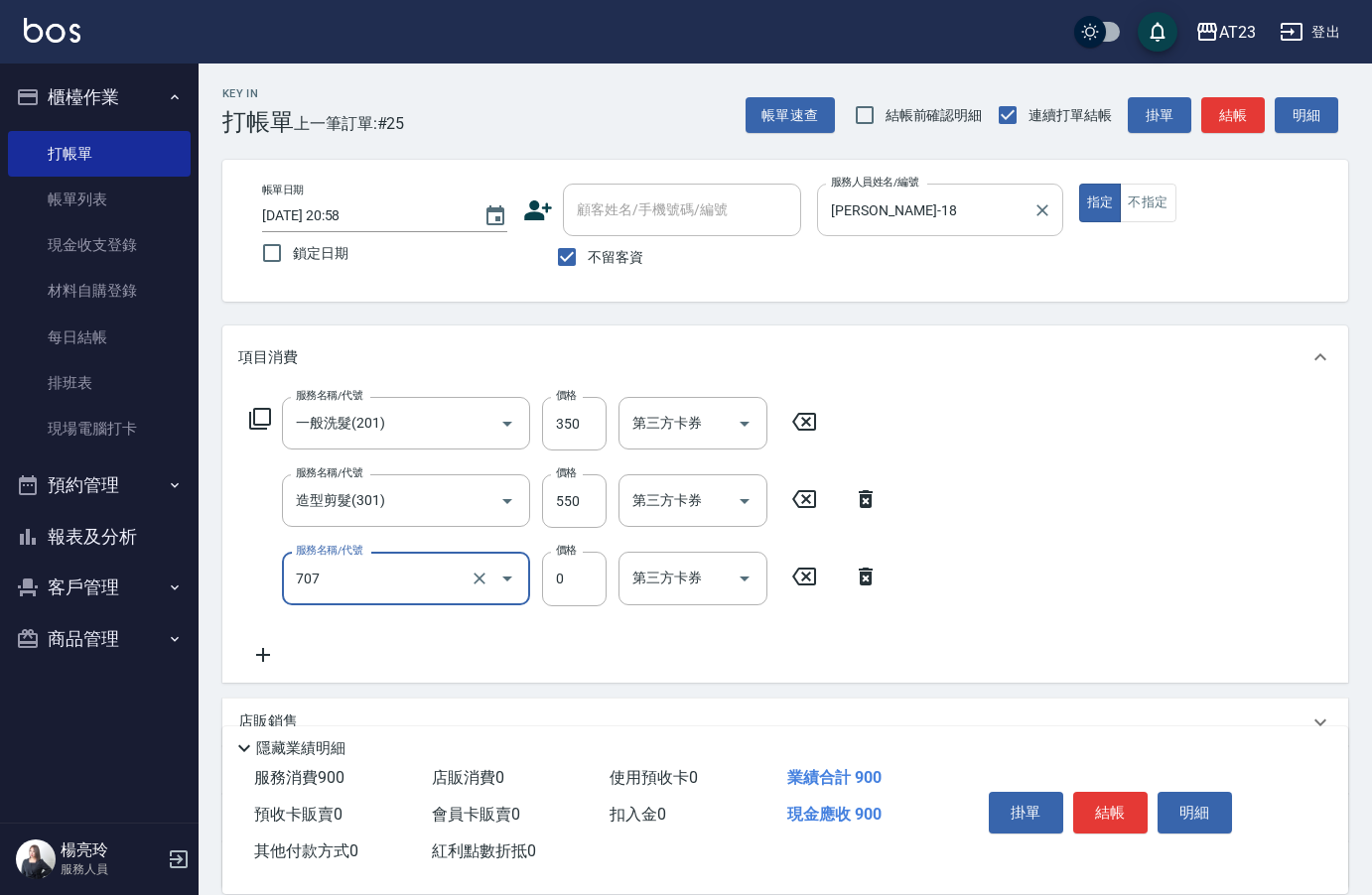
type input "互助70(707)"
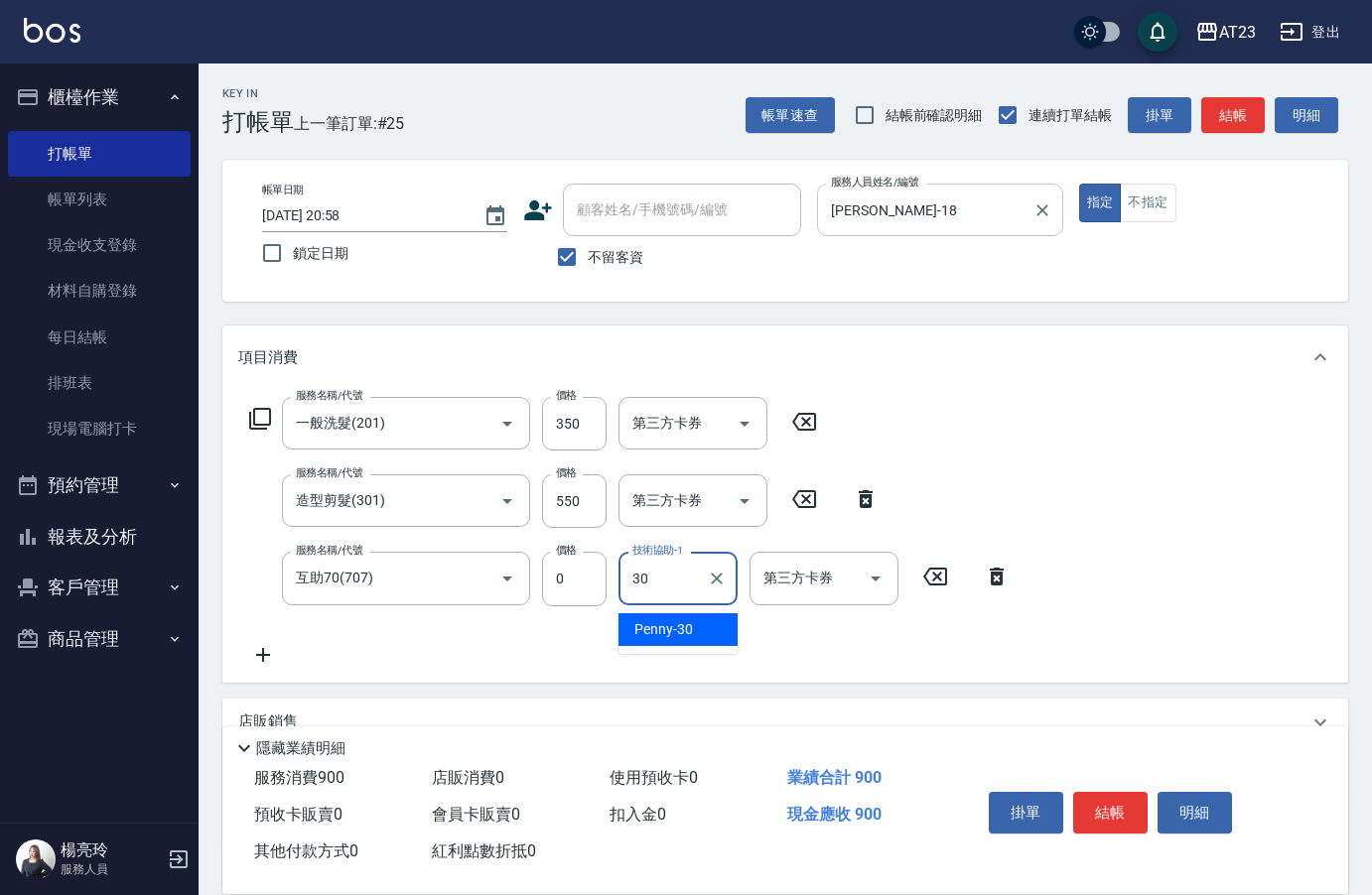
type input "Penny-30"
click at [1129, 804] on button "結帳" at bounding box center [1110, 813] width 75 height 42
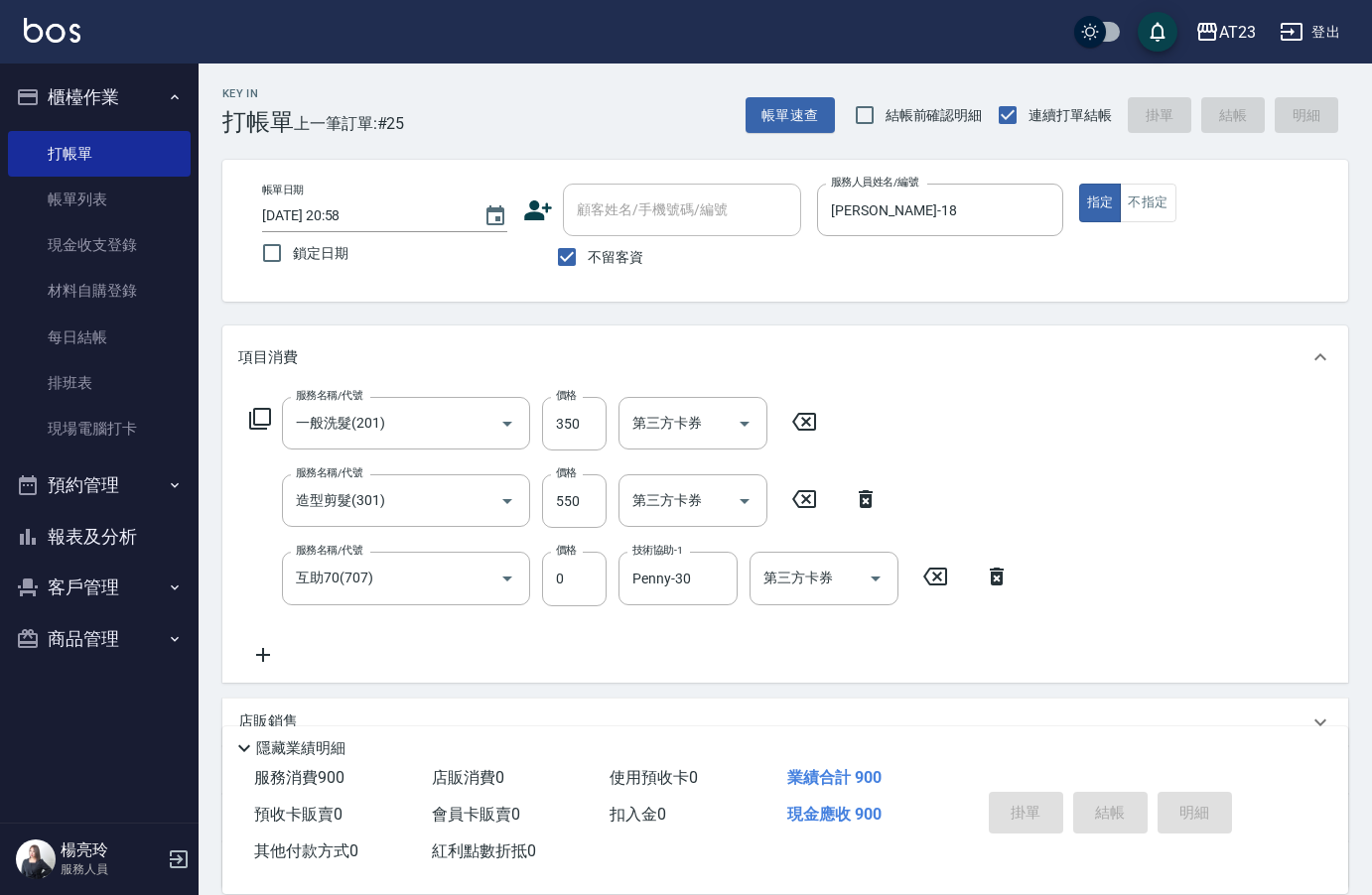
type input "2025/09/09 20:59"
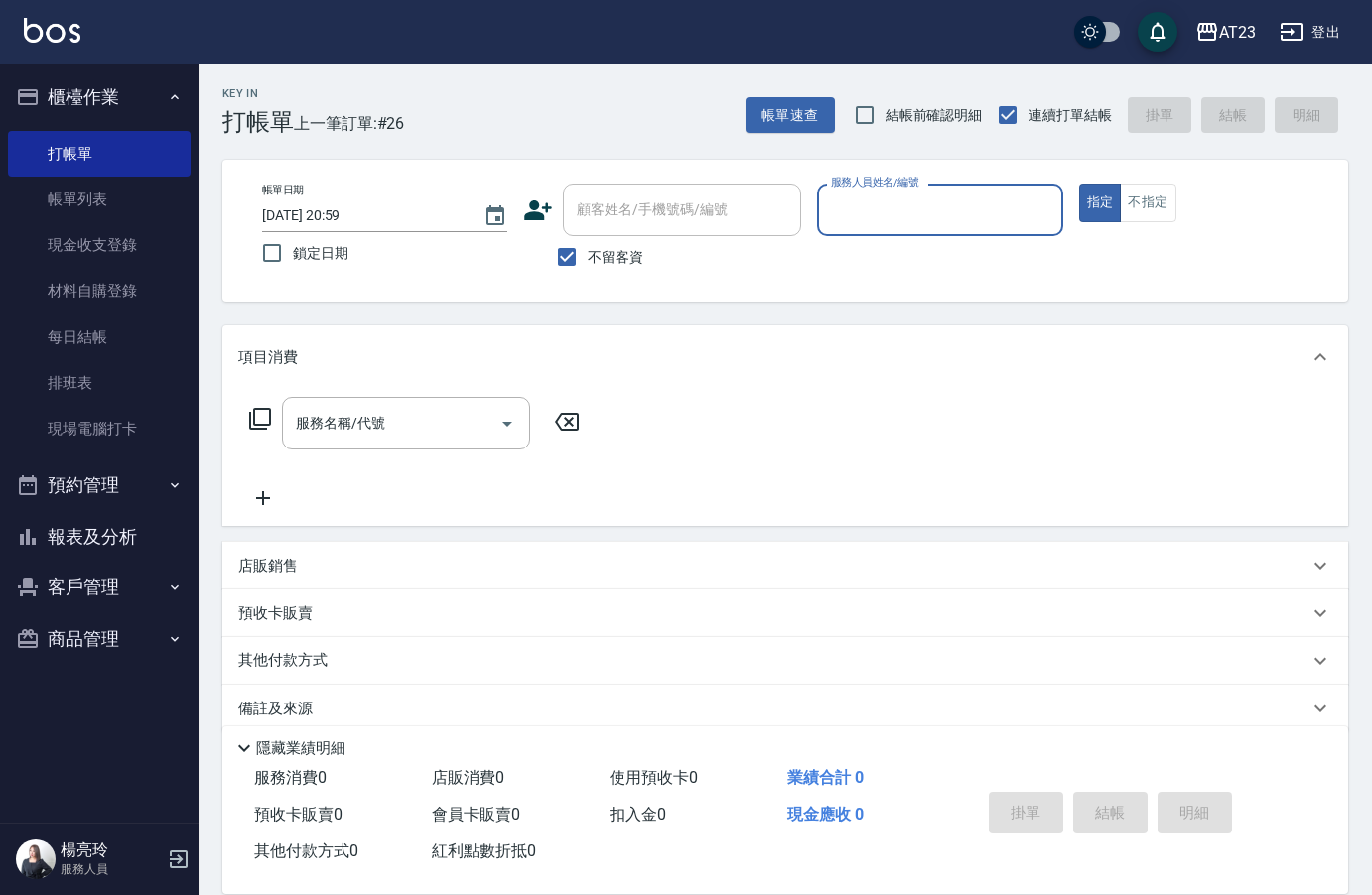
click at [122, 540] on button "報表及分析" at bounding box center [99, 537] width 183 height 52
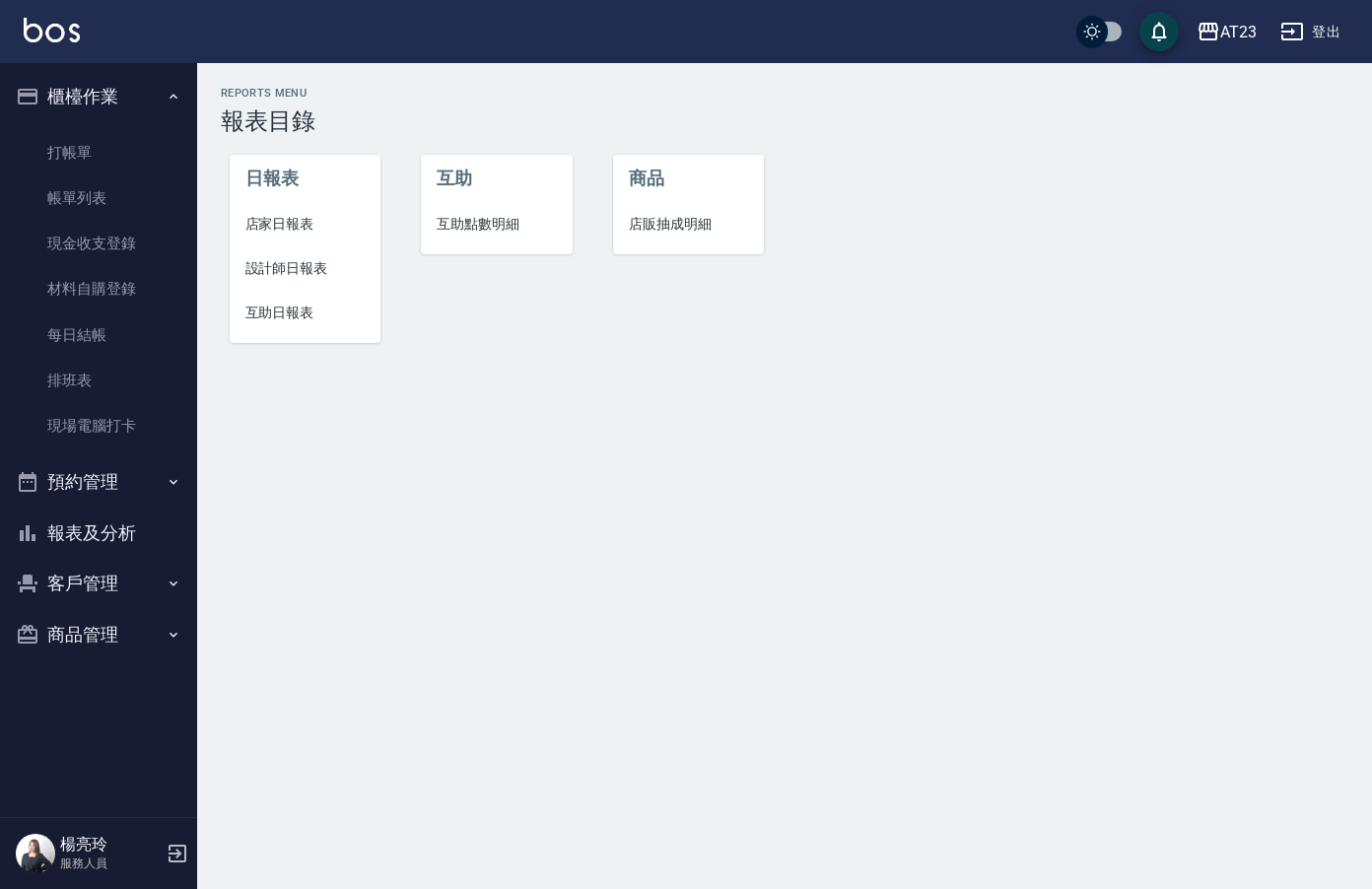
click at [304, 214] on span "店家日報表" at bounding box center [306, 224] width 120 height 21
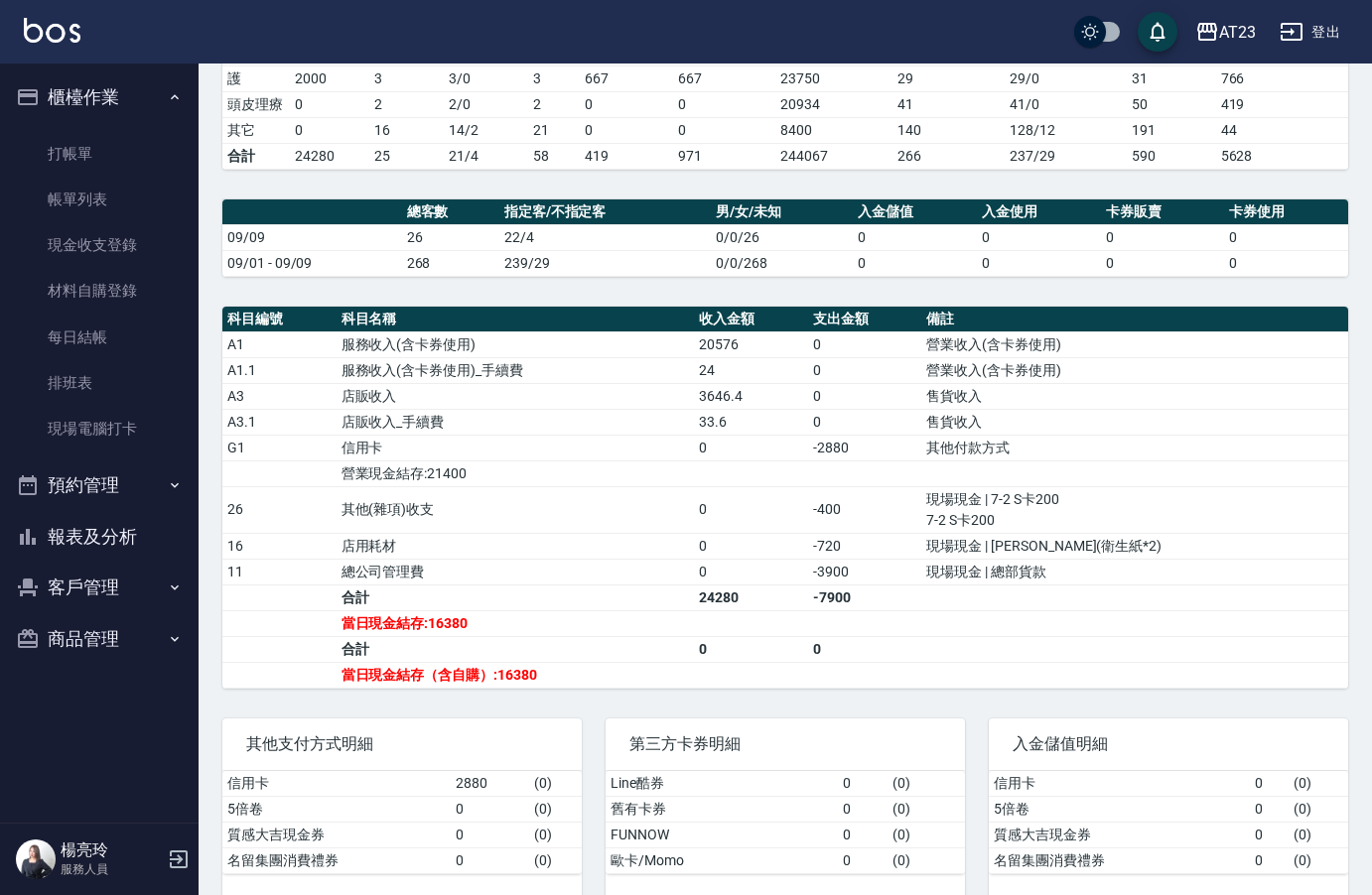
scroll to position [453, 0]
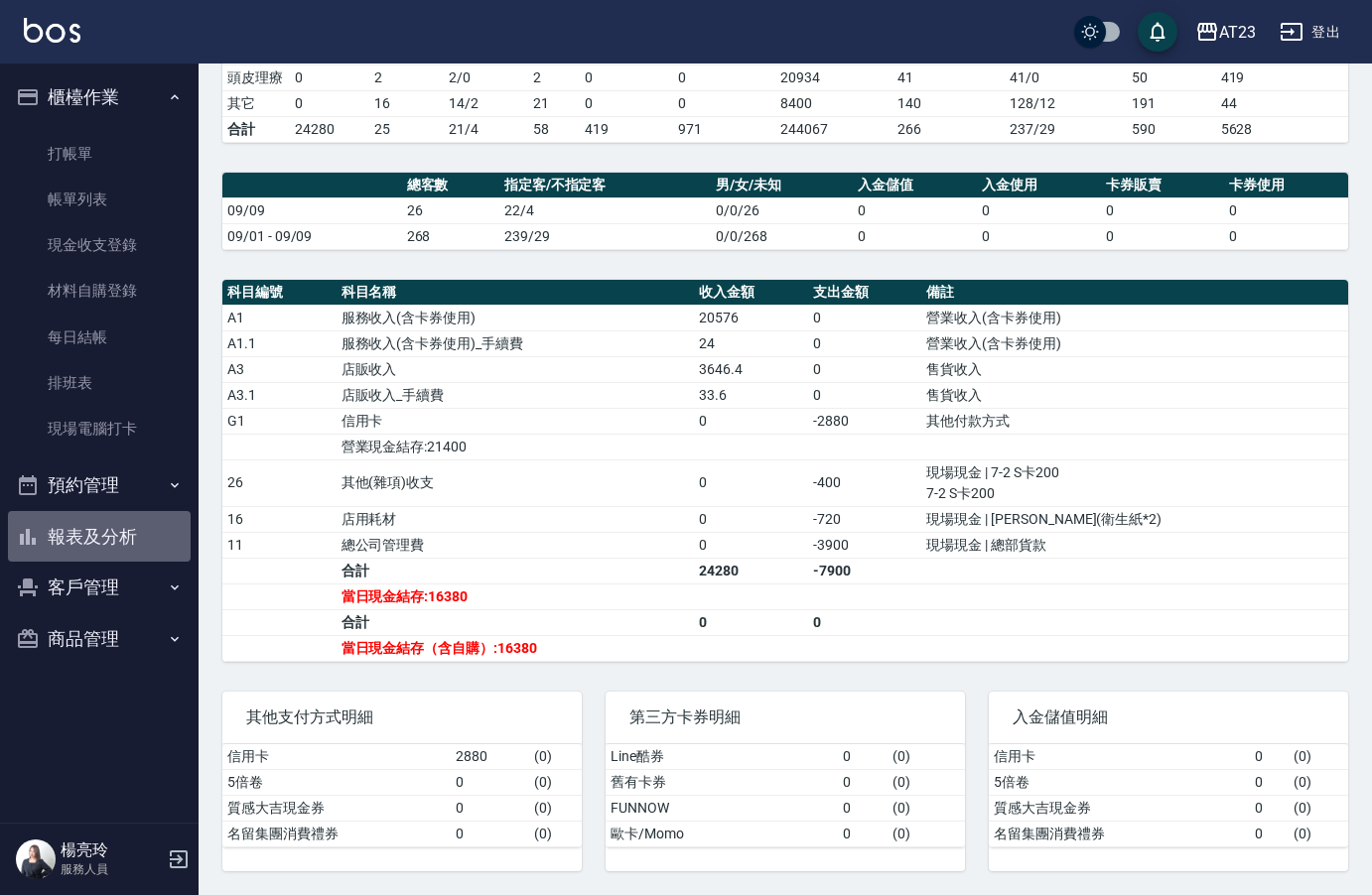
click at [126, 550] on button "報表及分析" at bounding box center [99, 537] width 183 height 52
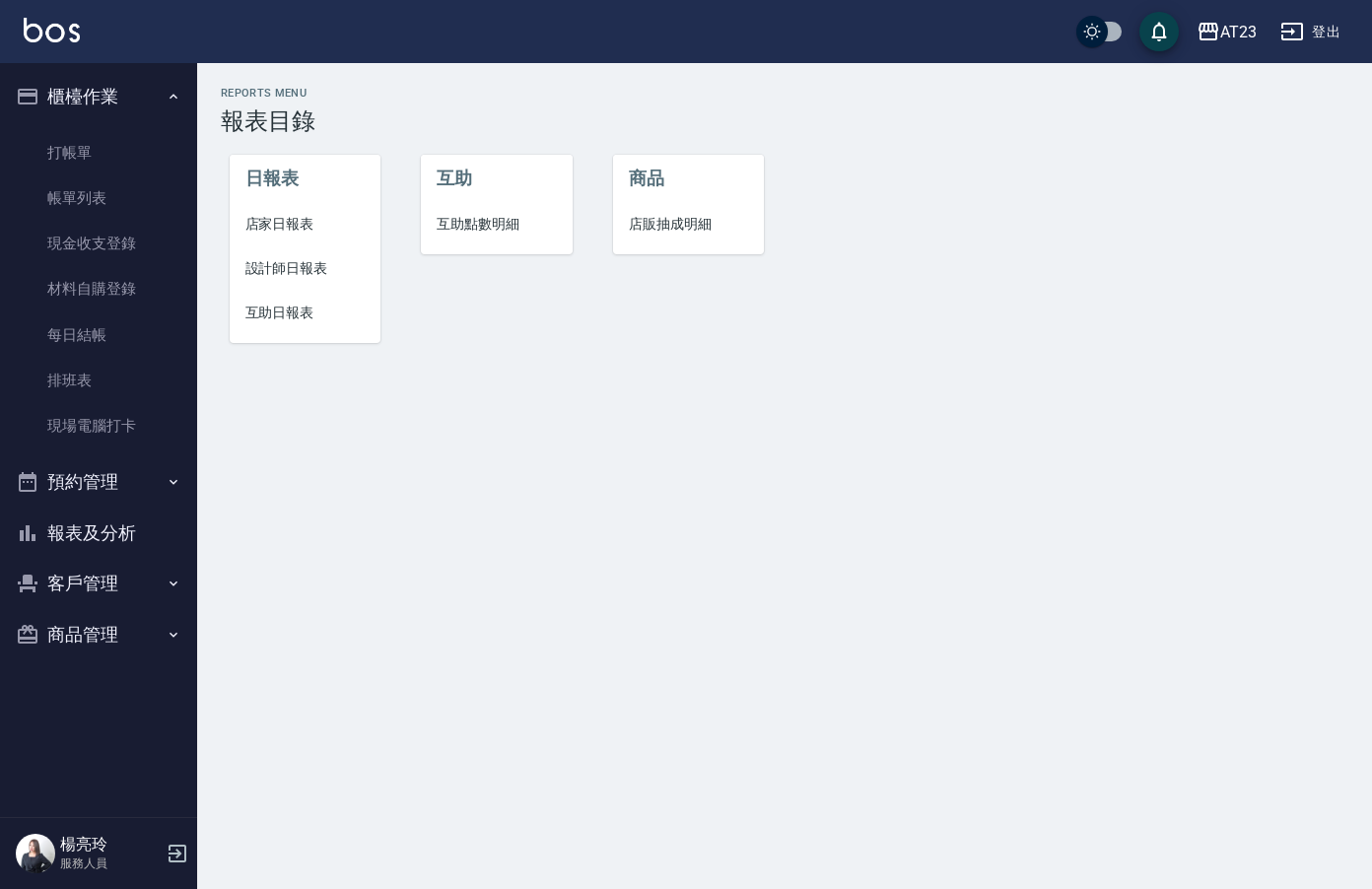
click at [284, 221] on span "店家日報表" at bounding box center [306, 224] width 120 height 21
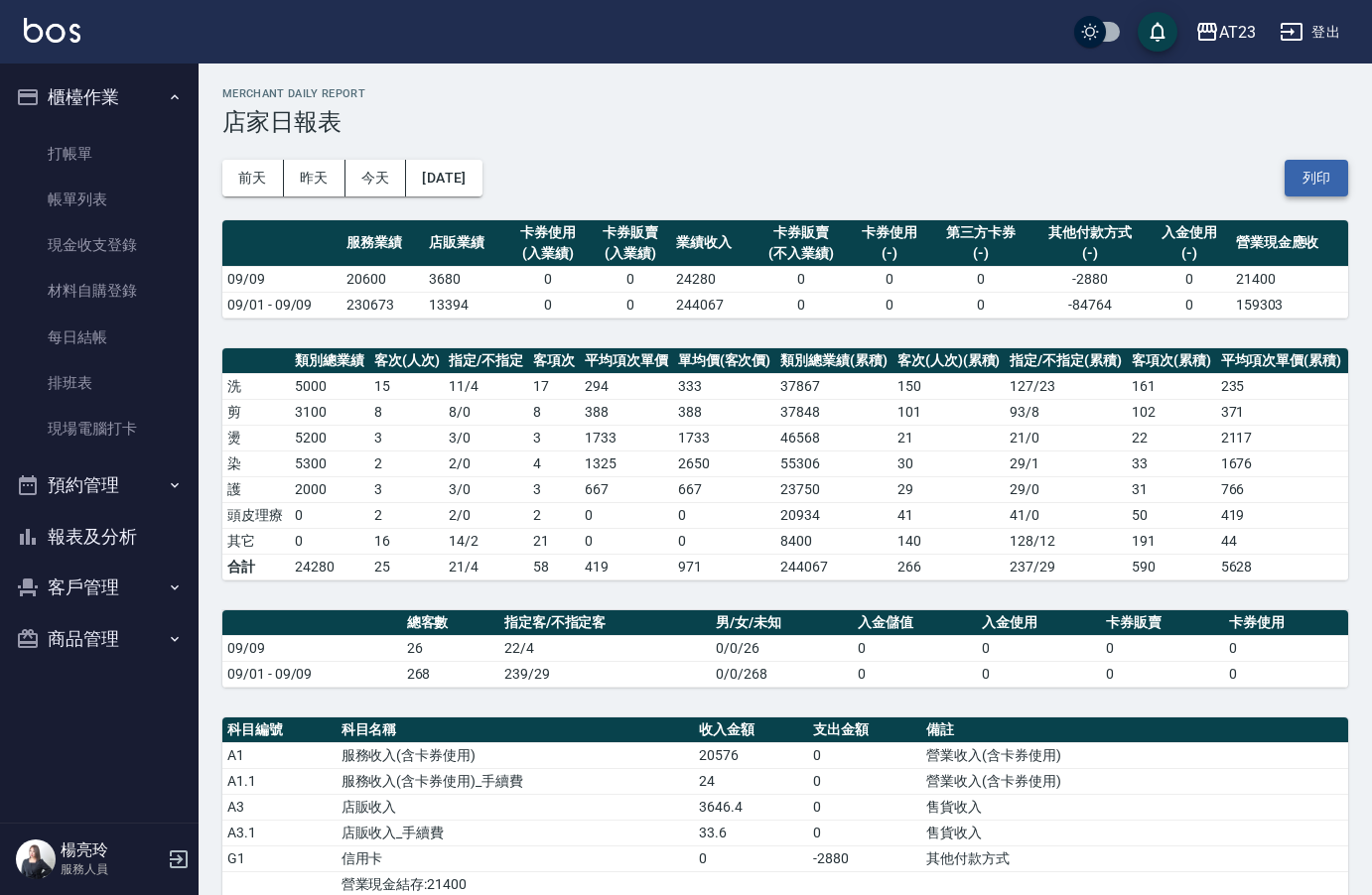
click at [1314, 173] on button "列印" at bounding box center [1316, 178] width 64 height 37
click at [116, 532] on button "報表及分析" at bounding box center [99, 537] width 183 height 52
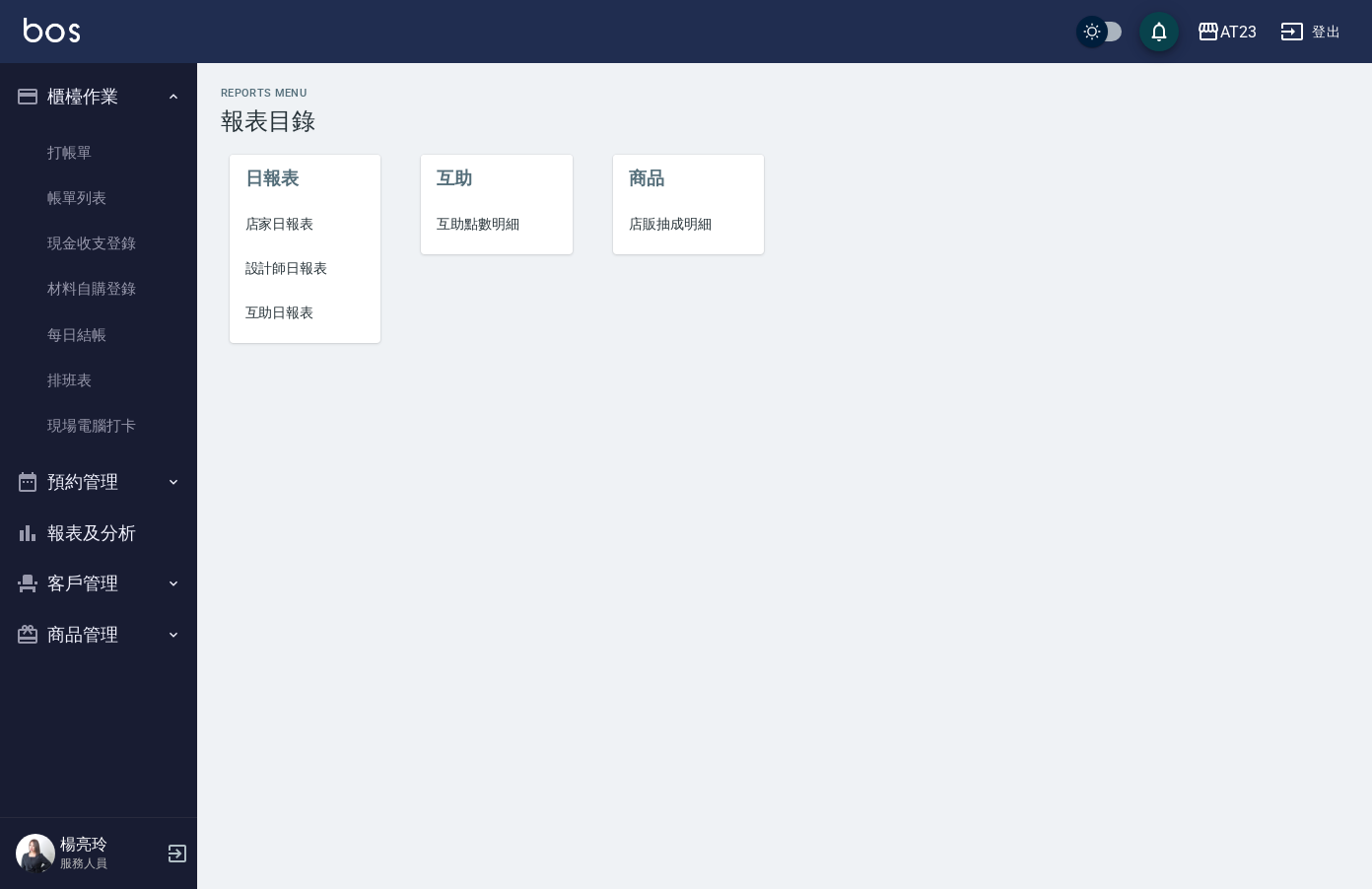
click at [271, 274] on span "設計師日報表" at bounding box center [306, 268] width 120 height 21
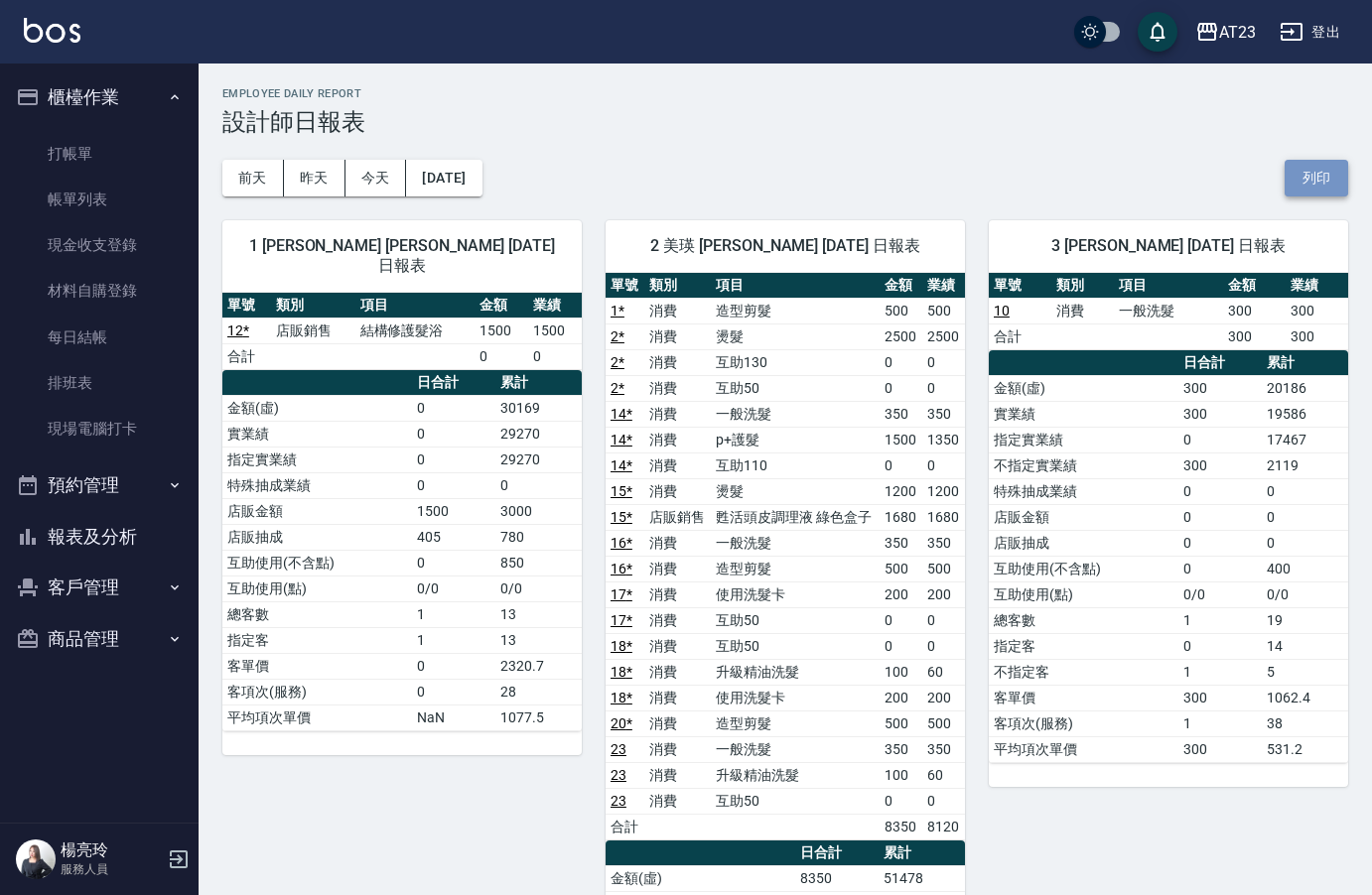
click at [1309, 188] on button "列印" at bounding box center [1316, 178] width 64 height 37
click at [119, 543] on button "報表及分析" at bounding box center [99, 537] width 183 height 52
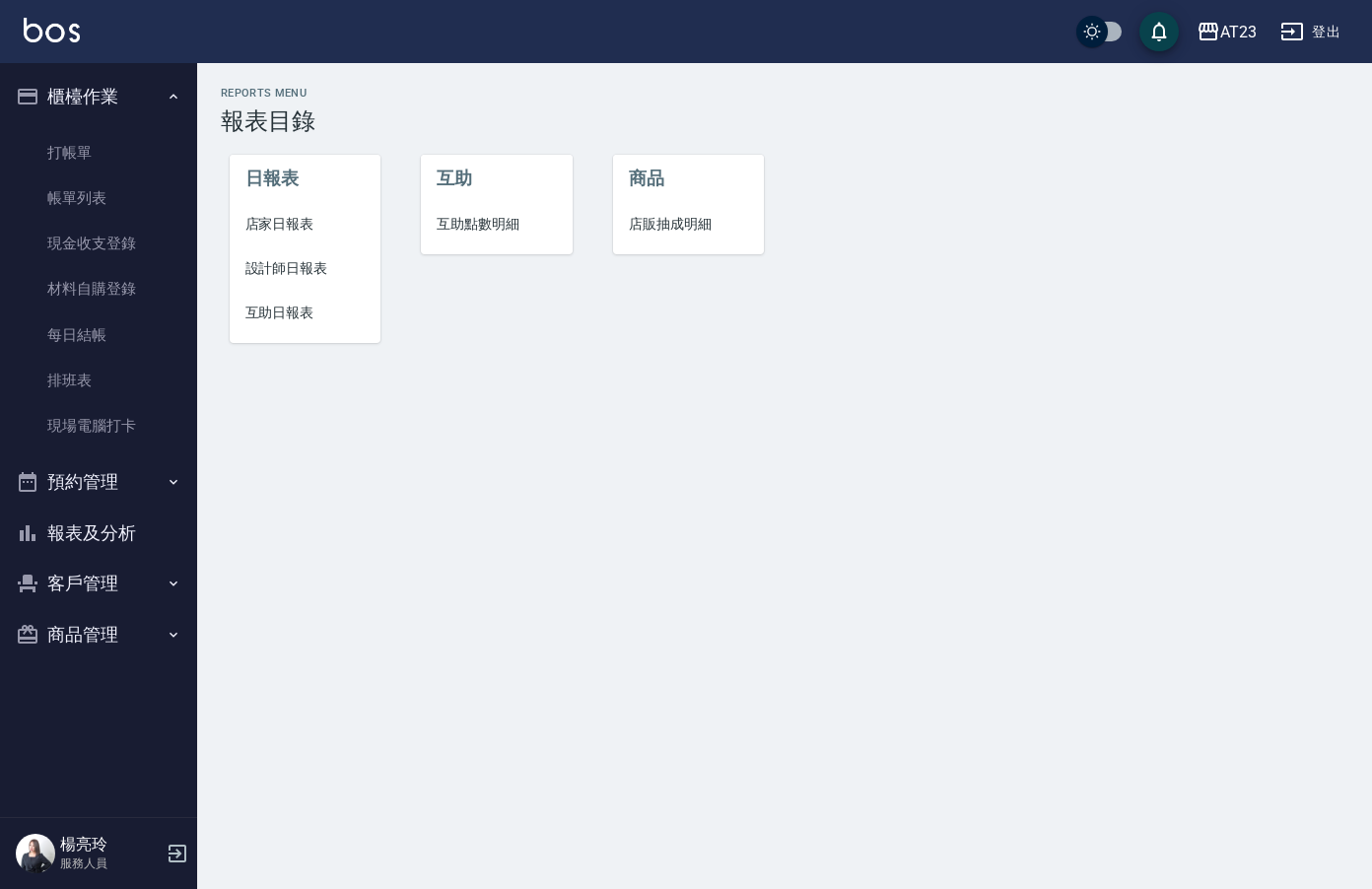
click at [296, 229] on span "店家日報表" at bounding box center [306, 224] width 120 height 21
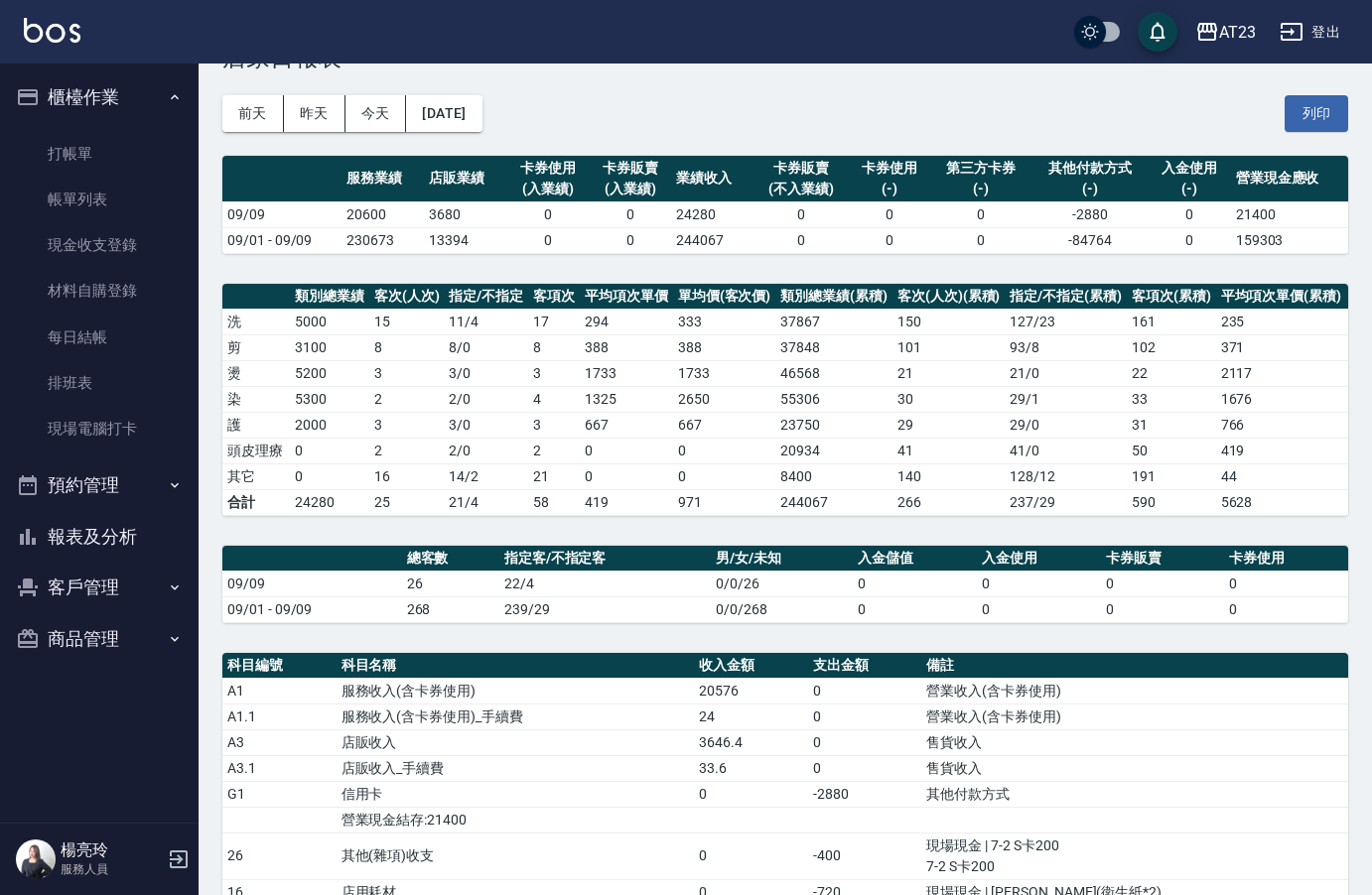
scroll to position [99, 0]
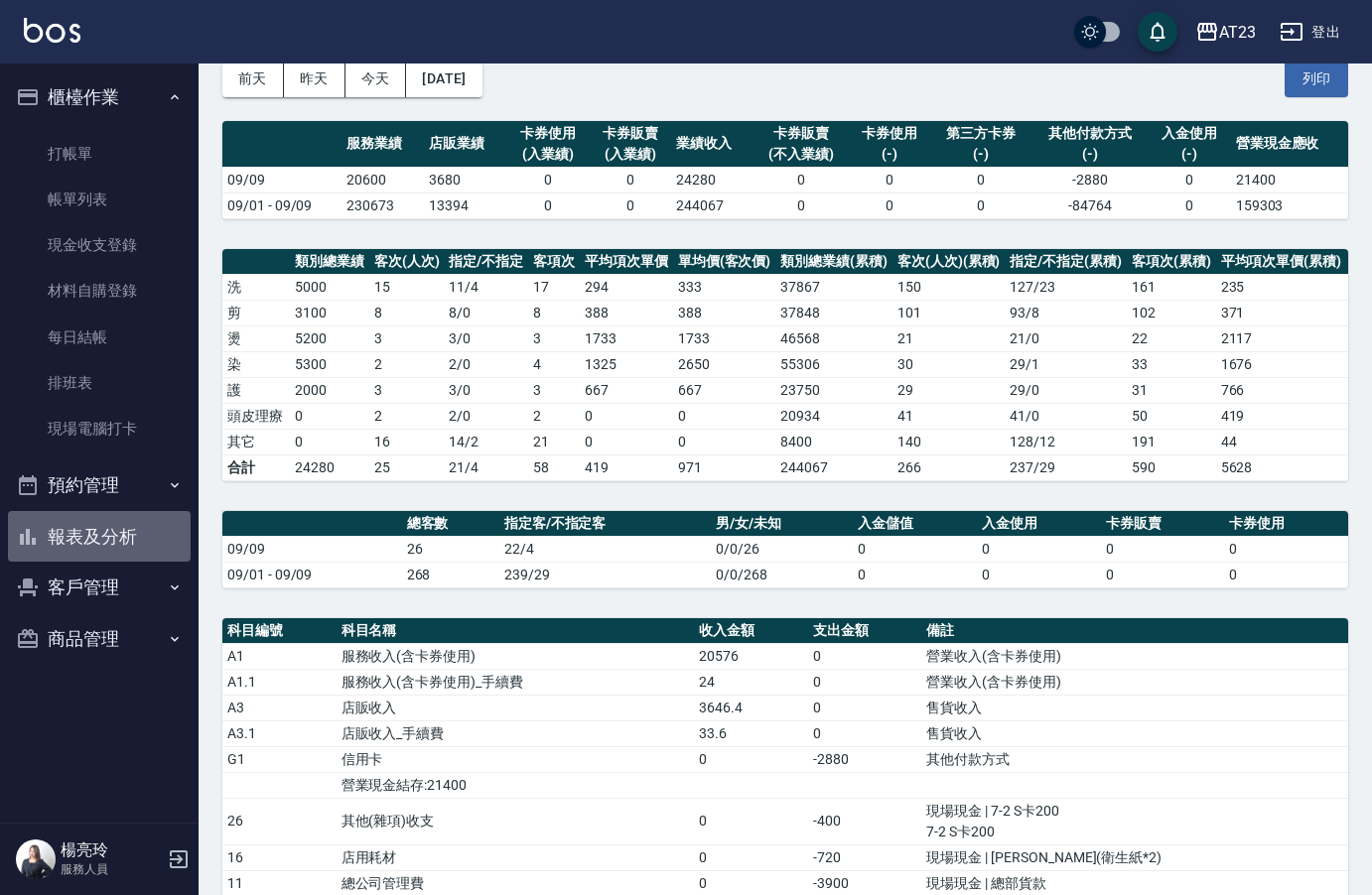
drag, startPoint x: 149, startPoint y: 539, endPoint x: 147, endPoint y: 529, distance: 10.2
click at [149, 536] on button "報表及分析" at bounding box center [99, 537] width 183 height 52
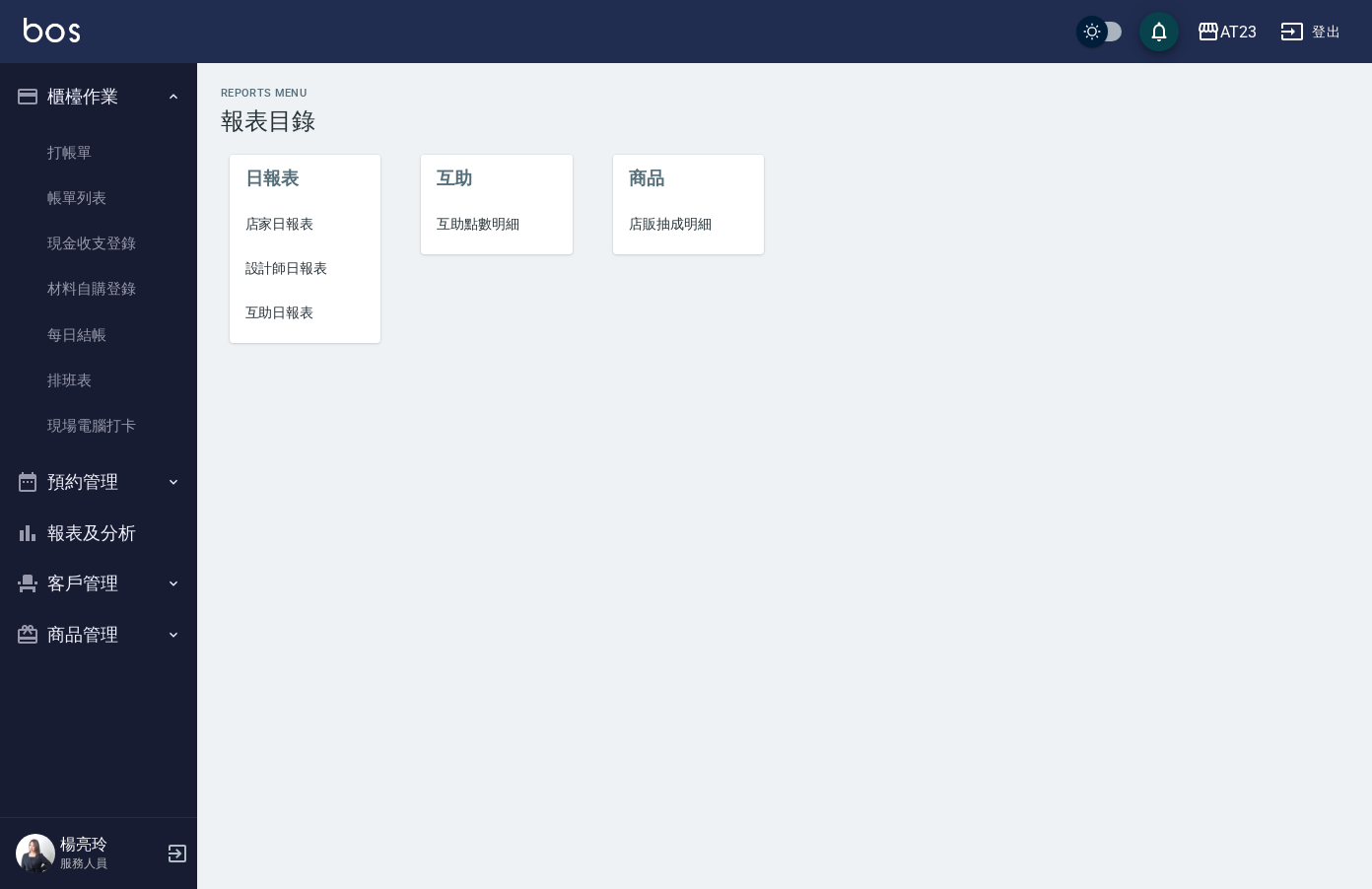
click at [305, 307] on span "互助日報表" at bounding box center [306, 313] width 120 height 21
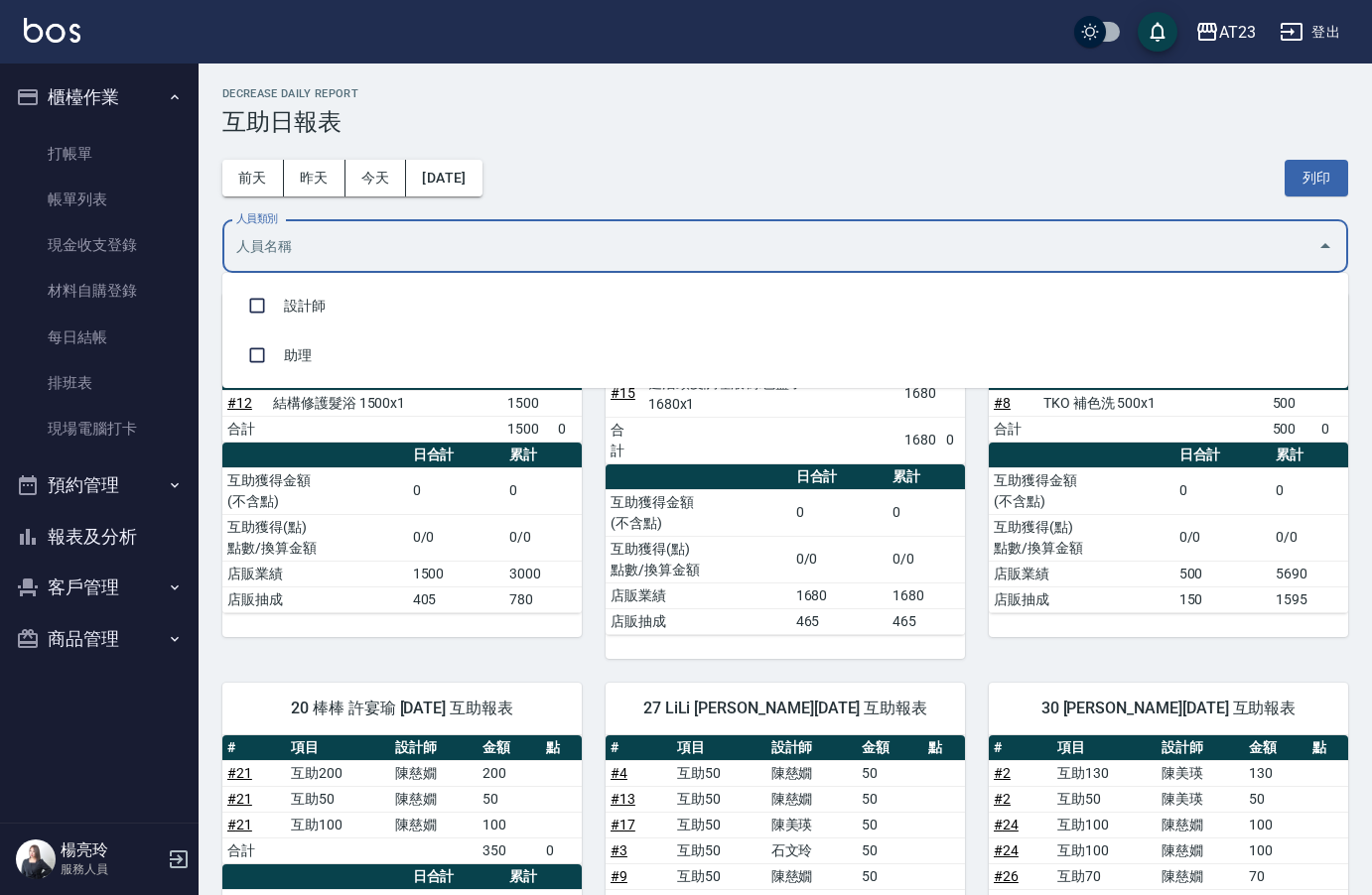
click at [701, 239] on input "人員類別" at bounding box center [770, 246] width 1078 height 35
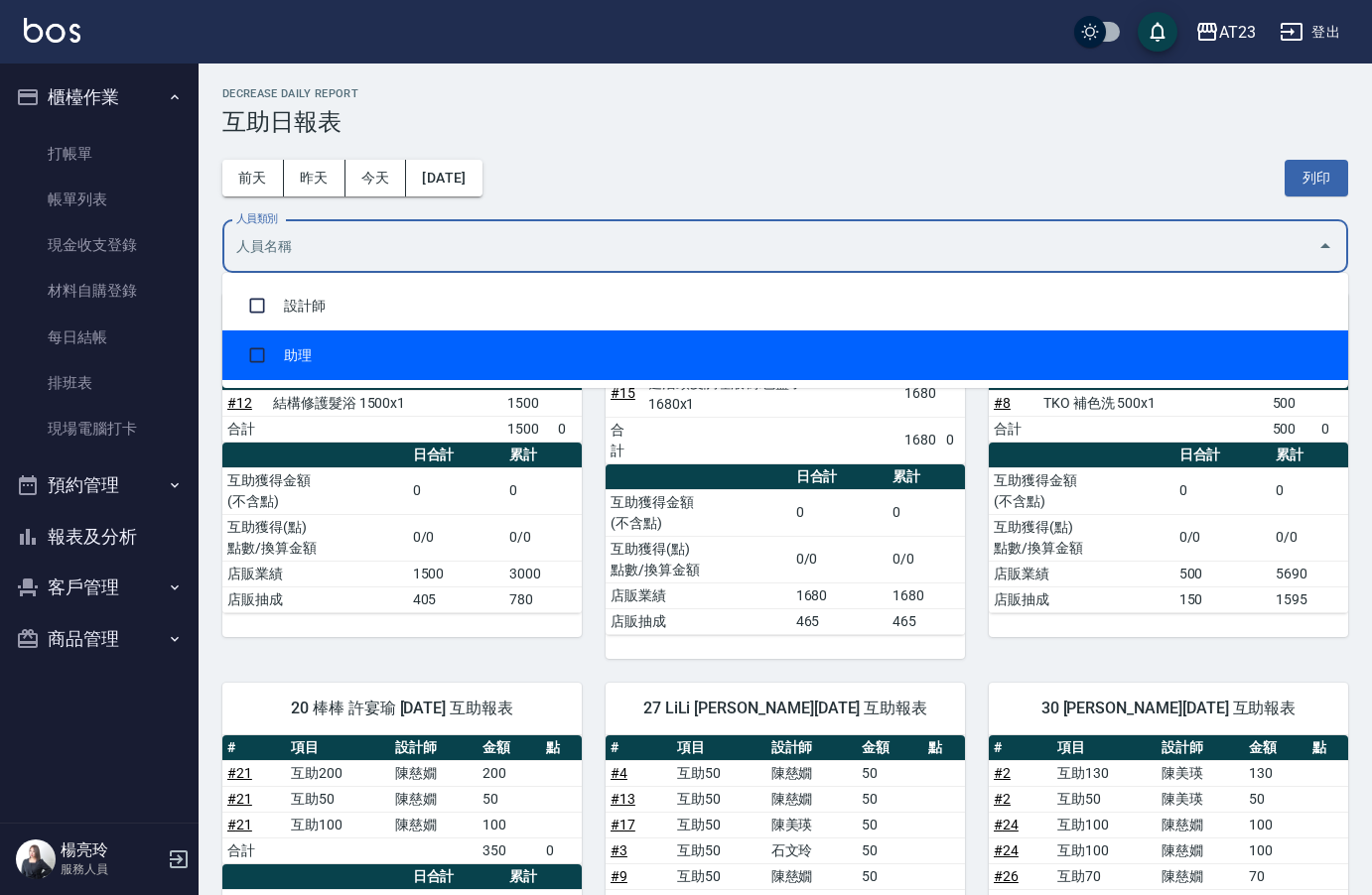
click at [643, 367] on li "助理" at bounding box center [785, 356] width 1126 height 50
checkbox input "true"
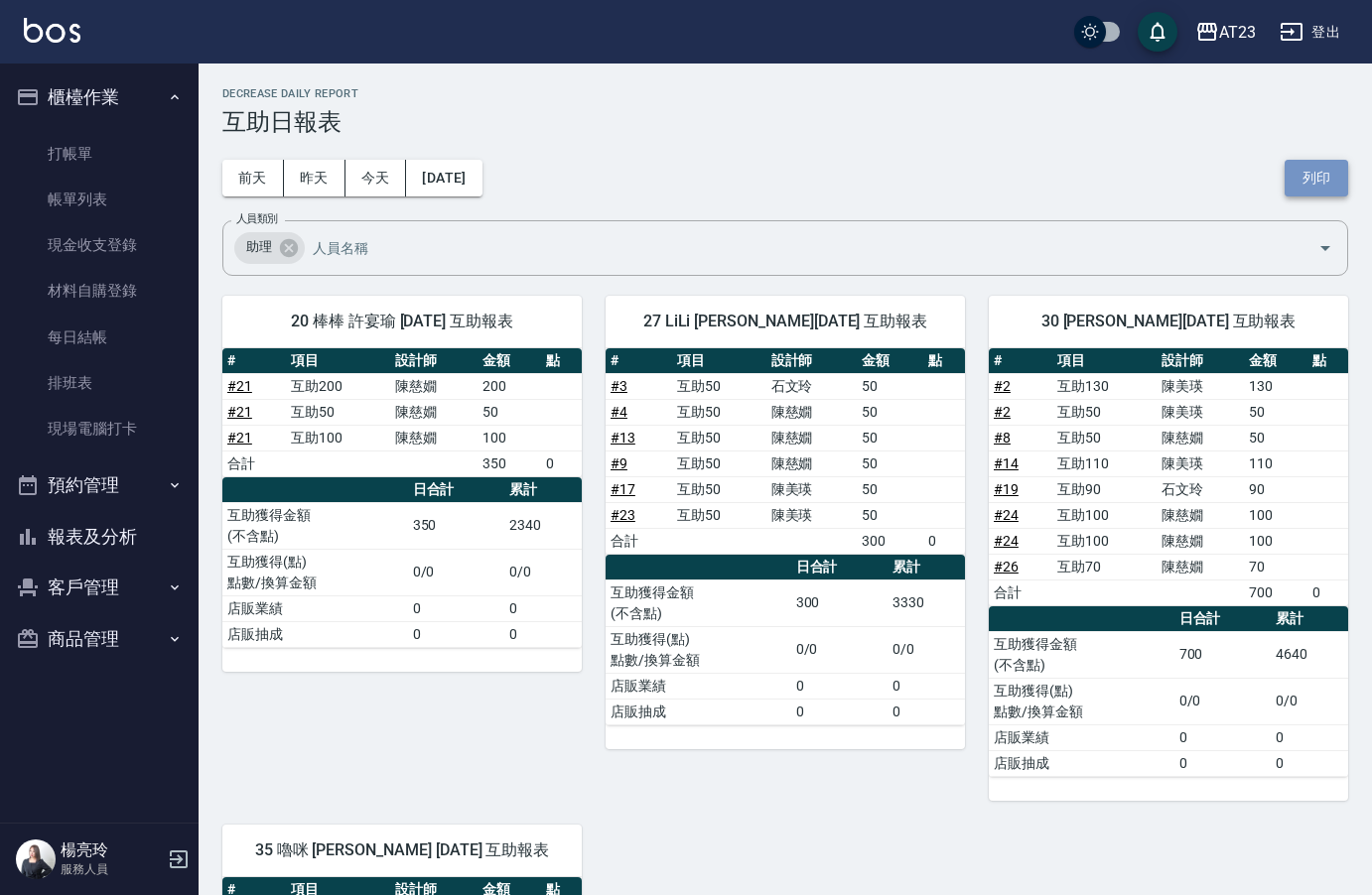
click at [1317, 169] on button "列印" at bounding box center [1316, 178] width 64 height 37
click at [110, 337] on link "每日結帳" at bounding box center [99, 338] width 183 height 46
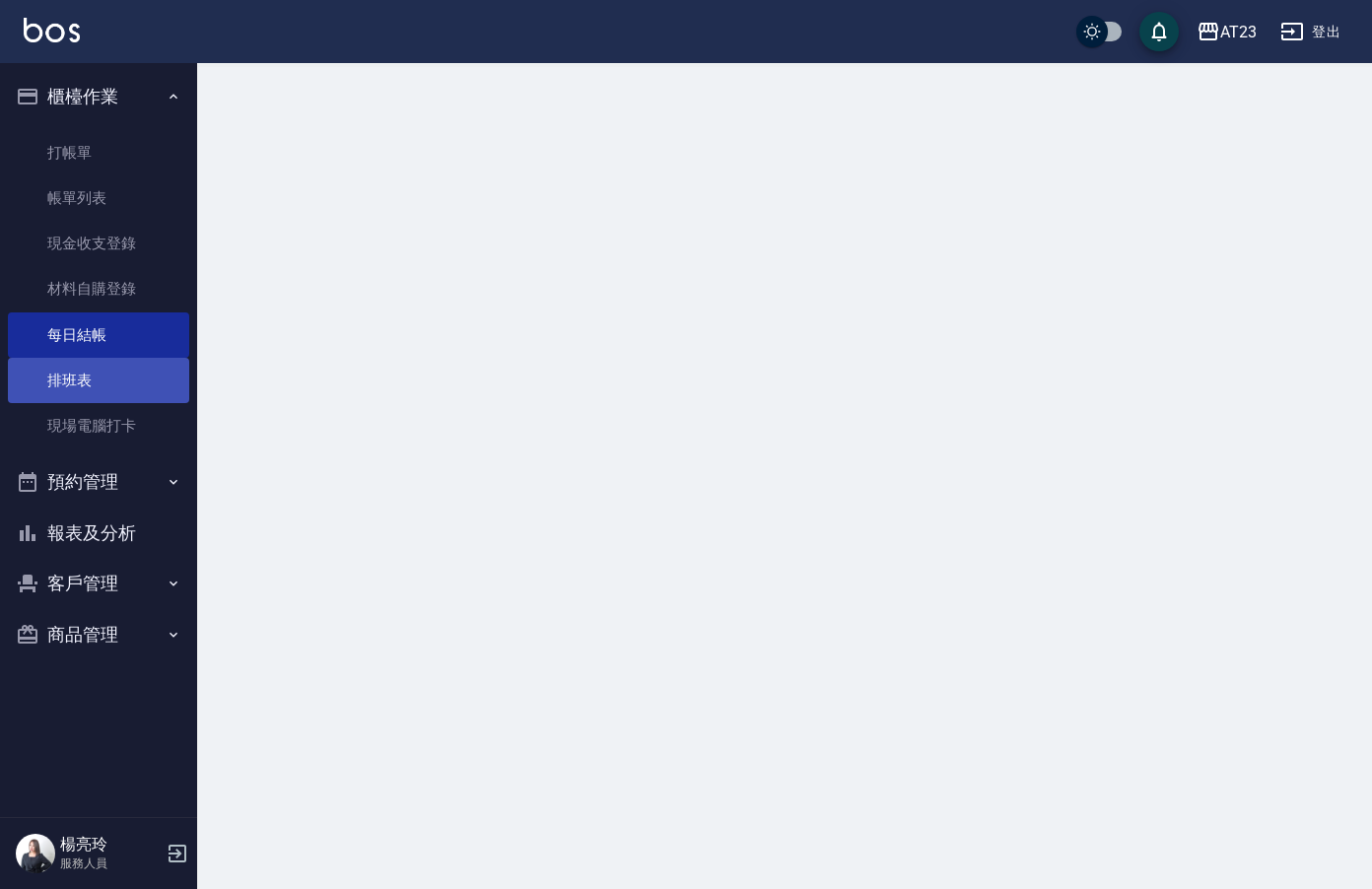
click at [115, 378] on link "排班表" at bounding box center [99, 381] width 181 height 45
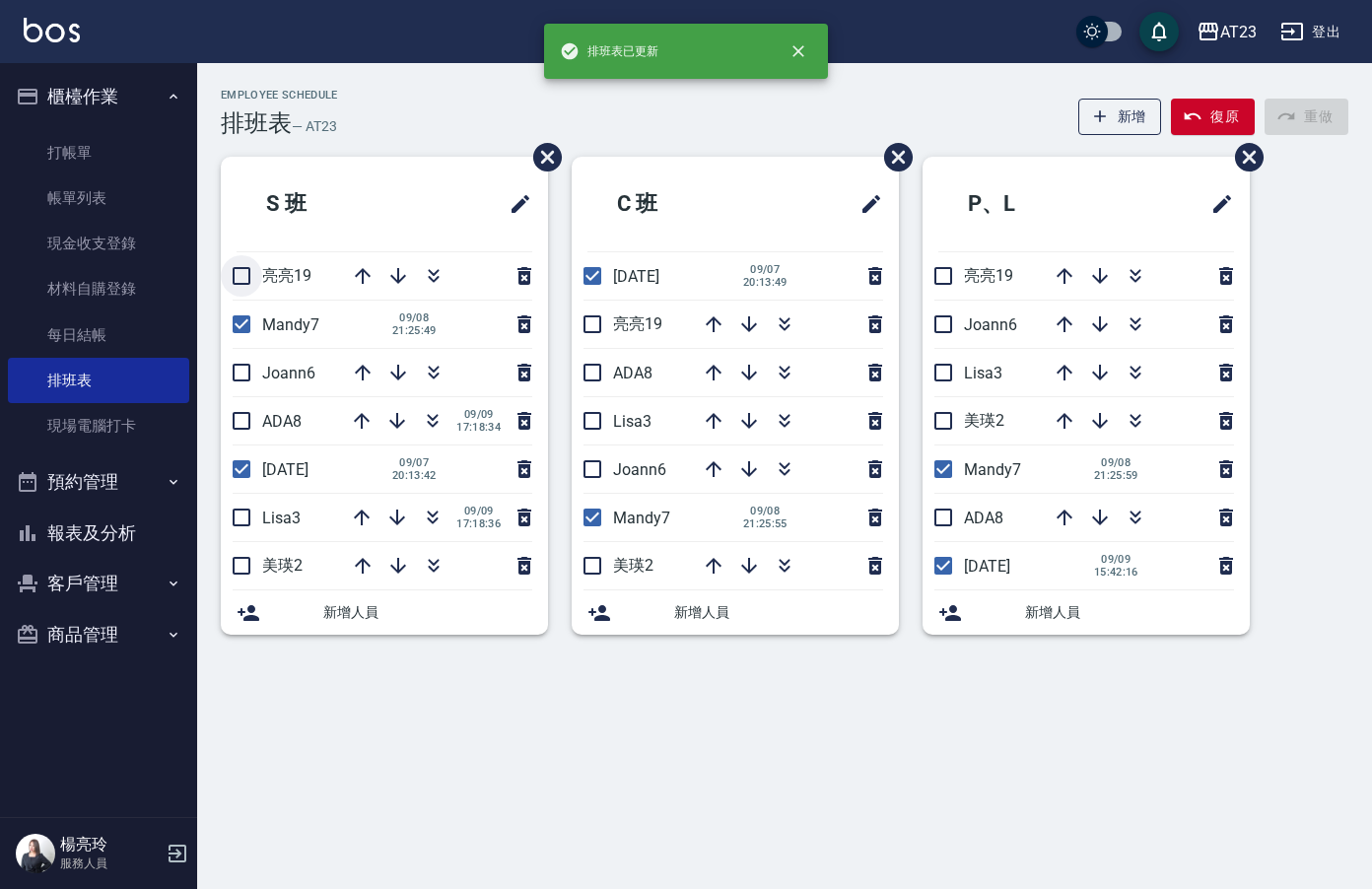
click at [250, 280] on input "checkbox" at bounding box center [242, 276] width 41 height 41
checkbox input "true"
click at [232, 382] on input "checkbox" at bounding box center [242, 373] width 41 height 41
checkbox input "true"
click at [247, 428] on li "ADA8 09/09 17:18:34" at bounding box center [385, 421] width 327 height 47
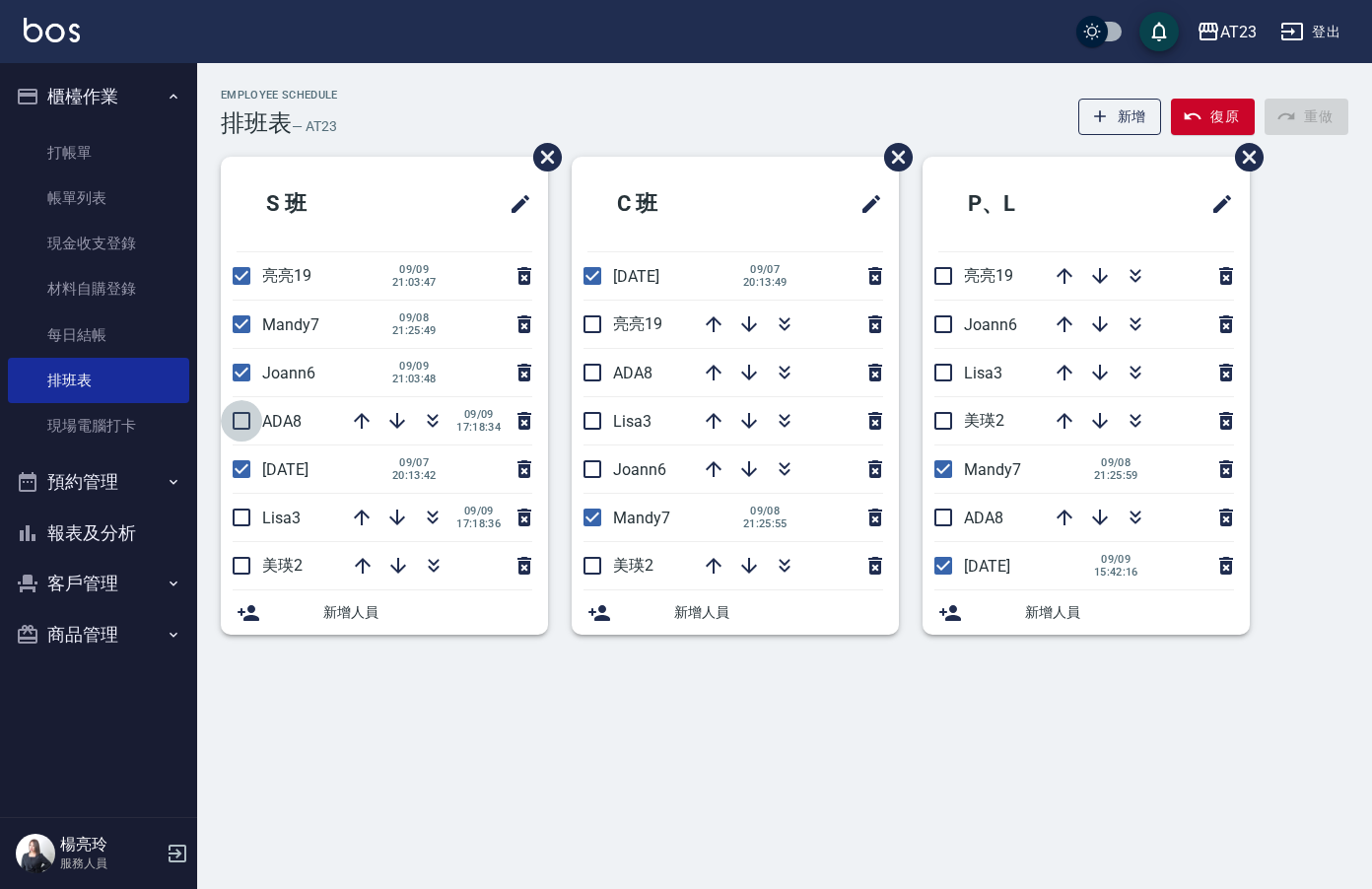
drag, startPoint x: 238, startPoint y: 420, endPoint x: 271, endPoint y: 523, distance: 108.2
click at [240, 426] on input "checkbox" at bounding box center [242, 421] width 41 height 41
checkbox input "true"
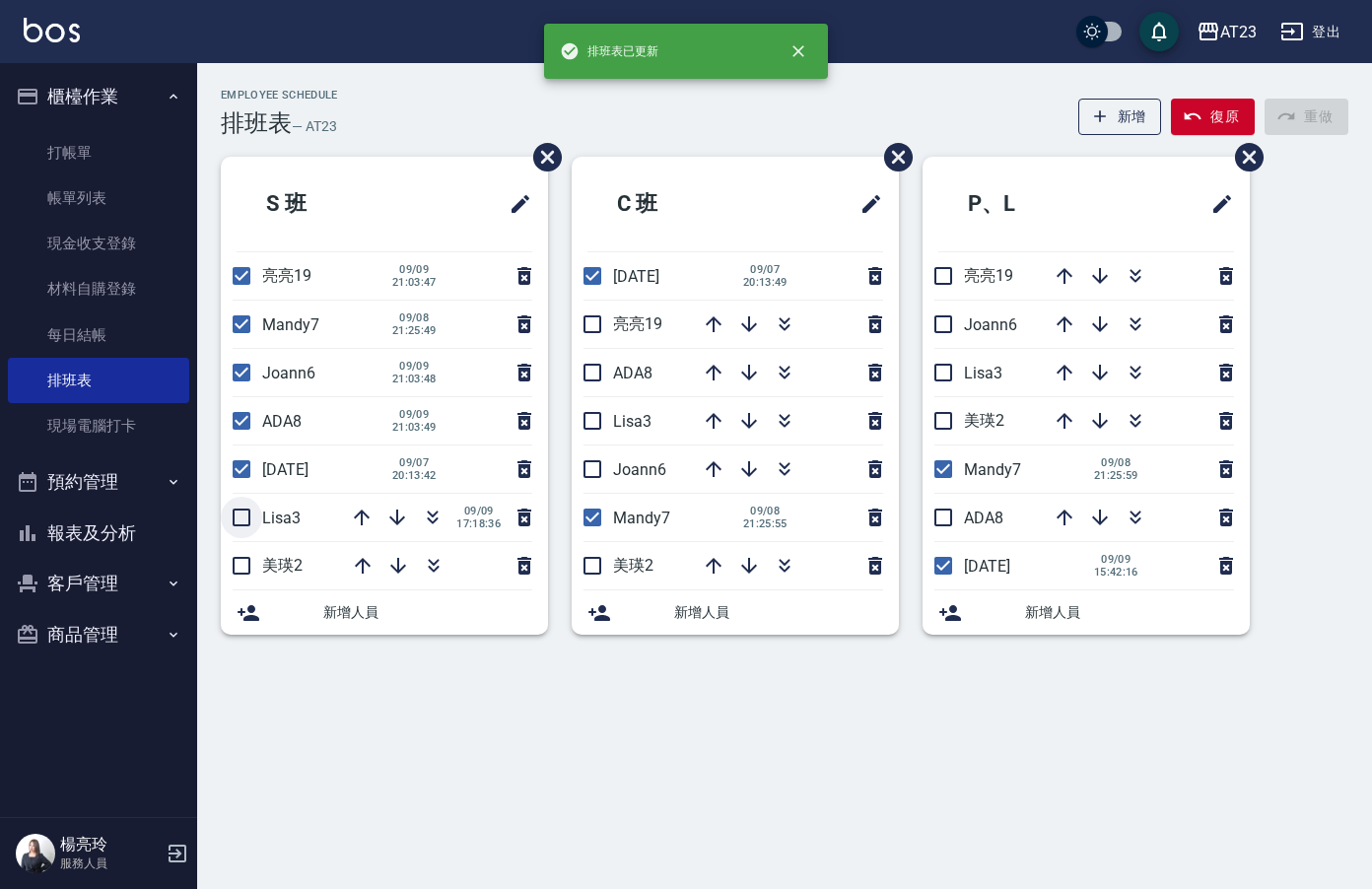
click at [244, 514] on input "checkbox" at bounding box center [242, 518] width 41 height 41
checkbox input "true"
click at [251, 581] on input "checkbox" at bounding box center [242, 566] width 41 height 41
checkbox input "true"
click at [592, 329] on input "checkbox" at bounding box center [593, 325] width 41 height 41
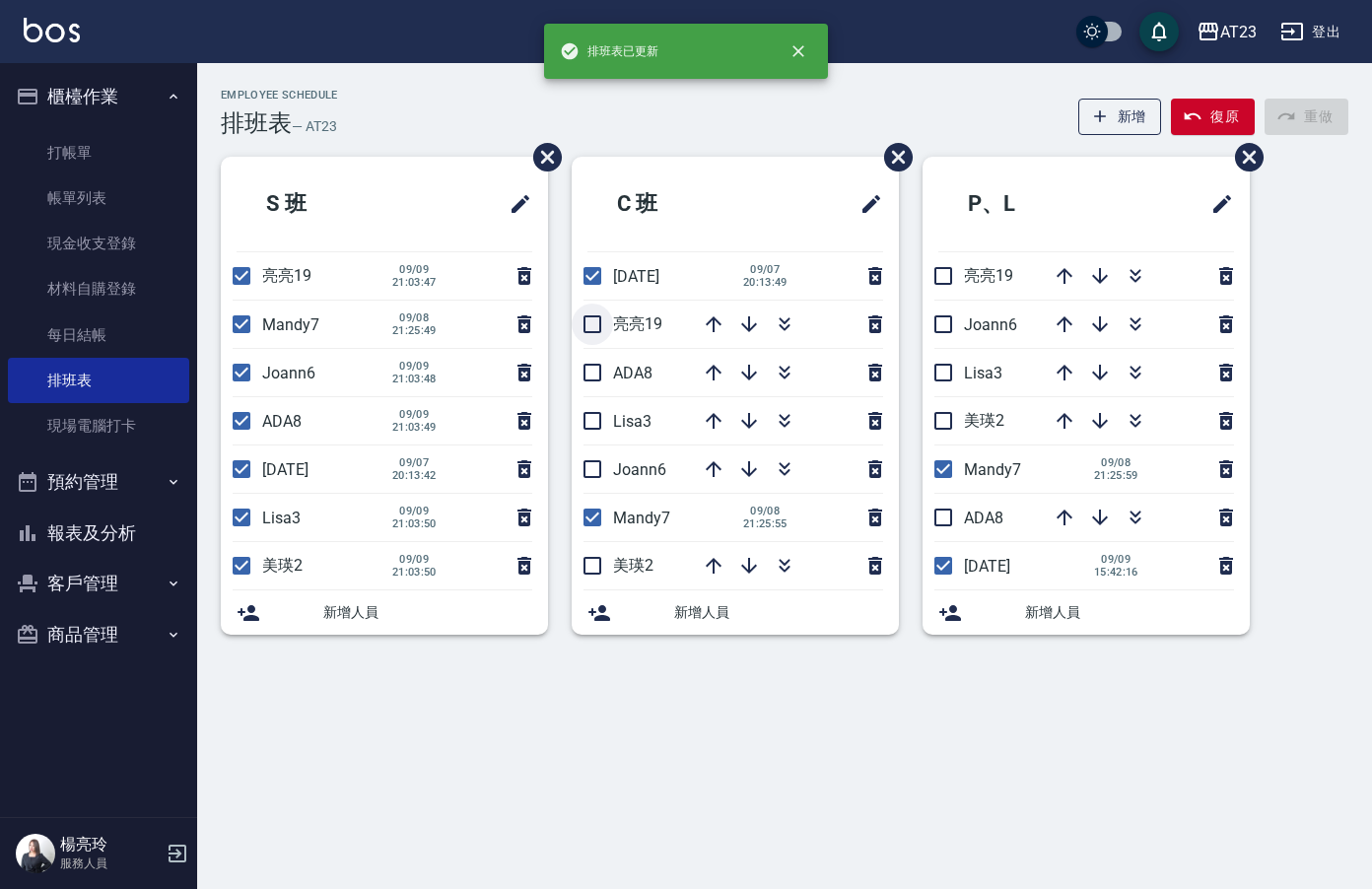
checkbox input "true"
click at [586, 378] on input "checkbox" at bounding box center [593, 373] width 41 height 41
checkbox input "true"
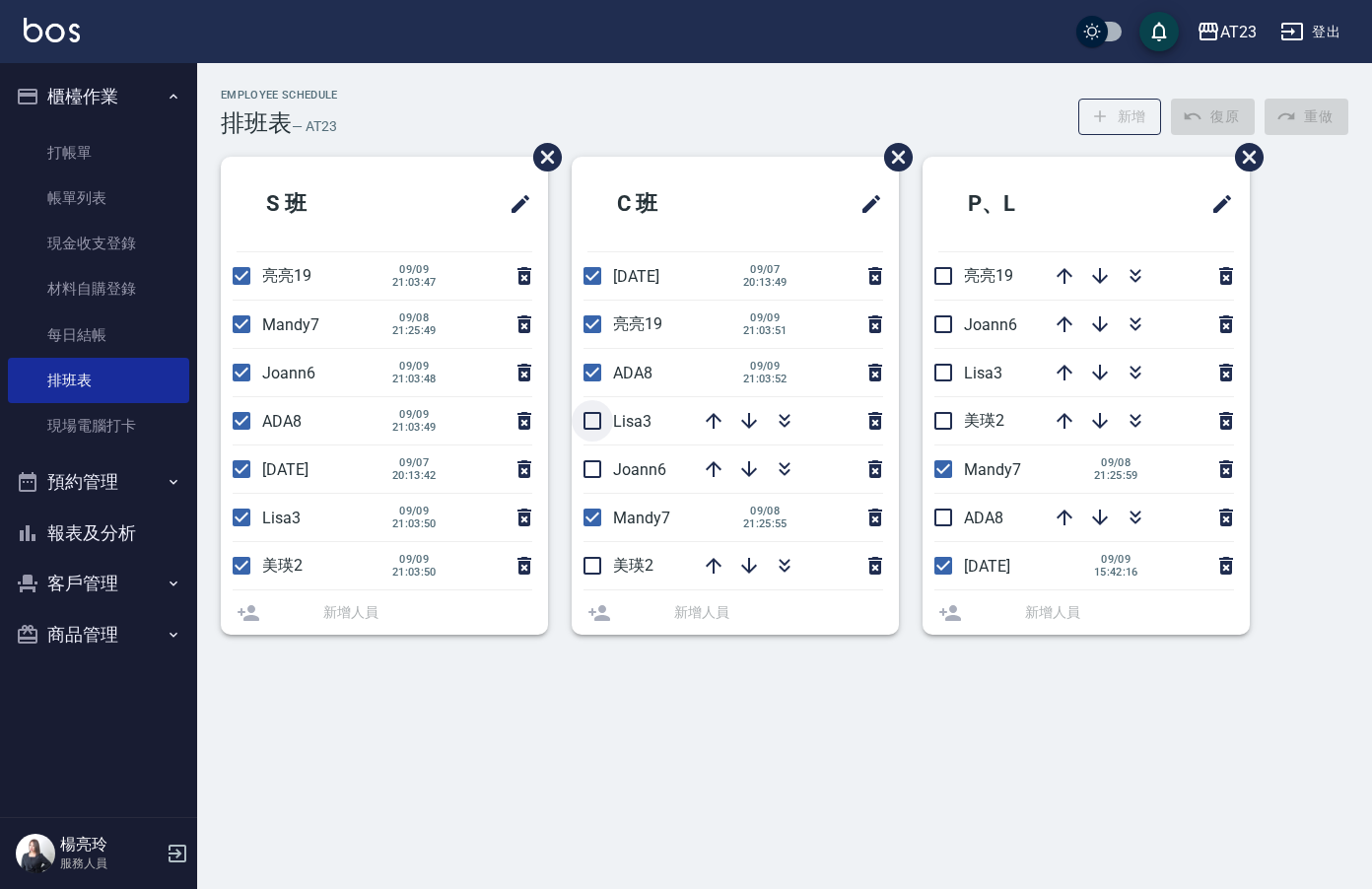
click at [606, 429] on input "checkbox" at bounding box center [593, 421] width 41 height 41
checkbox input "true"
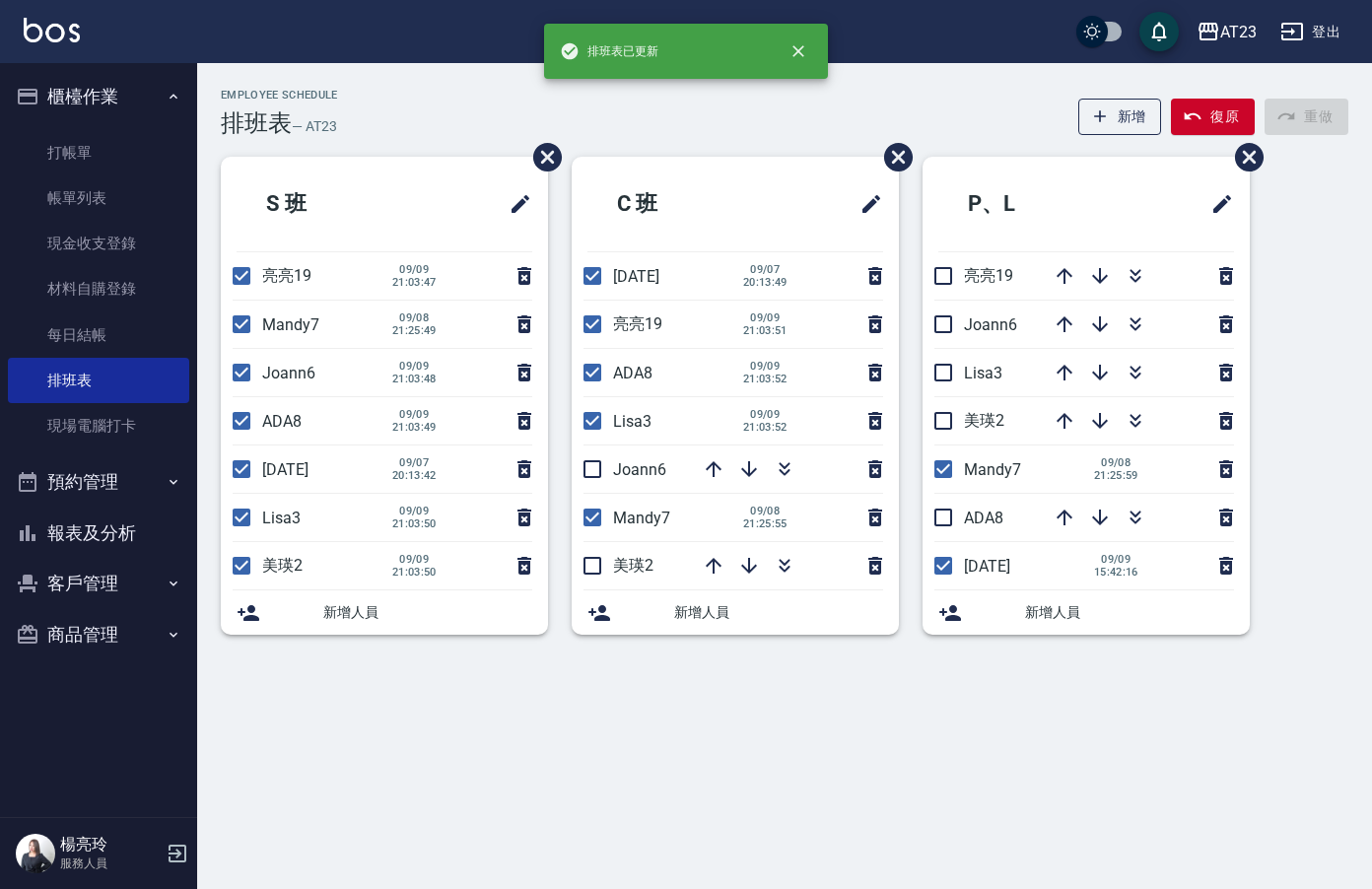
drag, startPoint x: 594, startPoint y: 469, endPoint x: 607, endPoint y: 510, distance: 43.0
click at [594, 472] on input "checkbox" at bounding box center [593, 470] width 41 height 41
checkbox input "true"
click at [598, 567] on input "checkbox" at bounding box center [593, 566] width 41 height 41
checkbox input "true"
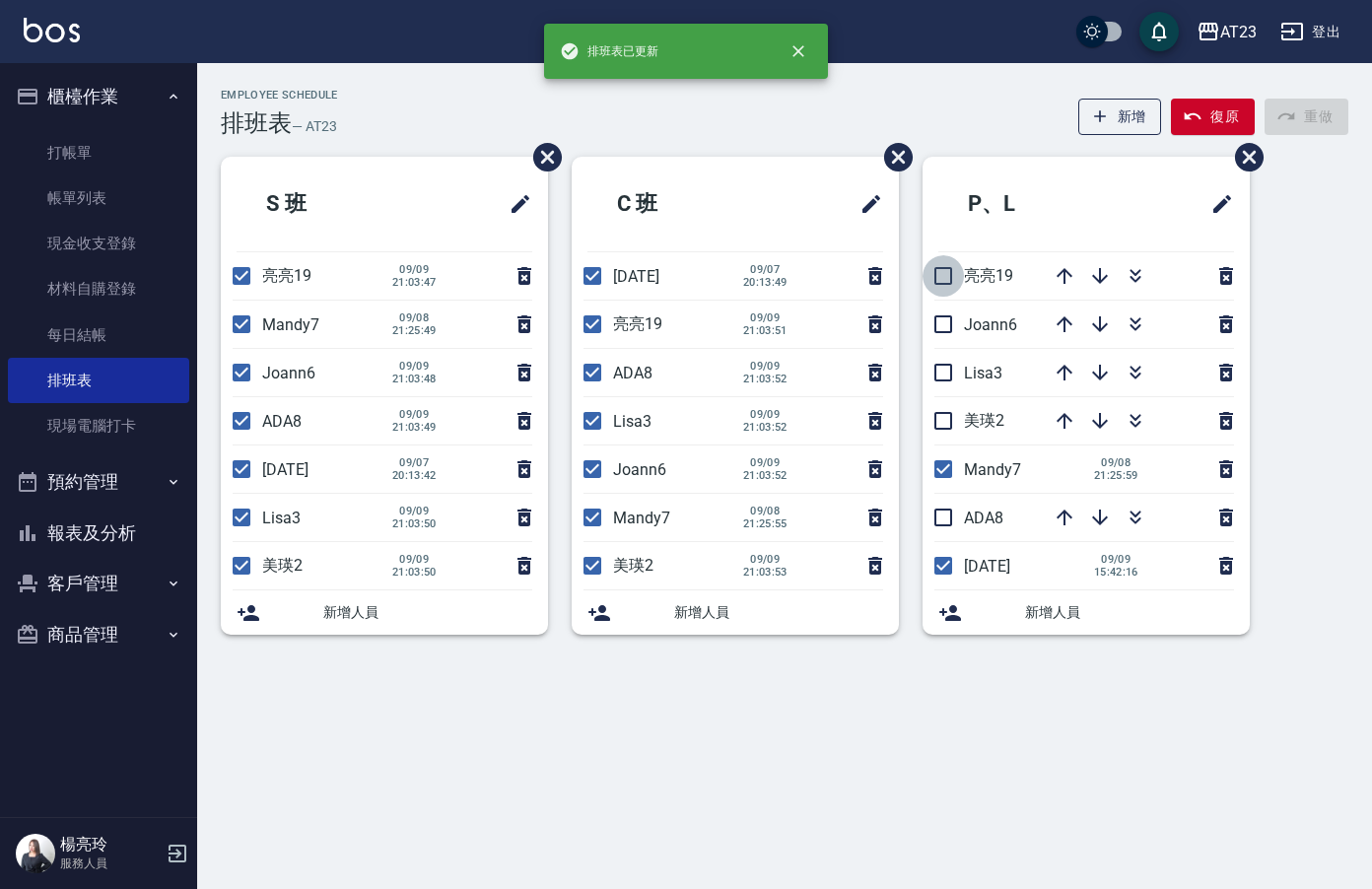
click at [941, 272] on input "checkbox" at bounding box center [943, 276] width 41 height 41
checkbox input "true"
drag, startPoint x: 946, startPoint y: 333, endPoint x: 954, endPoint y: 360, distance: 28.2
click at [946, 334] on input "checkbox" at bounding box center [943, 325] width 41 height 41
checkbox input "true"
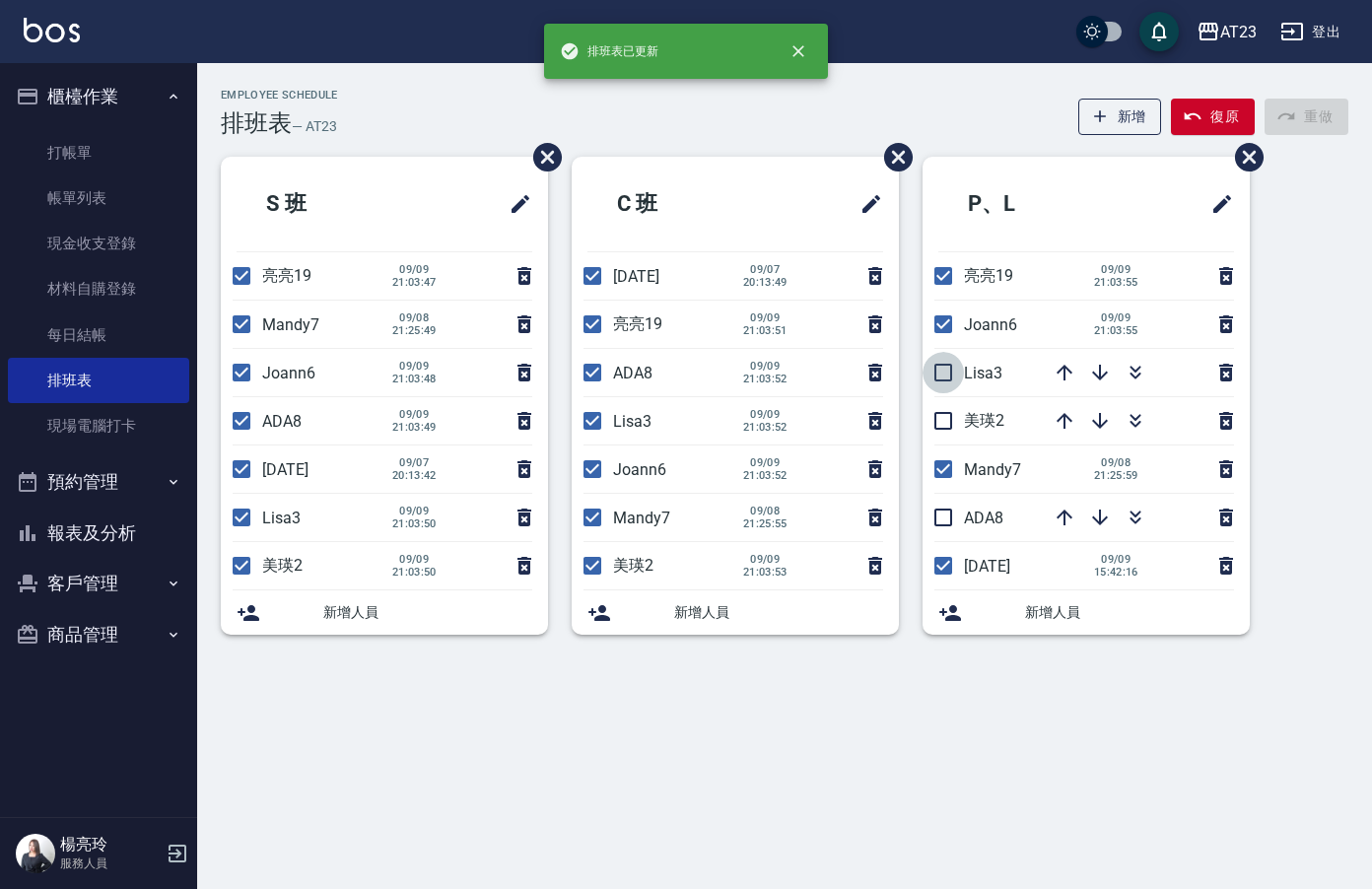
drag, startPoint x: 950, startPoint y: 383, endPoint x: 952, endPoint y: 424, distance: 41.0
click at [950, 384] on input "checkbox" at bounding box center [943, 373] width 41 height 41
checkbox input "true"
drag, startPoint x: 952, startPoint y: 426, endPoint x: 965, endPoint y: 462, distance: 38.3
click at [953, 430] on input "checkbox" at bounding box center [943, 421] width 41 height 41
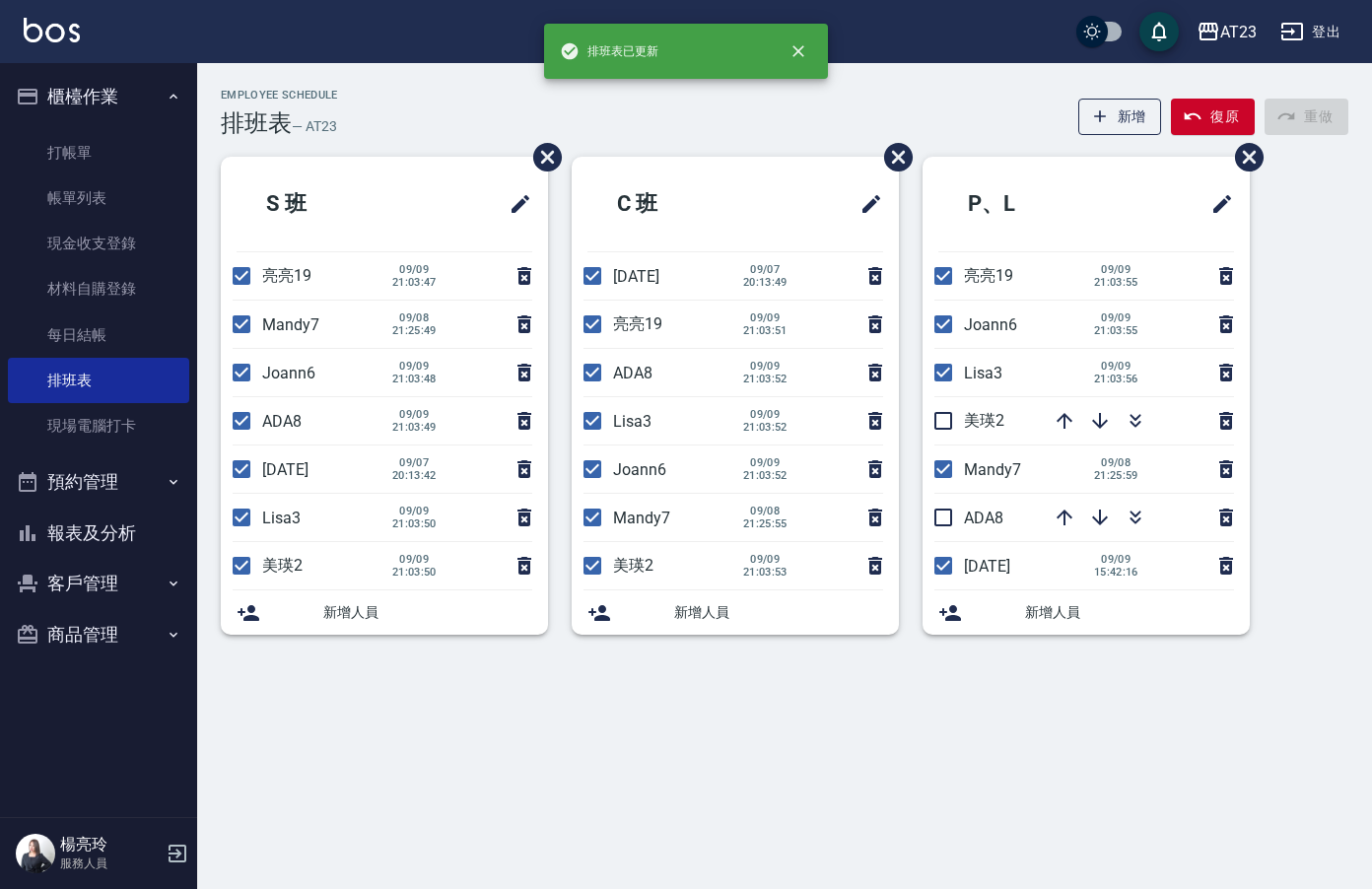
checkbox input "true"
drag, startPoint x: 948, startPoint y: 532, endPoint x: 1371, endPoint y: 461, distance: 428.9
click at [950, 532] on input "checkbox" at bounding box center [943, 518] width 41 height 41
checkbox input "true"
